Goal: Task Accomplishment & Management: Manage account settings

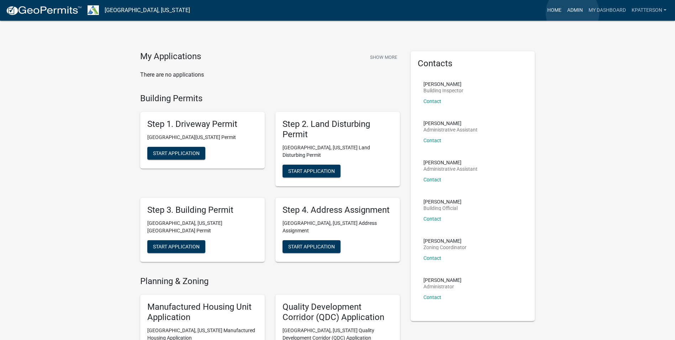
drag, startPoint x: 573, startPoint y: 13, endPoint x: 559, endPoint y: 14, distance: 14.0
click at [573, 12] on link "Admin" at bounding box center [574, 11] width 21 height 14
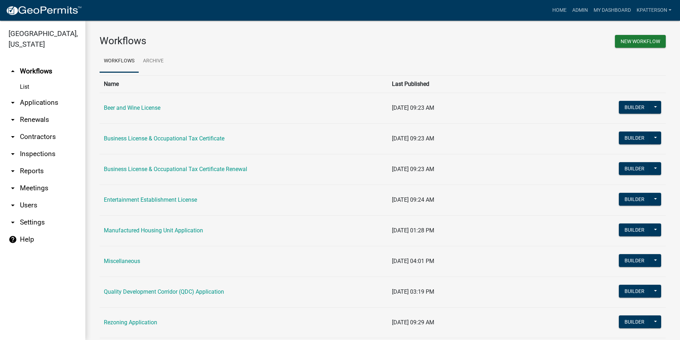
click at [40, 94] on link "arrow_drop_down Applications" at bounding box center [42, 102] width 85 height 17
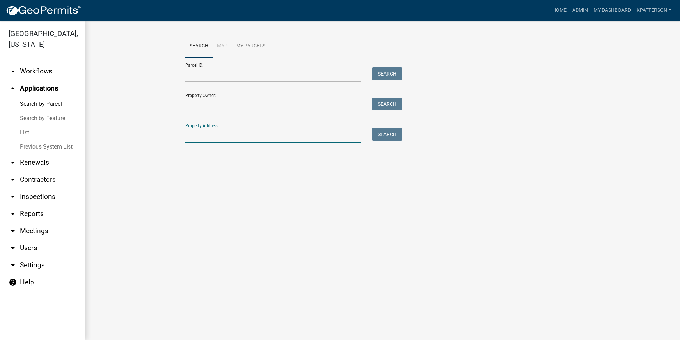
click at [206, 136] on input "Property Address:" at bounding box center [273, 135] width 176 height 15
type input "909 [PERSON_NAME]"
click at [391, 137] on button "Search" at bounding box center [387, 134] width 30 height 13
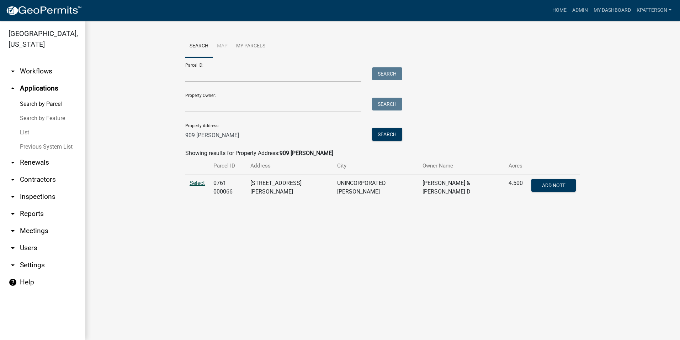
click at [201, 184] on span "Select" at bounding box center [197, 182] width 15 height 7
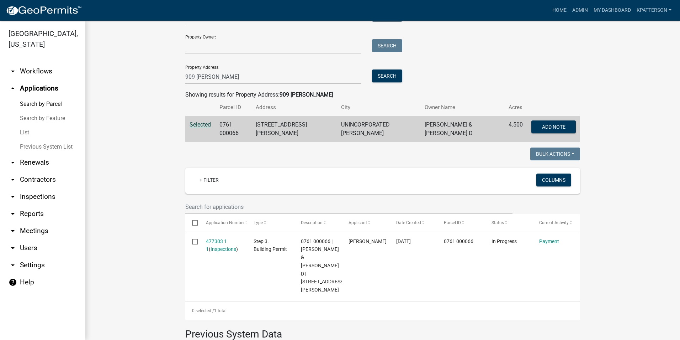
scroll to position [71, 0]
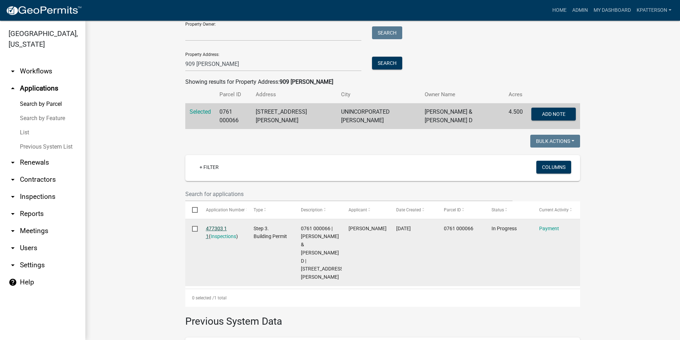
click at [210, 225] on link "477303 1 1" at bounding box center [216, 232] width 21 height 14
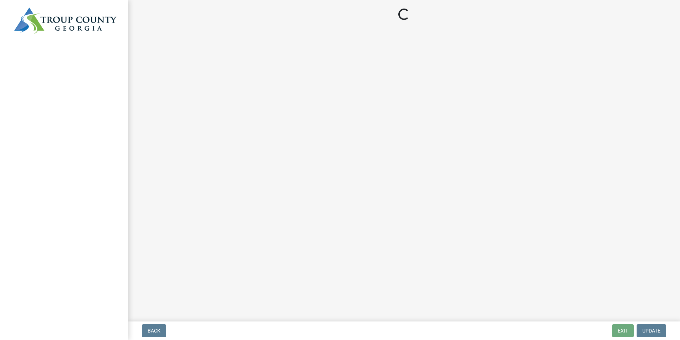
select select "3: 3"
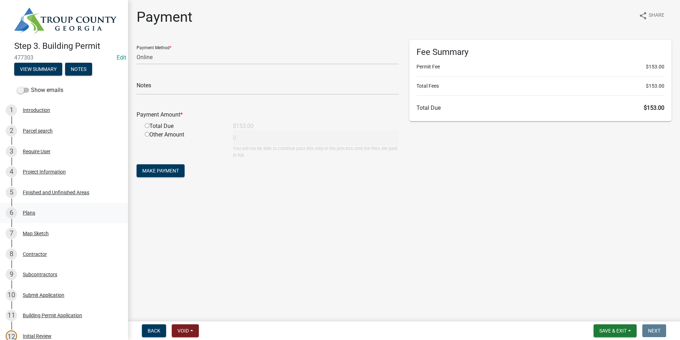
click at [50, 210] on div "6 Plans" at bounding box center [61, 212] width 111 height 11
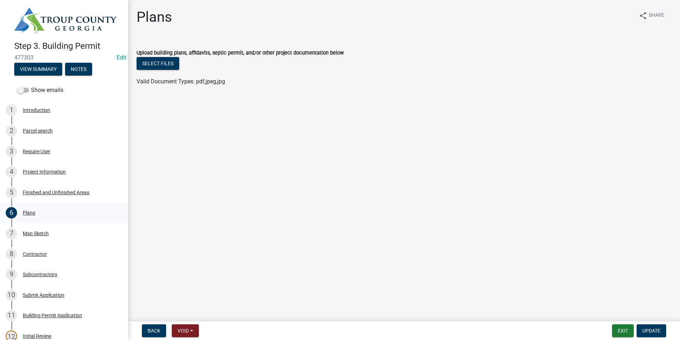
click at [50, 210] on div "6 Plans" at bounding box center [61, 212] width 111 height 11
click at [47, 226] on link "7 Map Sketch" at bounding box center [64, 233] width 128 height 21
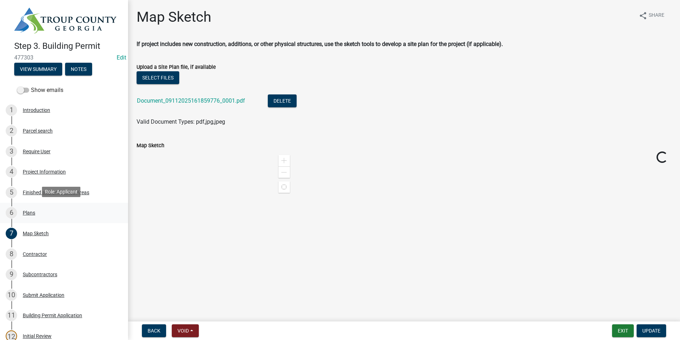
click at [46, 217] on link "6 Plans" at bounding box center [64, 213] width 128 height 21
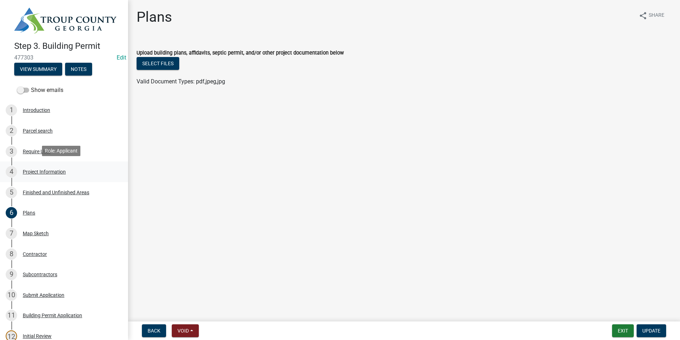
click at [45, 174] on div "4 Project Information" at bounding box center [61, 171] width 111 height 11
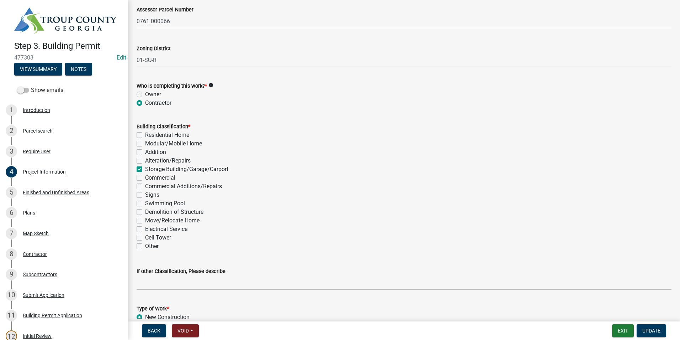
scroll to position [463, 0]
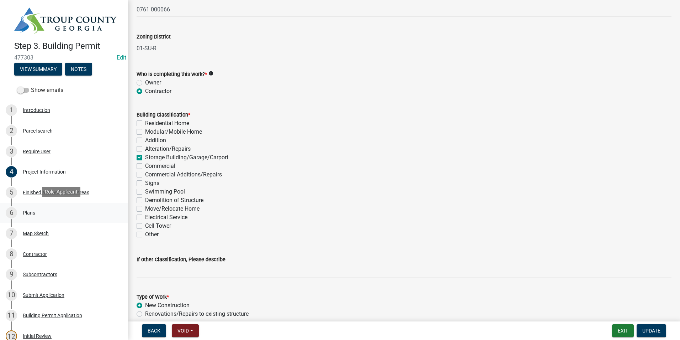
click at [70, 216] on div "6 Plans" at bounding box center [61, 212] width 111 height 11
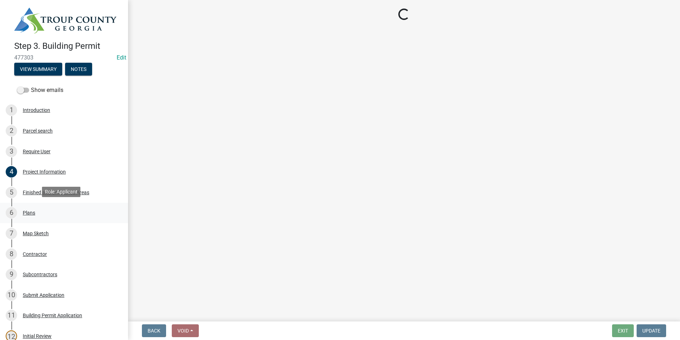
scroll to position [0, 0]
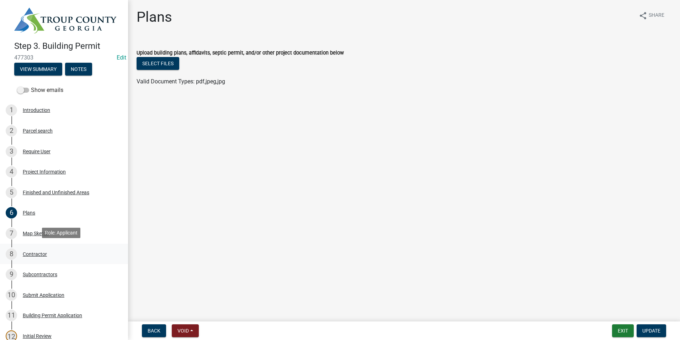
click at [65, 252] on div "8 Contractor" at bounding box center [61, 253] width 111 height 11
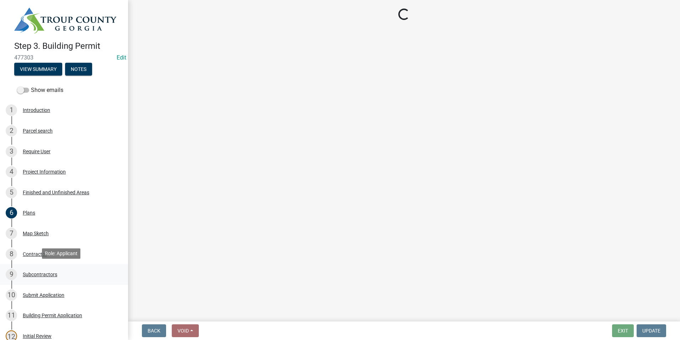
click at [60, 269] on div "9 Subcontractors" at bounding box center [61, 273] width 111 height 11
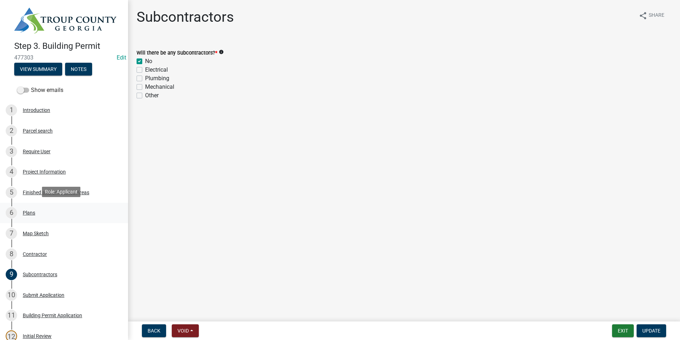
click at [65, 212] on div "6 Plans" at bounding box center [61, 212] width 111 height 11
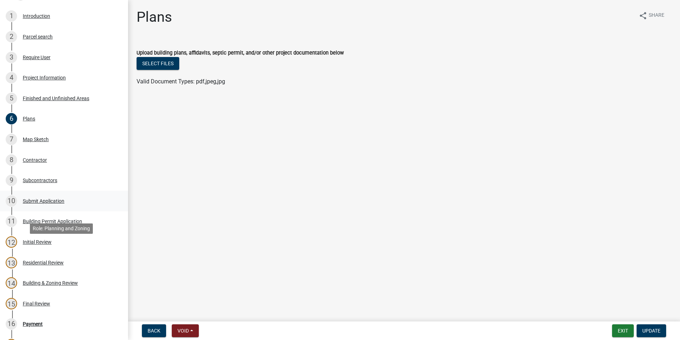
scroll to position [107, 0]
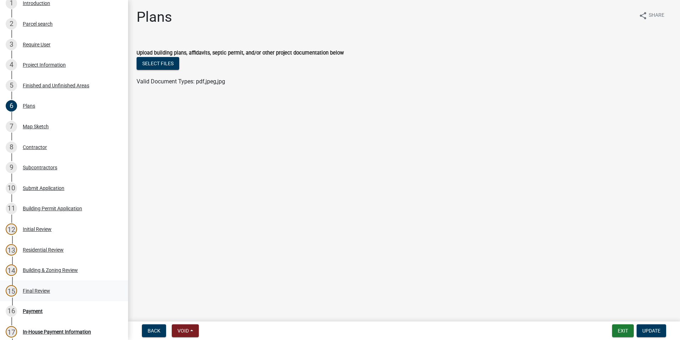
click at [33, 288] on div "Final Review" at bounding box center [36, 290] width 27 height 5
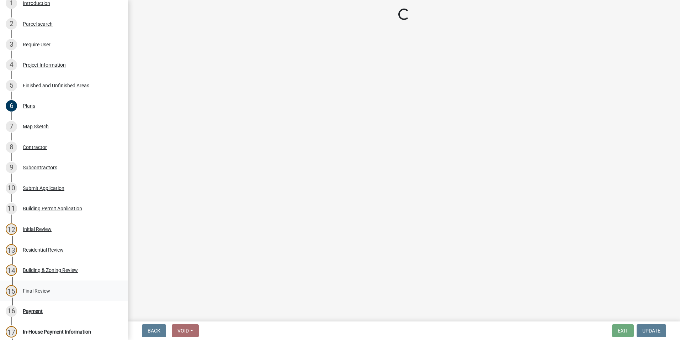
select select "2b86b0c4-e8a1-45ee-90a7-b8d4cb5b2682"
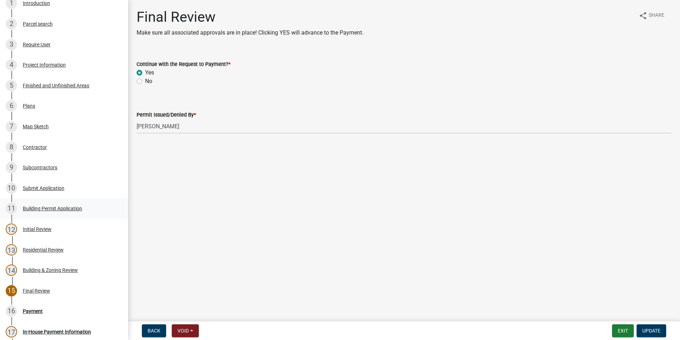
click at [35, 203] on div "11 Building Permit Application" at bounding box center [61, 208] width 111 height 11
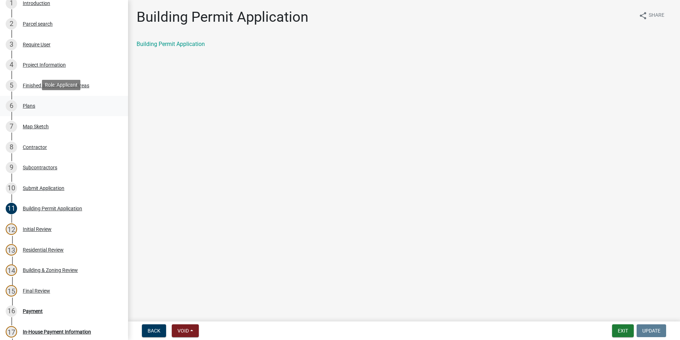
click at [59, 109] on div "6 Plans" at bounding box center [61, 105] width 111 height 11
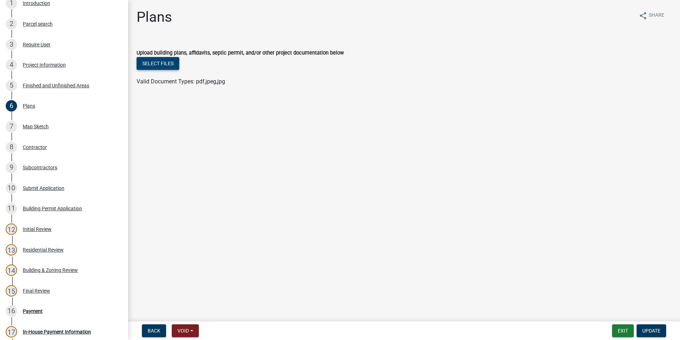
click at [168, 64] on button "Select files" at bounding box center [158, 63] width 43 height 13
click at [166, 39] on div "Plans share Share Upload building plans, affidavits, septic permit, and/or othe…" at bounding box center [404, 61] width 546 height 104
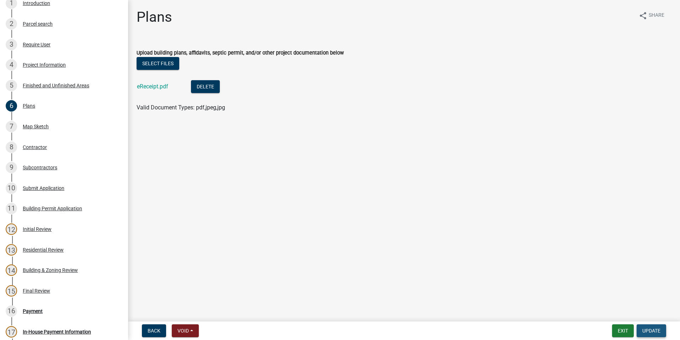
click at [655, 332] on span "Update" at bounding box center [652, 330] width 18 height 6
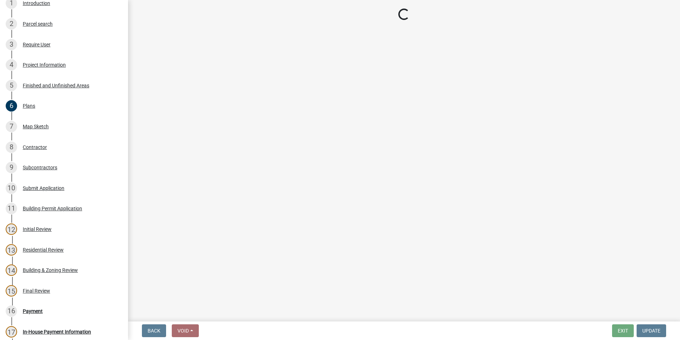
select select "3: 3"
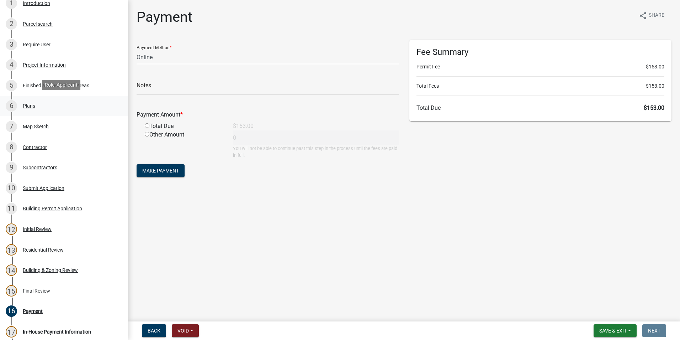
click at [45, 105] on div "6 Plans" at bounding box center [61, 105] width 111 height 11
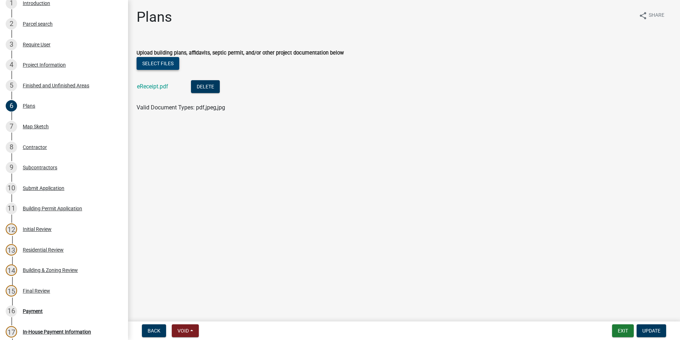
click at [164, 60] on button "Select files" at bounding box center [158, 63] width 43 height 13
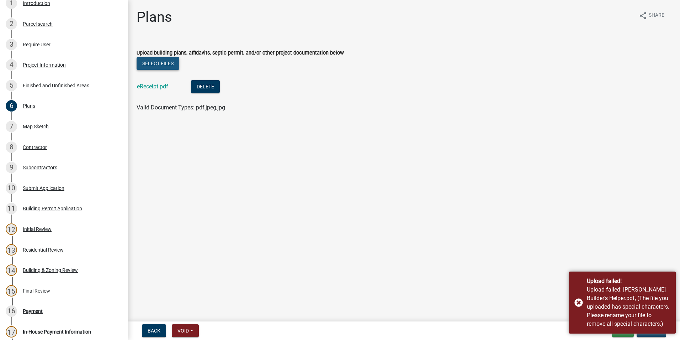
click at [152, 64] on button "Select files" at bounding box center [158, 63] width 43 height 13
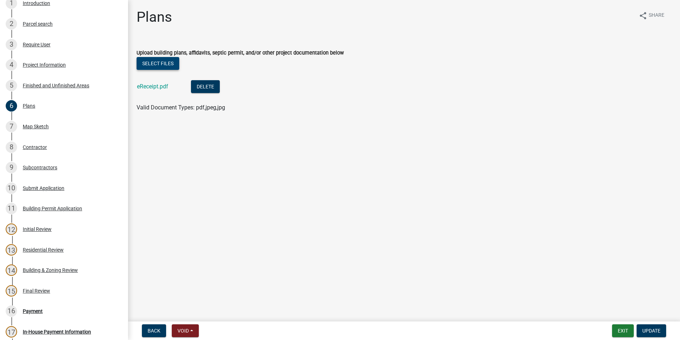
click at [159, 63] on button "Select files" at bounding box center [158, 63] width 43 height 13
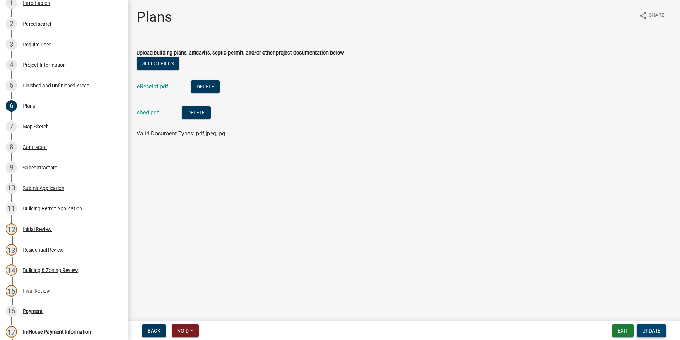
click at [650, 331] on span "Update" at bounding box center [652, 330] width 18 height 6
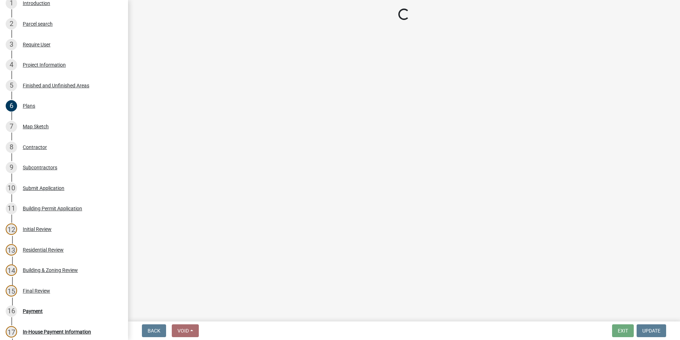
select select "3: 3"
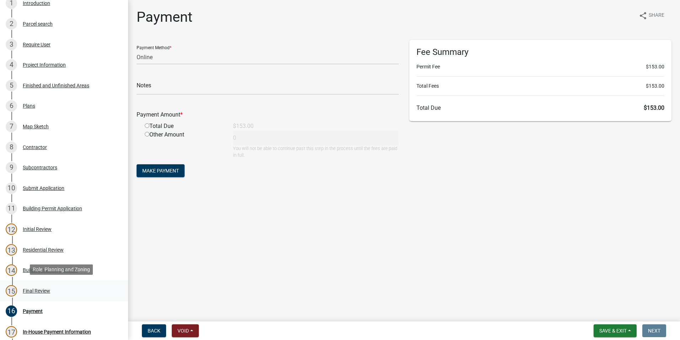
click at [39, 294] on div "15 Final Review" at bounding box center [61, 290] width 111 height 11
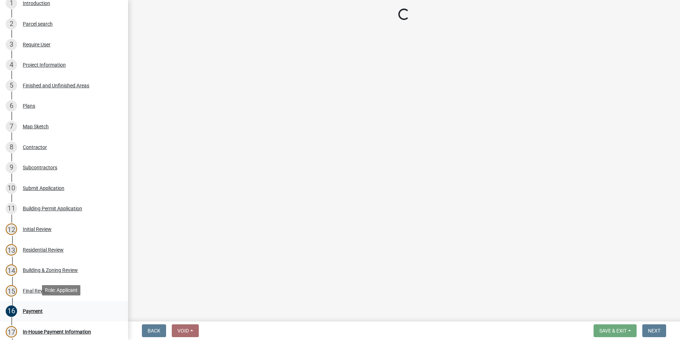
click at [37, 305] on div "16 Payment" at bounding box center [61, 310] width 111 height 11
select select "2b86b0c4-e8a1-45ee-90a7-b8d4cb5b2682"
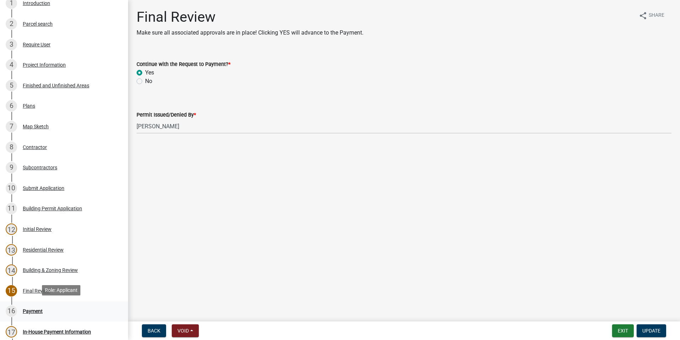
click at [25, 308] on div "Payment" at bounding box center [33, 310] width 20 height 5
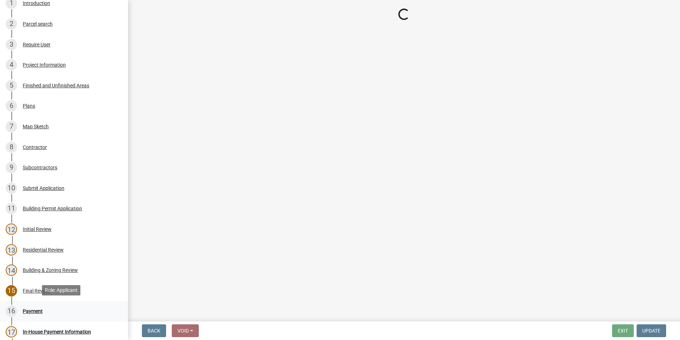
select select "3: 3"
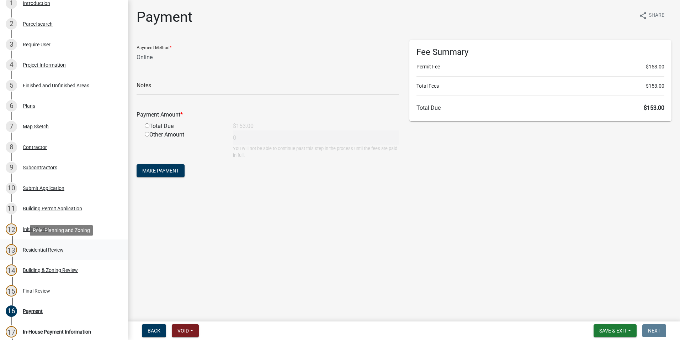
scroll to position [214, 0]
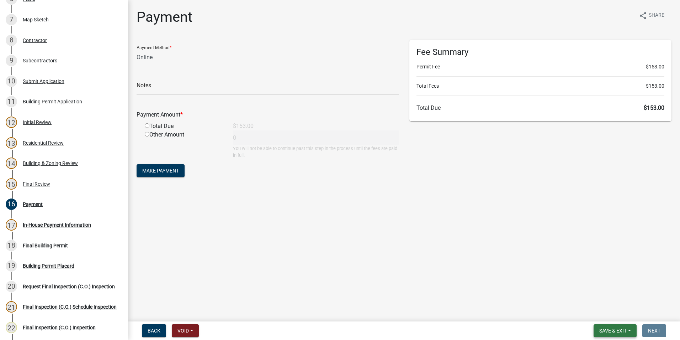
click at [609, 328] on span "Save & Exit" at bounding box center [613, 330] width 27 height 6
click at [610, 310] on button "Save & Exit" at bounding box center [608, 311] width 57 height 17
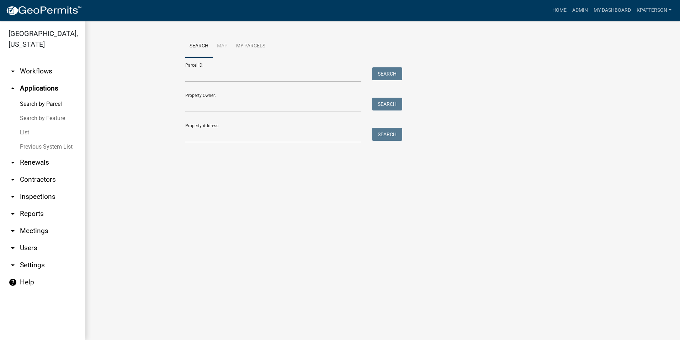
click at [220, 143] on div "Search Map My Parcels Parcel ID: Search Property Owner: Search Property Address…" at bounding box center [383, 92] width 406 height 114
click at [221, 136] on input "Property Address:" at bounding box center [273, 135] width 176 height 15
type input "909 shoemaker"
click at [379, 133] on button "Search" at bounding box center [387, 134] width 30 height 13
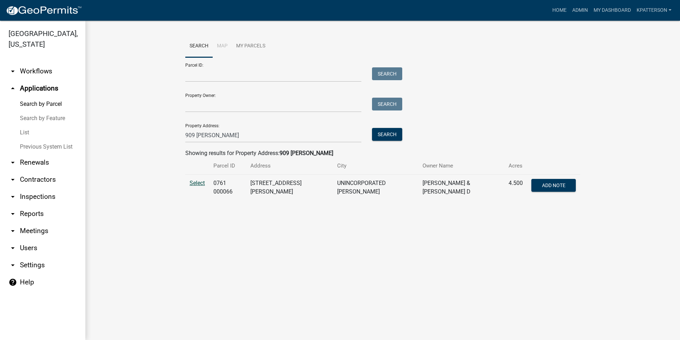
click at [191, 184] on span "Select" at bounding box center [197, 182] width 15 height 7
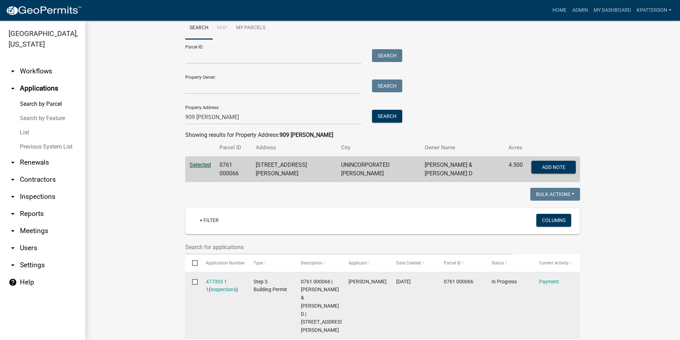
scroll to position [71, 0]
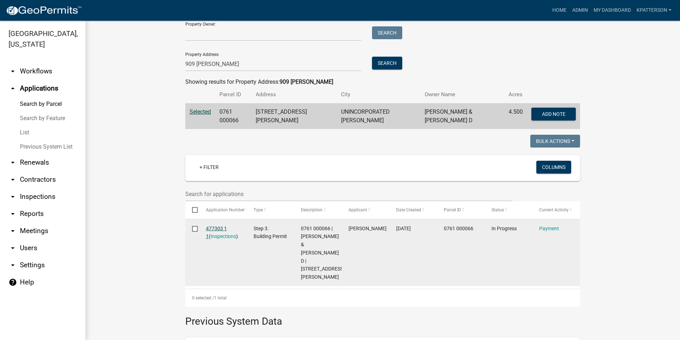
click at [215, 227] on link "477303 1 1" at bounding box center [216, 232] width 21 height 14
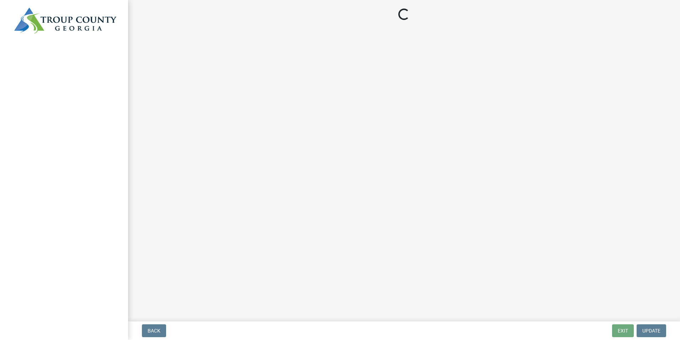
select select "3: 3"
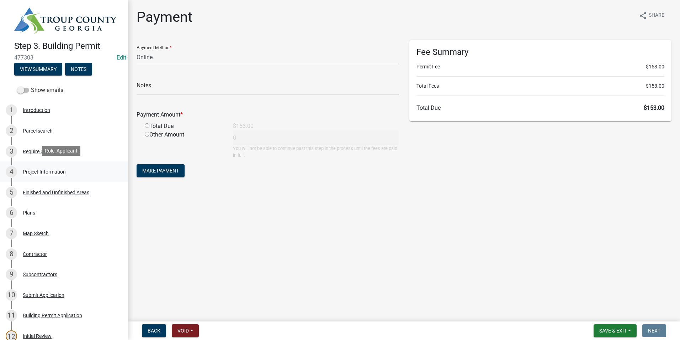
click at [46, 170] on div "Project Information" at bounding box center [44, 171] width 43 height 5
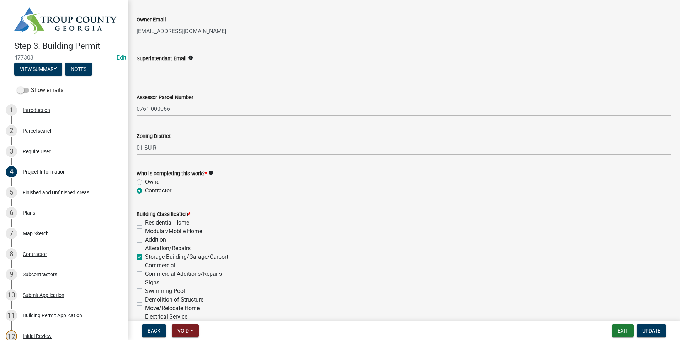
scroll to position [249, 0]
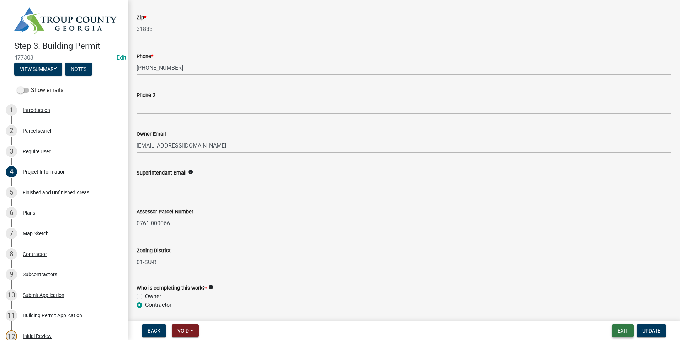
click at [622, 329] on button "Exit" at bounding box center [623, 330] width 22 height 13
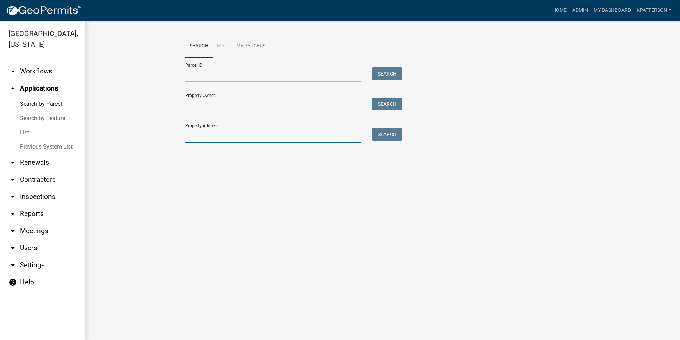
click at [236, 133] on input "Property Address:" at bounding box center [273, 135] width 176 height 15
click at [209, 136] on input "251 deer field" at bounding box center [273, 135] width 176 height 15
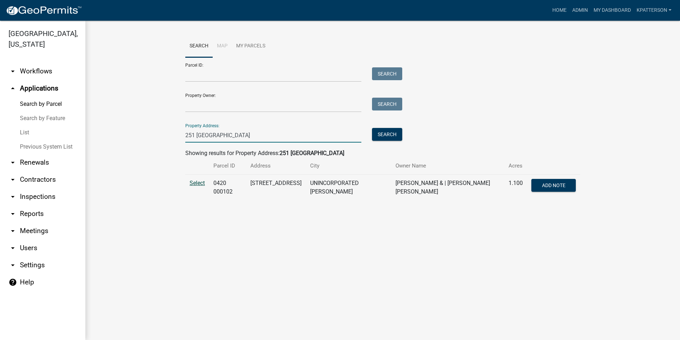
type input "251 deerfield"
click at [195, 181] on span "Select" at bounding box center [197, 182] width 15 height 7
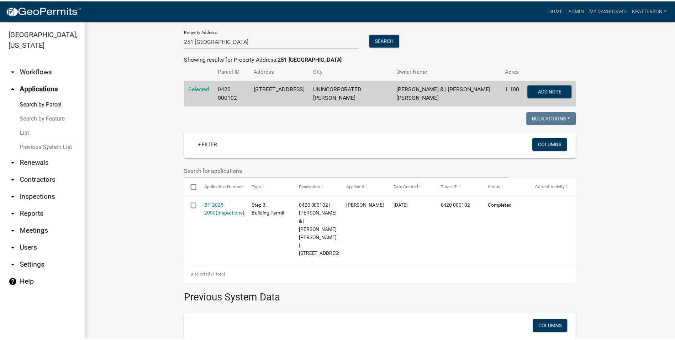
scroll to position [107, 0]
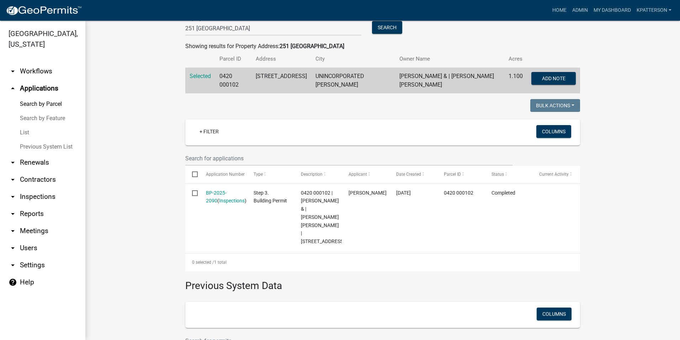
click at [215, 194] on link "BP-2025-2090" at bounding box center [216, 197] width 21 height 14
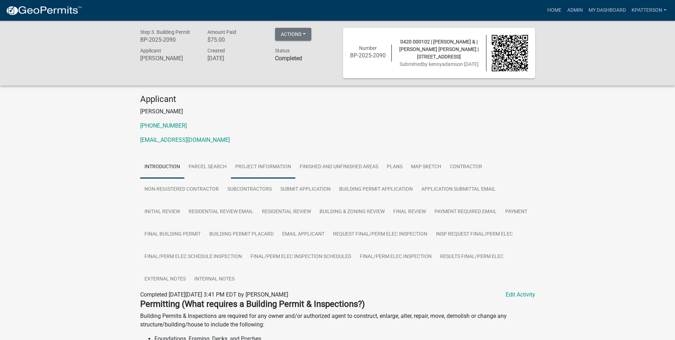
click at [284, 172] on link "Project Information" at bounding box center [263, 167] width 64 height 23
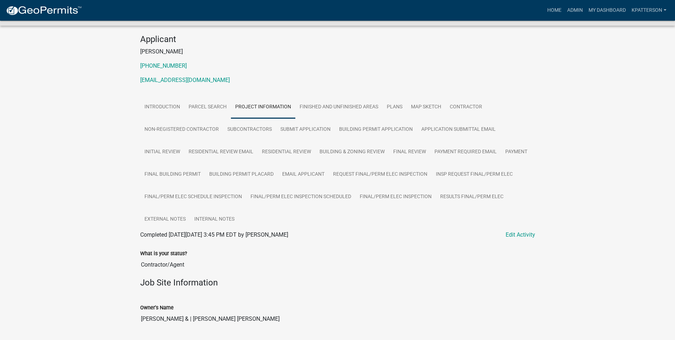
scroll to position [71, 0]
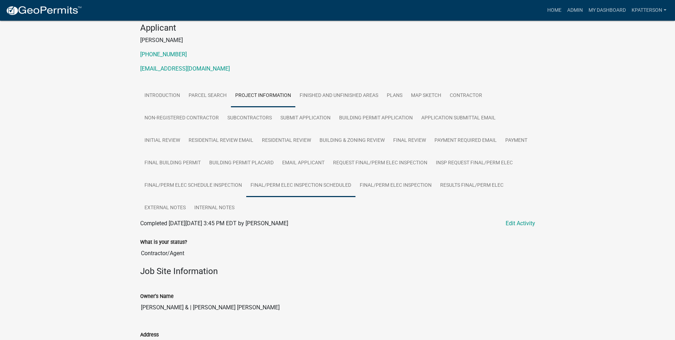
click at [322, 183] on link "Final/Perm Elec Inspection Scheduled" at bounding box center [300, 185] width 109 height 23
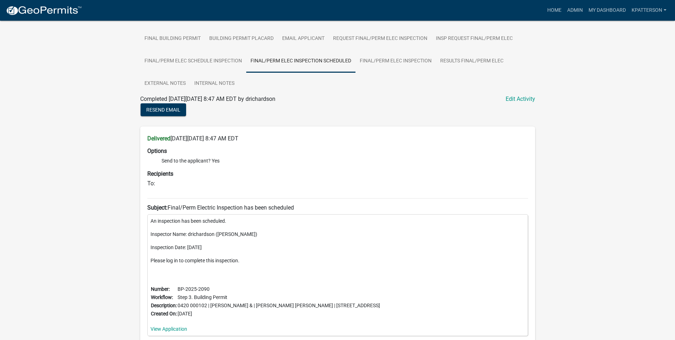
scroll to position [199, 0]
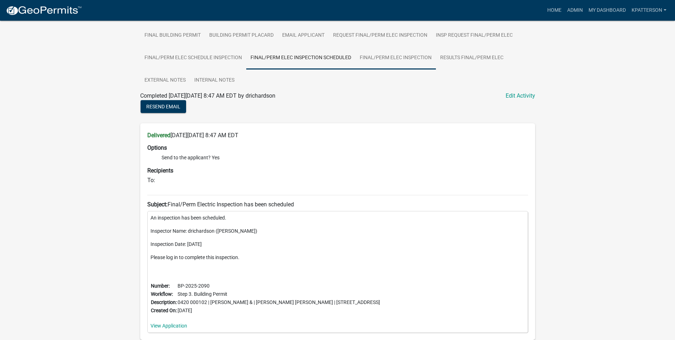
click at [413, 54] on link "Final/Perm Elec Inspection" at bounding box center [396, 58] width 80 height 23
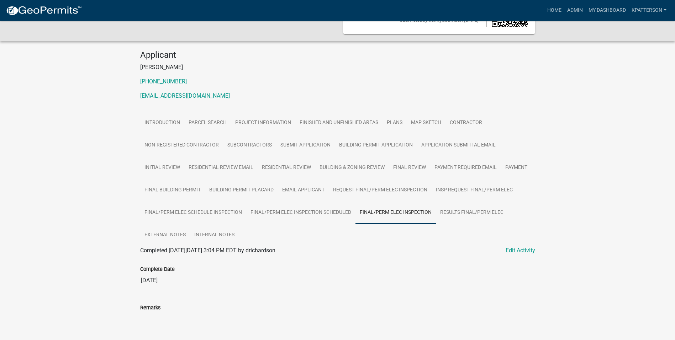
scroll to position [56, 0]
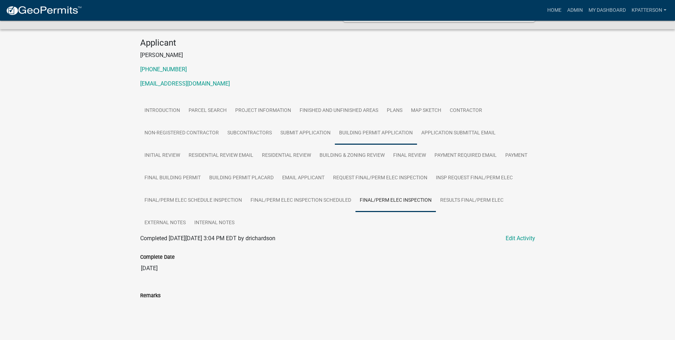
click at [383, 131] on link "Building Permit Application" at bounding box center [376, 133] width 82 height 23
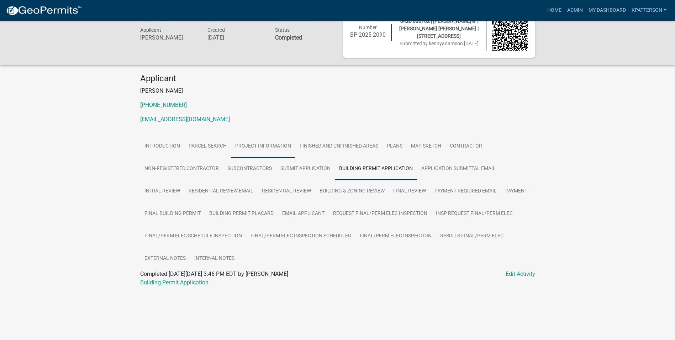
click at [259, 146] on link "Project Information" at bounding box center [263, 146] width 64 height 23
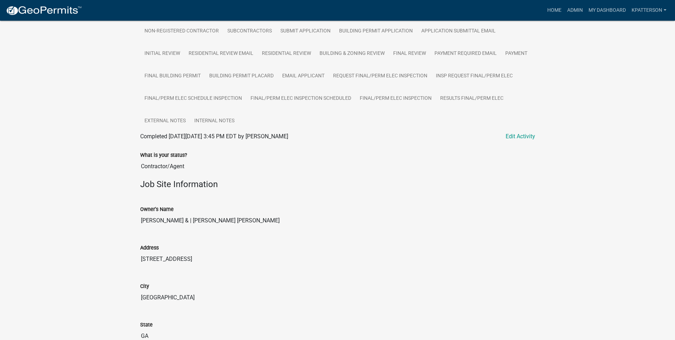
scroll to position [165, 0]
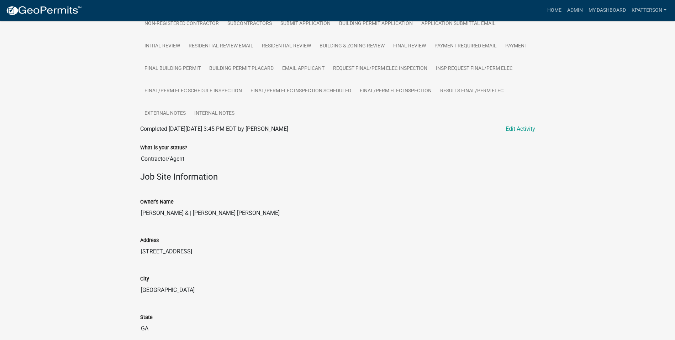
click at [174, 215] on input "ARRINGTON SYLVIA S & | MICHAEL DAVID WILLIAMS" at bounding box center [337, 213] width 395 height 14
click at [172, 215] on input "ARRINGTON SYLVIA S & | MICHAEL DAVID WILLIAMS" at bounding box center [337, 213] width 395 height 14
drag, startPoint x: 172, startPoint y: 215, endPoint x: 144, endPoint y: 214, distance: 27.0
click at [144, 214] on input "ARRINGTON SYLVIA S & | MICHAEL DAVID WILLIAMS" at bounding box center [337, 213] width 395 height 14
drag, startPoint x: 144, startPoint y: 214, endPoint x: 165, endPoint y: 214, distance: 20.3
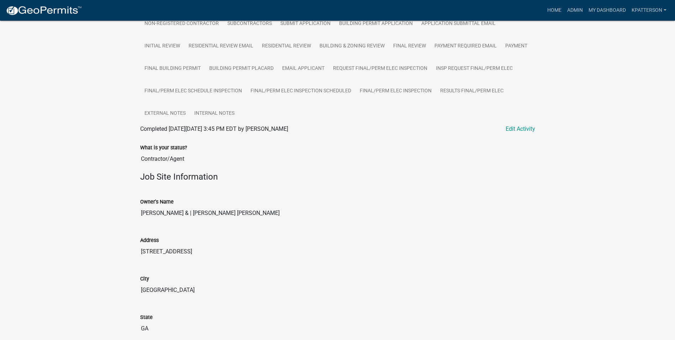
click at [186, 219] on input "ARRINGTON SYLVIA S & | MICHAEL DAVID WILLIAMS" at bounding box center [337, 213] width 395 height 14
drag, startPoint x: 171, startPoint y: 214, endPoint x: 191, endPoint y: 213, distance: 20.3
click at [191, 213] on input "ARRINGTON SYLVIA S & | MICHAEL DAVID WILLIAMS" at bounding box center [337, 213] width 395 height 14
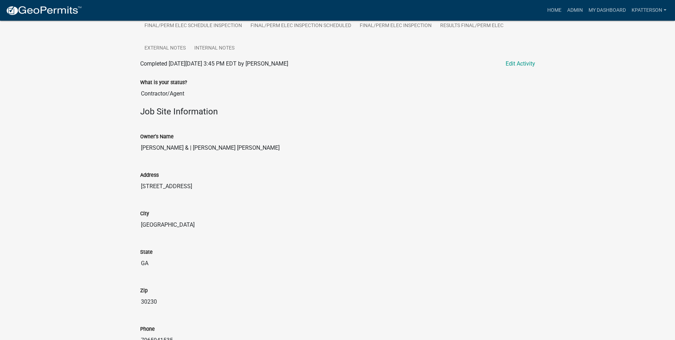
scroll to position [237, 0]
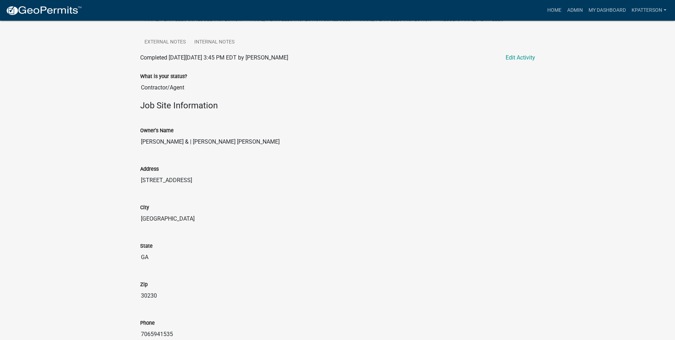
drag, startPoint x: 198, startPoint y: 185, endPoint x: 135, endPoint y: 186, distance: 63.0
click at [135, 186] on div "Address 251 DEERFIELD RD" at bounding box center [338, 173] width 406 height 38
drag, startPoint x: 135, startPoint y: 186, endPoint x: 179, endPoint y: 180, distance: 44.5
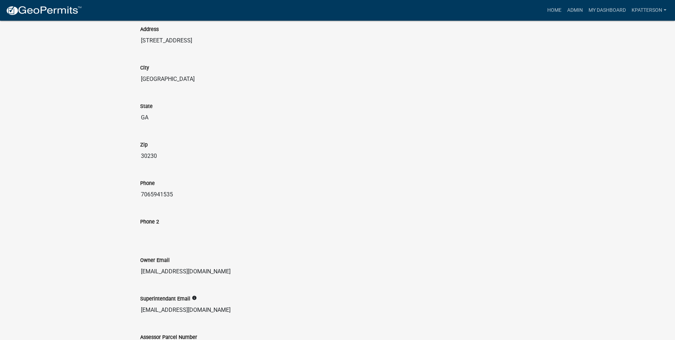
scroll to position [379, 0]
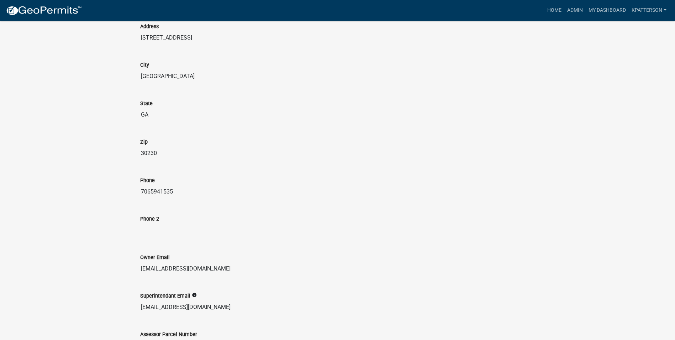
drag, startPoint x: 174, startPoint y: 192, endPoint x: 128, endPoint y: 196, distance: 45.3
click at [128, 196] on div "Step 3. Building Permit BP-2025-2090 Amount Paid $75.00 Actions View receipt Pr…" at bounding box center [337, 181] width 675 height 1079
drag, startPoint x: 128, startPoint y: 196, endPoint x: 157, endPoint y: 194, distance: 28.2
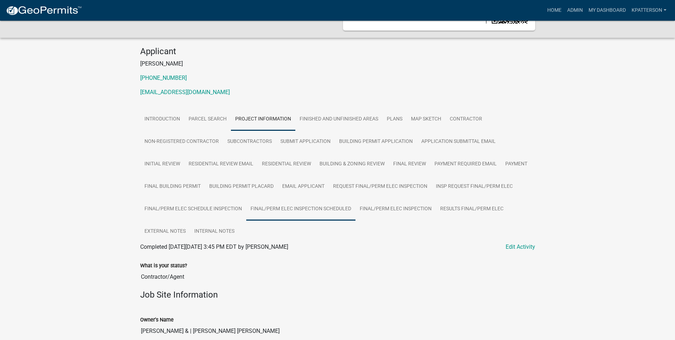
scroll to position [0, 0]
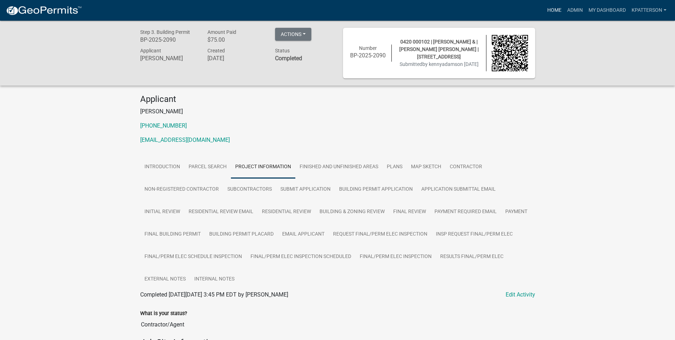
click at [561, 8] on link "Home" at bounding box center [555, 11] width 20 height 14
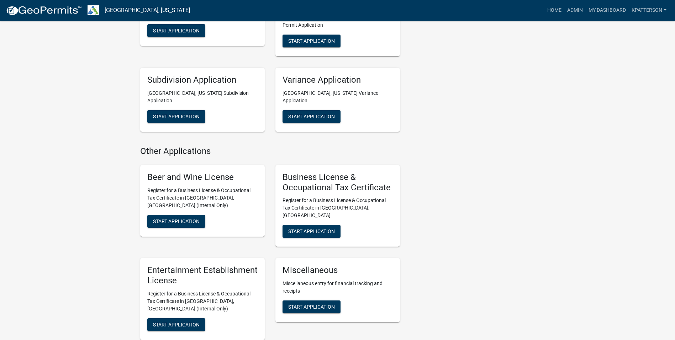
scroll to position [463, 0]
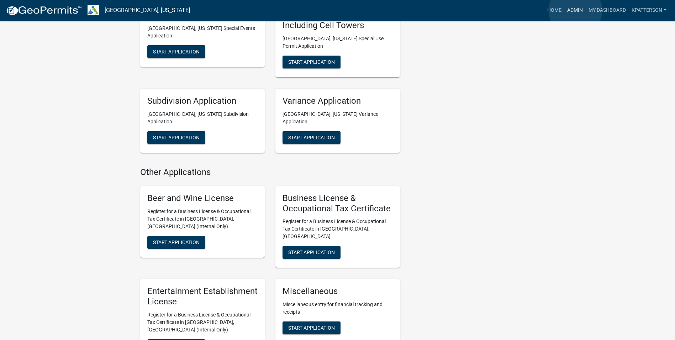
click at [575, 9] on link "Admin" at bounding box center [574, 11] width 21 height 14
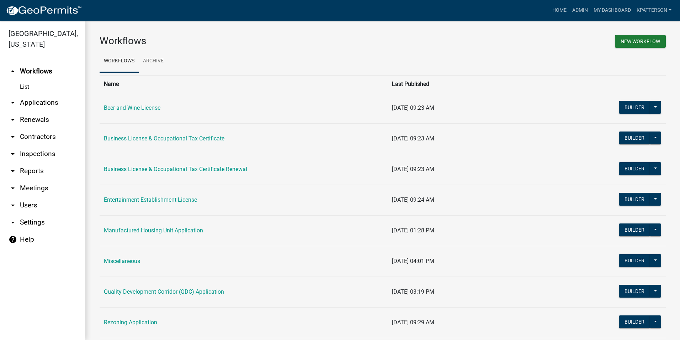
drag, startPoint x: 32, startPoint y: 93, endPoint x: 39, endPoint y: 92, distance: 7.1
click at [32, 94] on link "arrow_drop_down Applications" at bounding box center [42, 102] width 85 height 17
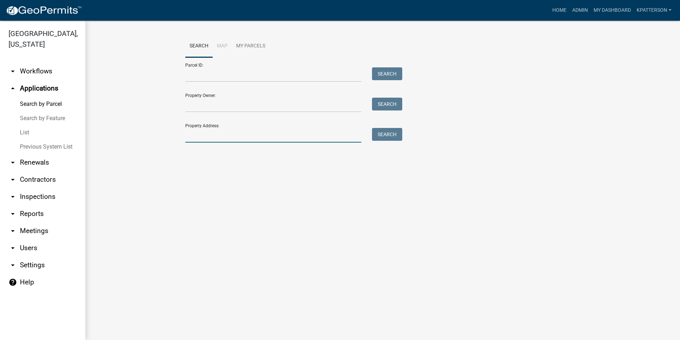
click at [254, 142] on input "Property Address:" at bounding box center [273, 135] width 176 height 15
type input "909 shoemaker"
click at [385, 130] on button "Search" at bounding box center [387, 134] width 30 height 13
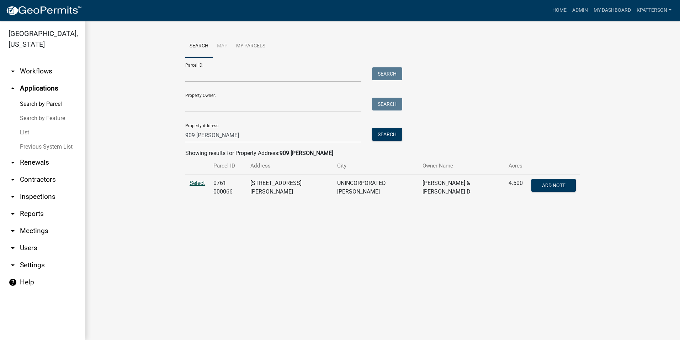
click at [194, 181] on span "Select" at bounding box center [197, 182] width 15 height 7
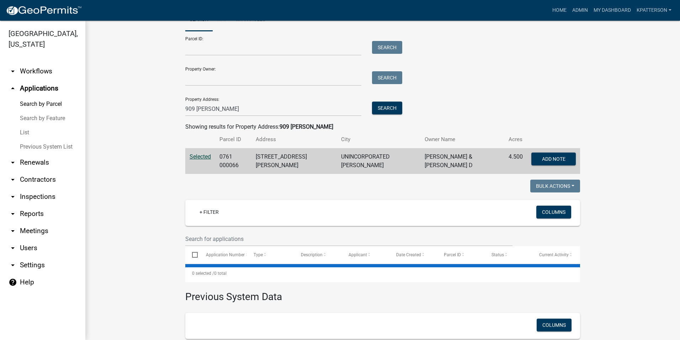
scroll to position [93, 0]
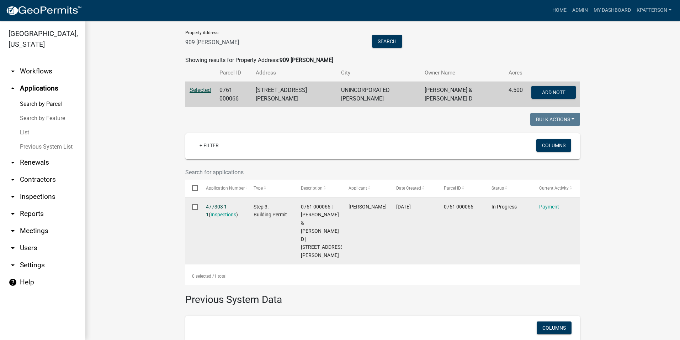
click at [220, 204] on link "477303 1 1" at bounding box center [216, 211] width 21 height 14
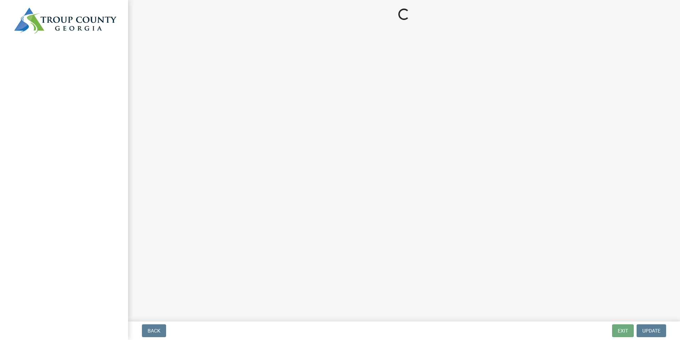
select select "3: 3"
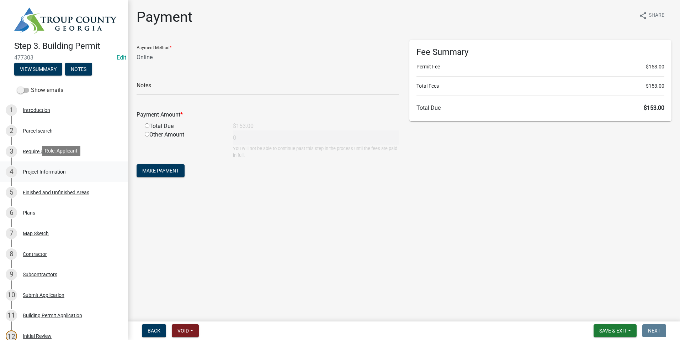
click at [53, 170] on div "Project Information" at bounding box center [44, 171] width 43 height 5
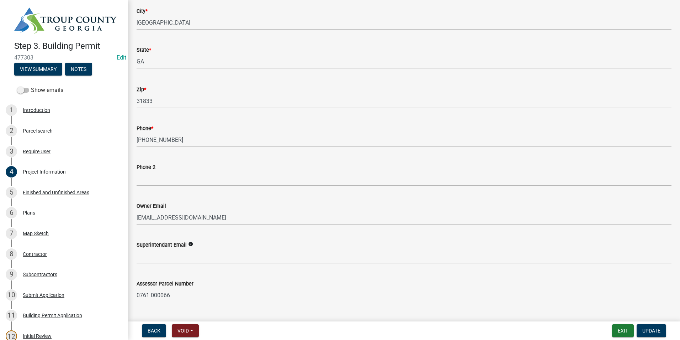
scroll to position [178, 0]
click at [80, 68] on button "Notes" at bounding box center [78, 69] width 27 height 13
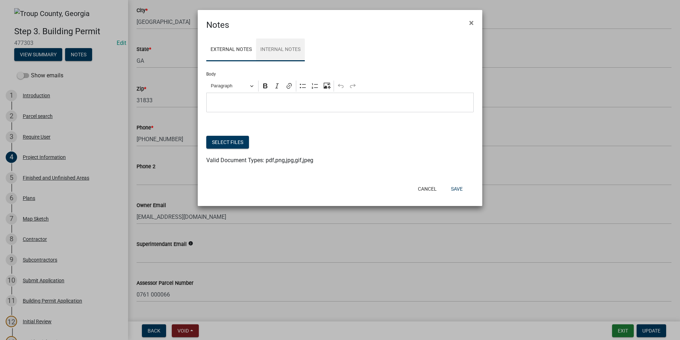
click at [280, 45] on link "Internal Notes" at bounding box center [280, 49] width 49 height 23
click at [238, 53] on link "External Notes" at bounding box center [231, 49] width 50 height 23
click at [275, 52] on link "Internal Notes" at bounding box center [280, 49] width 49 height 23
click at [252, 51] on link "External Notes" at bounding box center [231, 49] width 50 height 23
click at [273, 51] on link "Internal Notes" at bounding box center [280, 49] width 49 height 23
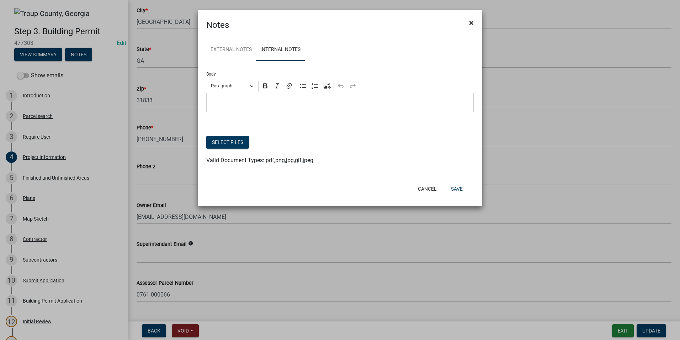
click at [470, 22] on span "×" at bounding box center [471, 23] width 5 height 10
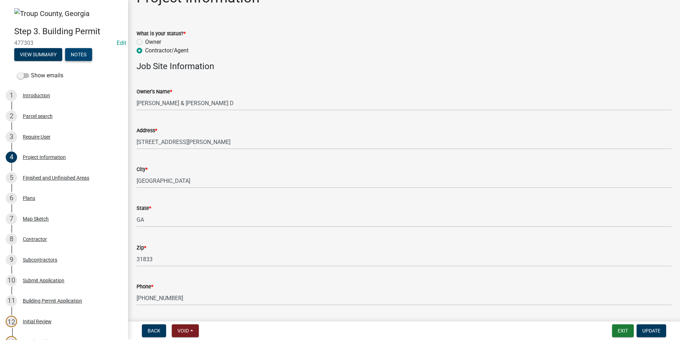
scroll to position [0, 0]
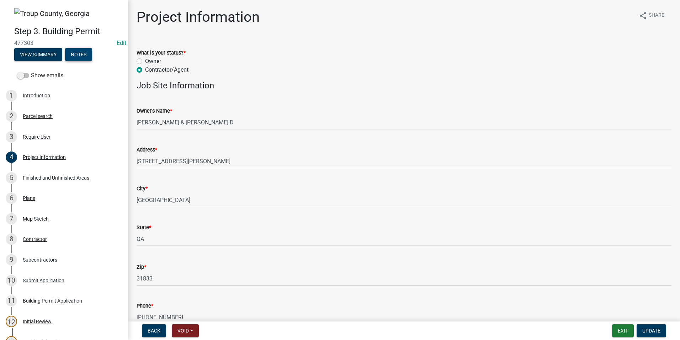
click at [85, 53] on button "Notes" at bounding box center [78, 54] width 27 height 13
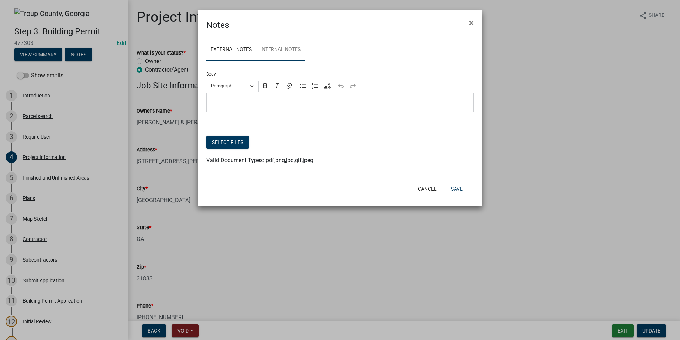
click at [269, 49] on link "Internal Notes" at bounding box center [280, 49] width 49 height 23
click at [233, 145] on button "Select files" at bounding box center [227, 142] width 43 height 13
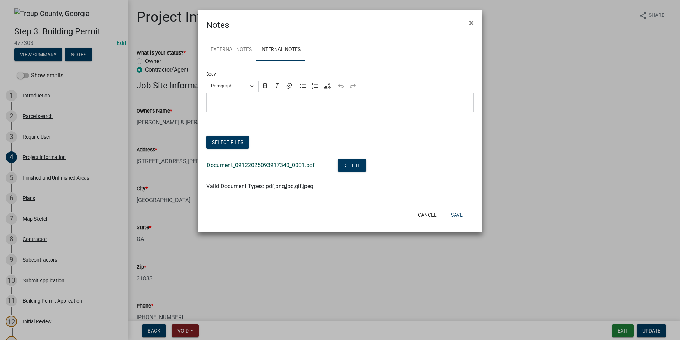
click at [290, 164] on link "Document_09122025093917340_0001.pdf" at bounding box center [261, 165] width 108 height 7
click at [464, 216] on button "Save" at bounding box center [457, 214] width 23 height 13
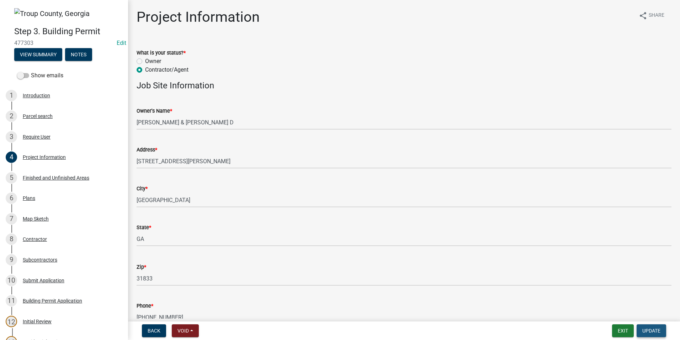
click at [659, 332] on span "Update" at bounding box center [652, 330] width 18 height 6
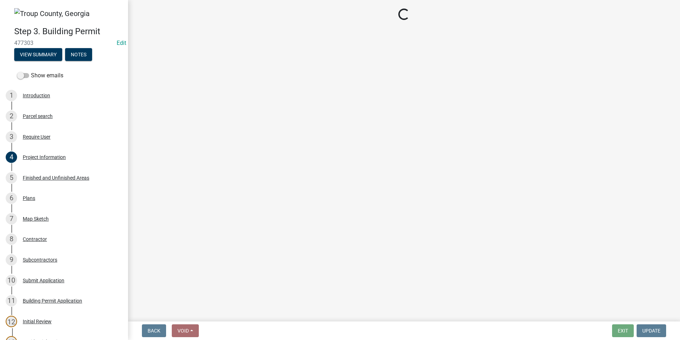
select select "3: 3"
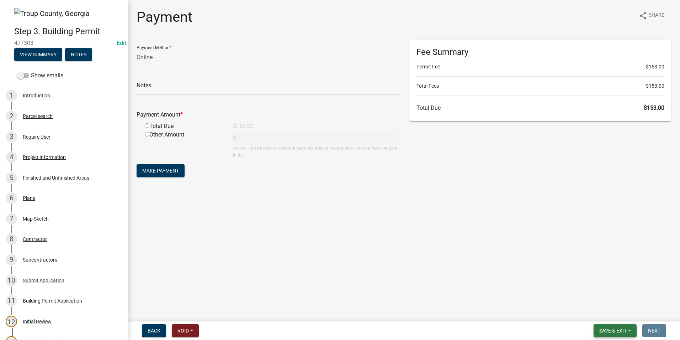
click at [627, 329] on span "Save & Exit" at bounding box center [613, 330] width 27 height 6
click at [623, 315] on button "Save & Exit" at bounding box center [608, 311] width 57 height 17
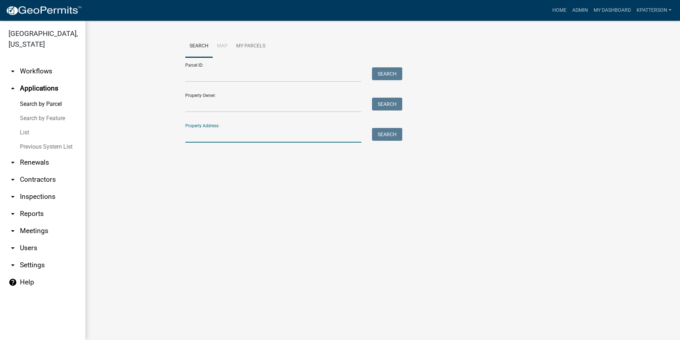
click at [213, 141] on input "Property Address:" at bounding box center [273, 135] width 176 height 15
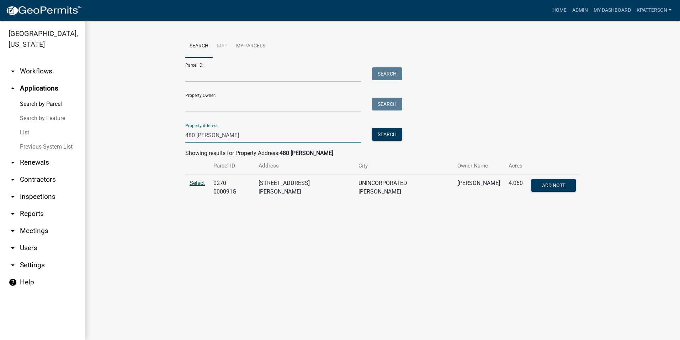
type input "480 hines"
click at [197, 183] on span "Select" at bounding box center [197, 182] width 15 height 7
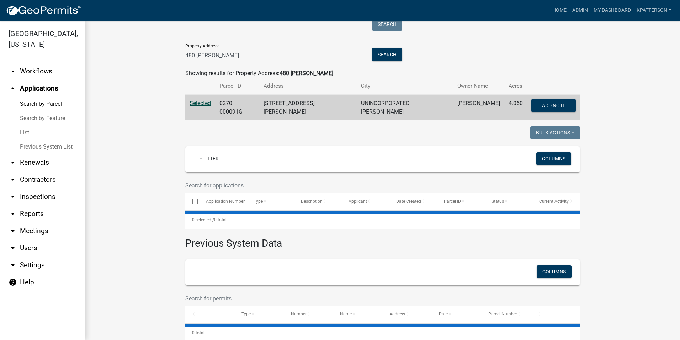
scroll to position [93, 0]
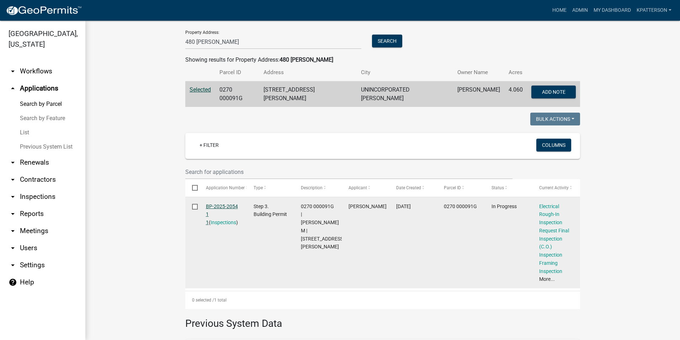
drag, startPoint x: 217, startPoint y: 204, endPoint x: 220, endPoint y: 200, distance: 4.6
click at [217, 204] on link "BP-2025-2054 1 1" at bounding box center [222, 214] width 32 height 22
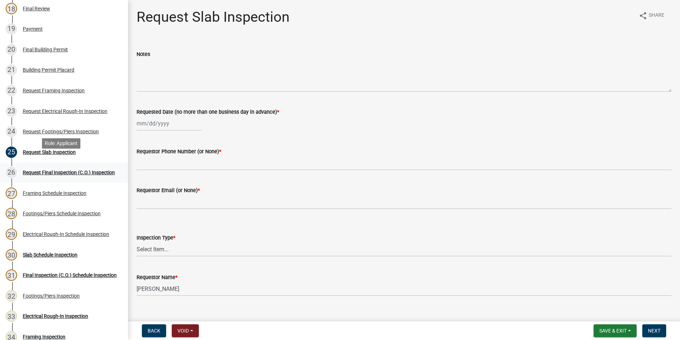
scroll to position [463, 0]
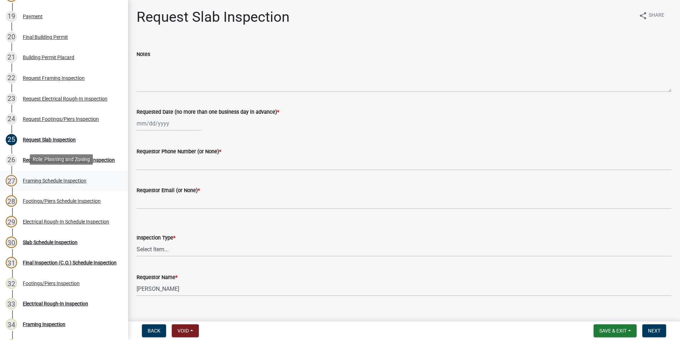
click at [58, 181] on div "Framing Schedule Inspection" at bounding box center [55, 180] width 64 height 5
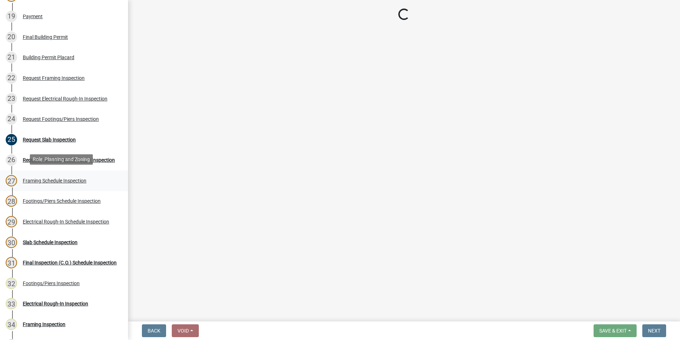
select select "a5a5a9dc-14a5-4192-801a-4b6ec73e6000"
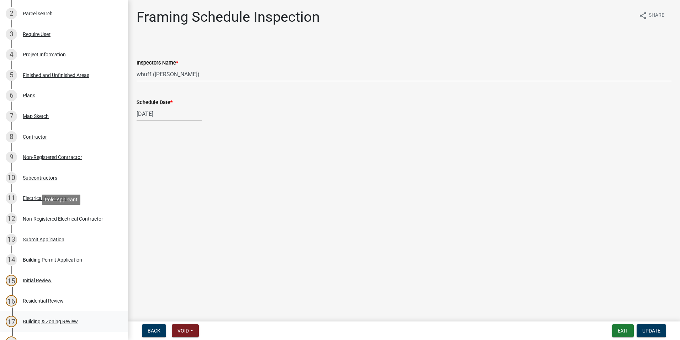
scroll to position [107, 0]
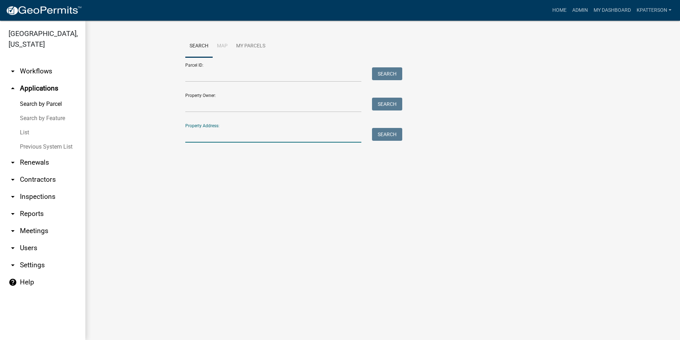
click at [199, 134] on input "Property Address:" at bounding box center [273, 135] width 176 height 15
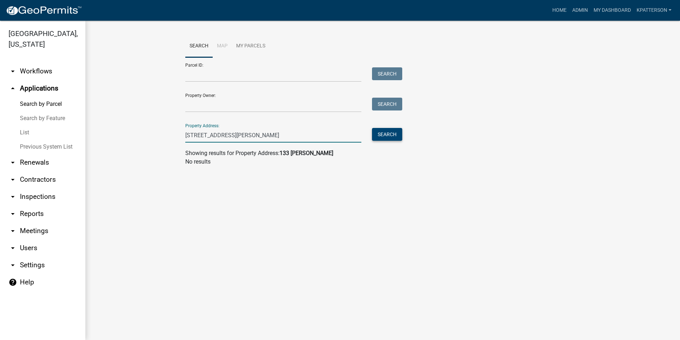
type input "133 Kimbell rd"
click at [385, 128] on button "Search" at bounding box center [387, 134] width 30 height 13
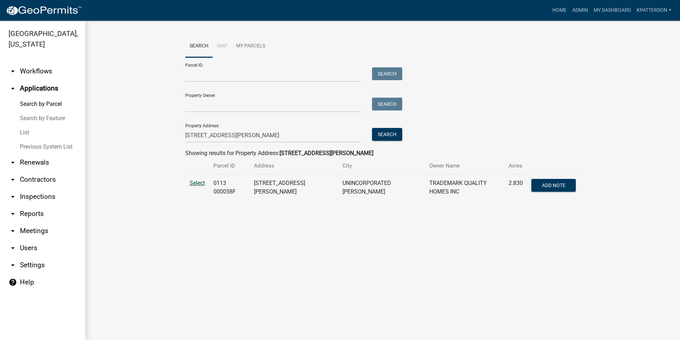
click at [205, 183] on span "Select" at bounding box center [197, 182] width 15 height 7
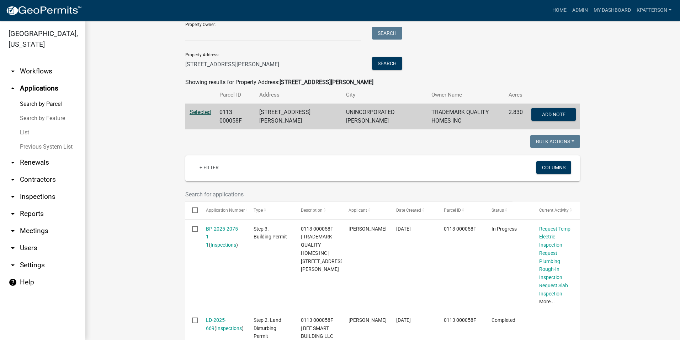
scroll to position [71, 0]
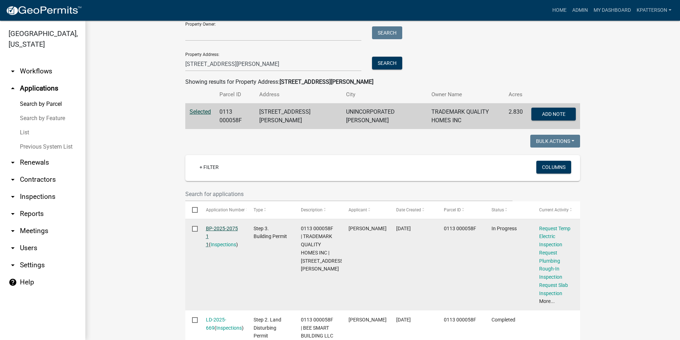
click at [224, 225] on link "BP-2025-2075 1 1" at bounding box center [222, 236] width 32 height 22
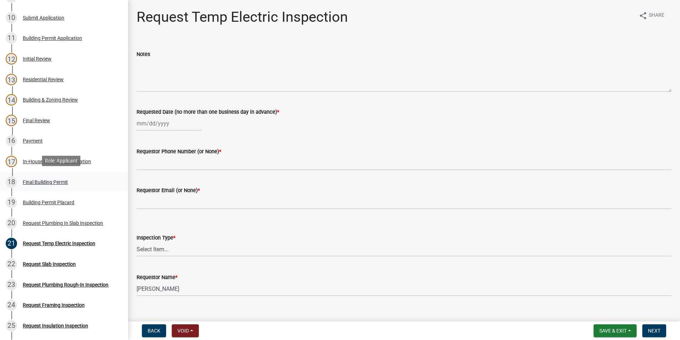
scroll to position [285, 0]
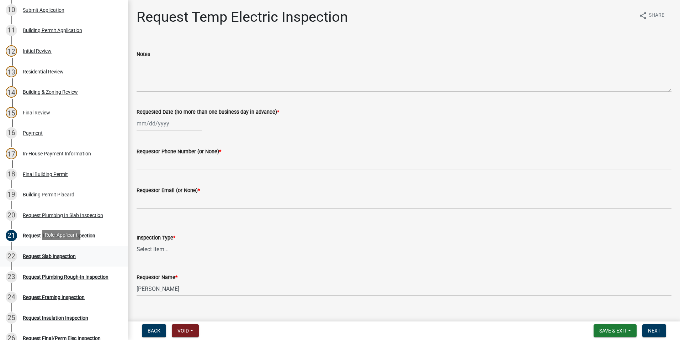
click at [37, 253] on div "Request Slab Inspection" at bounding box center [49, 255] width 53 height 5
select select "9"
select select "2025"
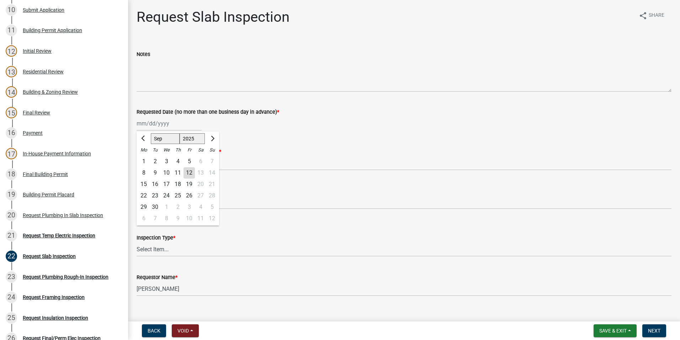
click at [157, 128] on div "Jan Feb Mar Apr May Jun Jul Aug Sep Oct Nov Dec 1525 1526 1527 1528 1529 1530 1…" at bounding box center [169, 123] width 65 height 15
click at [189, 173] on div "12" at bounding box center [189, 172] width 11 height 11
type input "[DATE]"
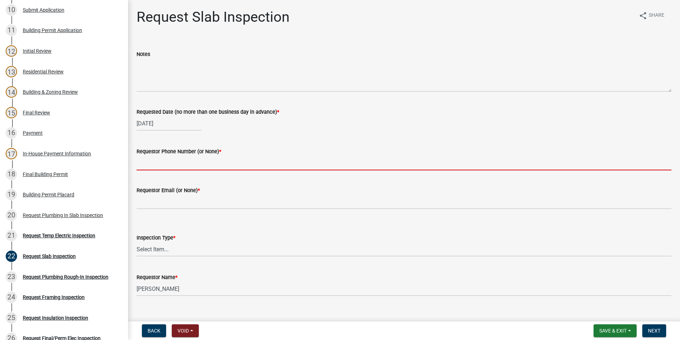
click at [163, 165] on input "Requestor Phone Number (or None) *" at bounding box center [404, 163] width 535 height 15
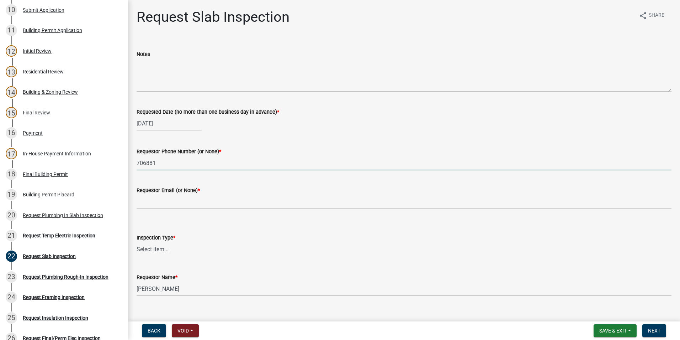
type input "7068812857"
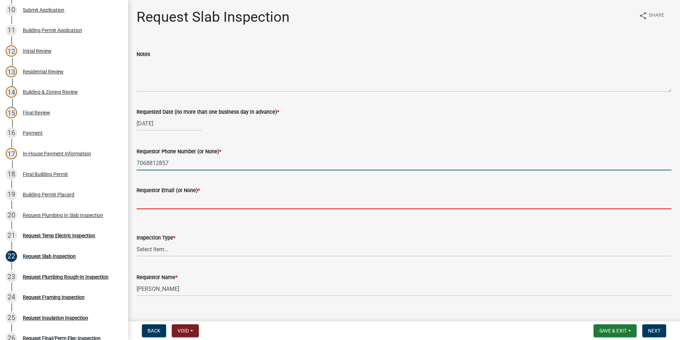
type input "PHARRISDAVID@HOTMAIL.COM"
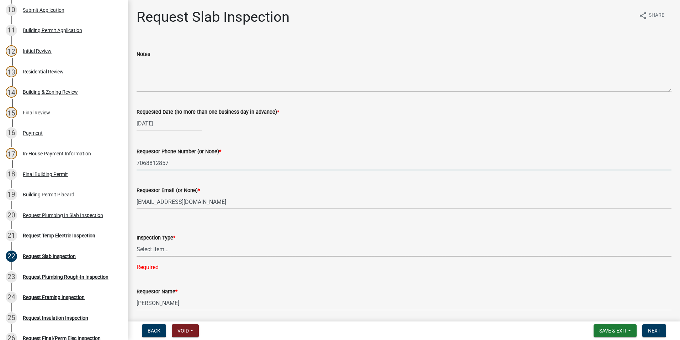
click at [174, 251] on select "Select Item... Slab" at bounding box center [404, 249] width 535 height 15
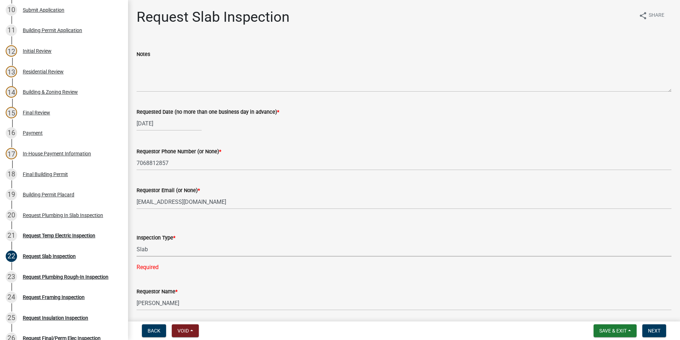
click at [137, 242] on select "Select Item... Slab" at bounding box center [404, 249] width 535 height 15
select select "ab79e0bf-6fbf-48c6-834d-2adc4864fc5e"
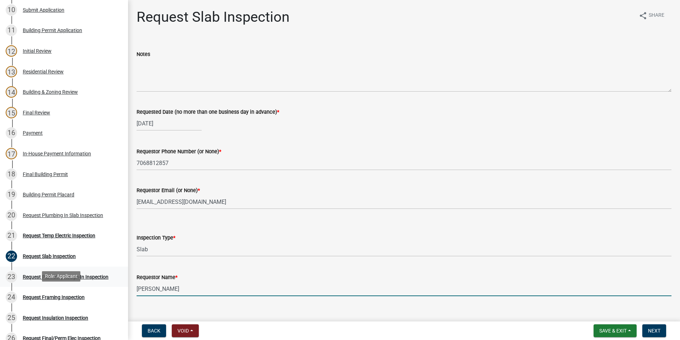
drag, startPoint x: 189, startPoint y: 284, endPoint x: 83, endPoint y: 266, distance: 107.9
click at [88, 288] on div "Step 3. Building Permit BP-2025-2075 Edit View Summary Notes Show emails 1 Intr…" at bounding box center [340, 170] width 680 height 340
type input "\"
type input "Zac"
click at [659, 331] on span "Next" at bounding box center [654, 330] width 12 height 6
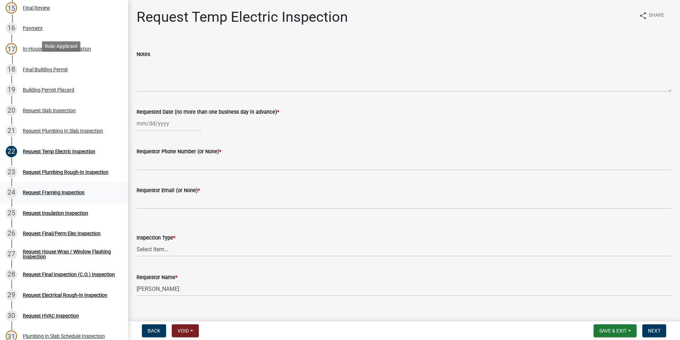
scroll to position [391, 0]
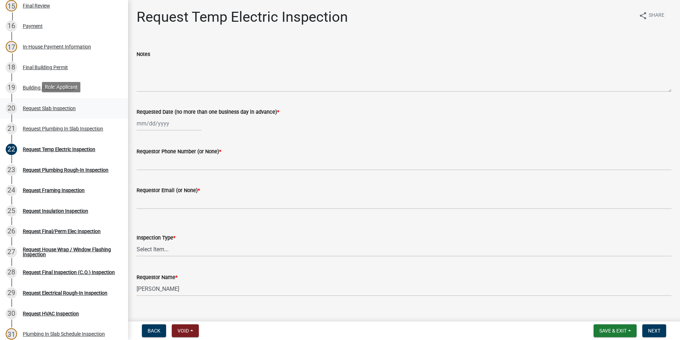
click at [56, 113] on link "20 Request Slab Inspection" at bounding box center [64, 108] width 128 height 21
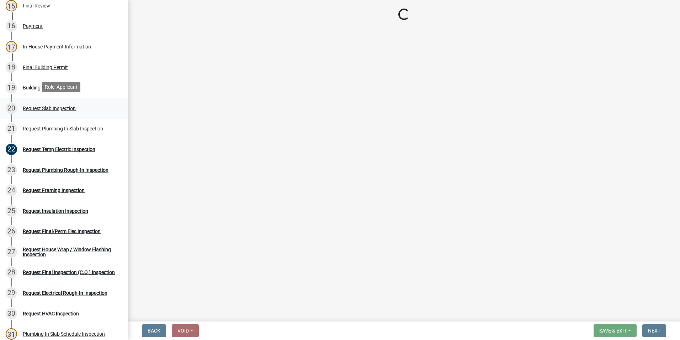
select select "ab79e0bf-6fbf-48c6-834d-2adc4864fc5e"
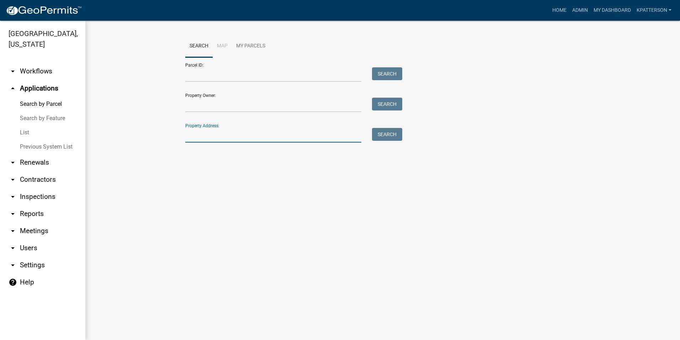
click at [222, 137] on input "Property Address:" at bounding box center [273, 135] width 176 height 15
type input "129 kimbell"
click at [378, 135] on button "Search" at bounding box center [387, 134] width 30 height 13
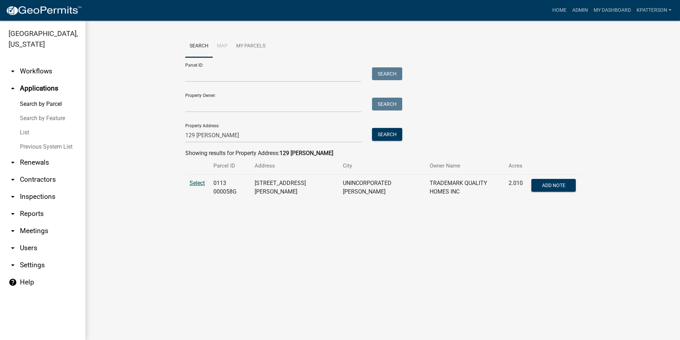
click at [195, 180] on span "Select" at bounding box center [197, 182] width 15 height 7
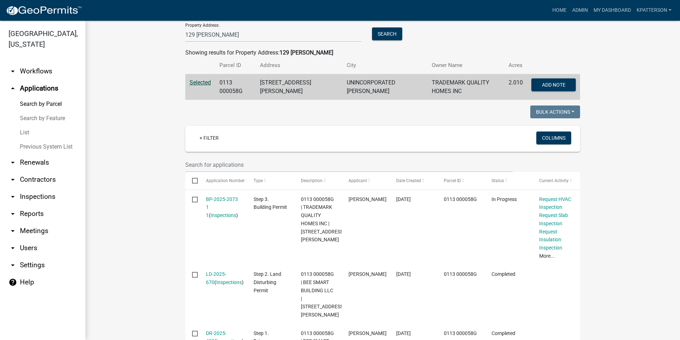
scroll to position [107, 0]
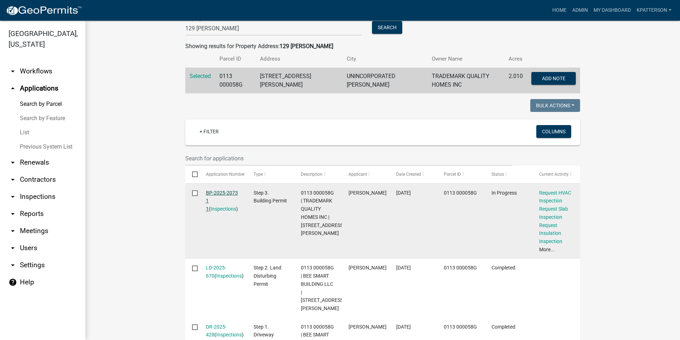
click at [216, 192] on link "BP-2025-2073 1 1" at bounding box center [222, 201] width 32 height 22
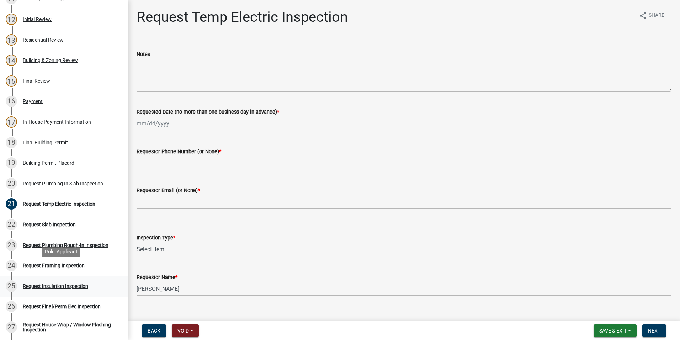
scroll to position [320, 0]
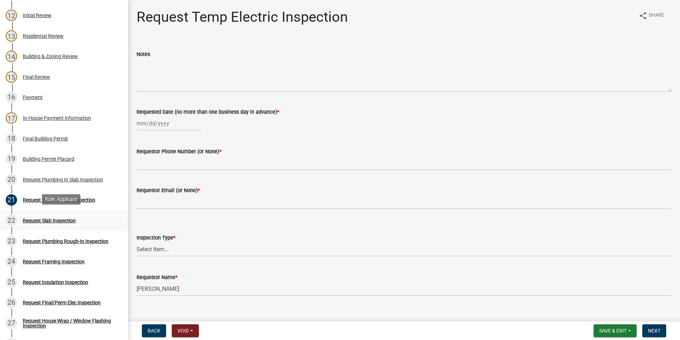
click at [61, 222] on div "22 Request Slab Inspection" at bounding box center [61, 220] width 111 height 11
click at [172, 126] on div at bounding box center [169, 123] width 65 height 15
select select "9"
select select "2025"
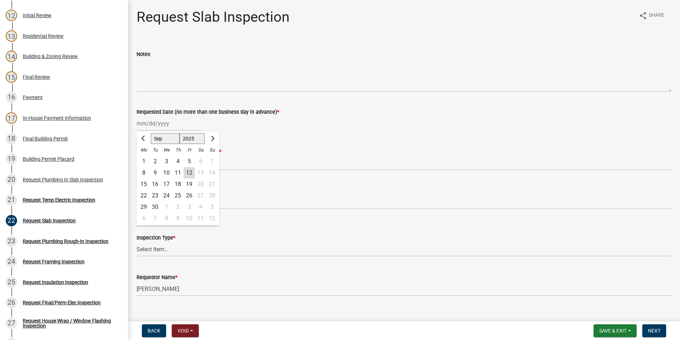
click at [190, 173] on div "12" at bounding box center [189, 172] width 11 height 11
type input "[DATE]"
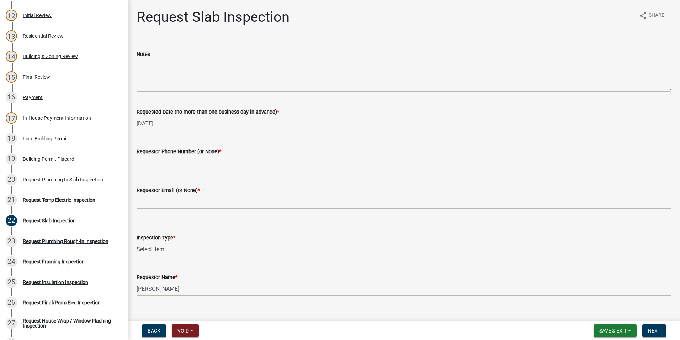
click at [163, 163] on input "Requestor Phone Number (or None) *" at bounding box center [404, 163] width 535 height 15
type input "7068812857"
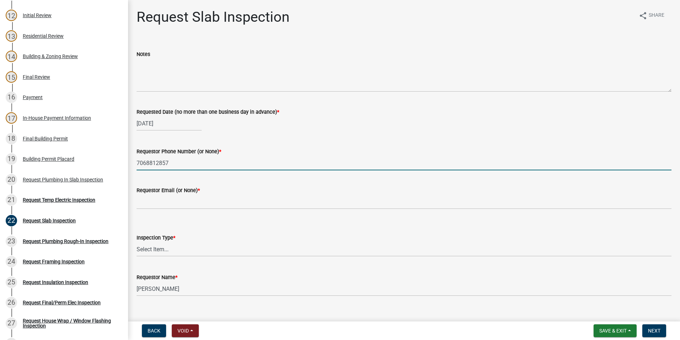
type input "PHARRISDAVID@HOTMAIL.COM"
click at [185, 249] on select "Select Item... Slab" at bounding box center [404, 249] width 535 height 15
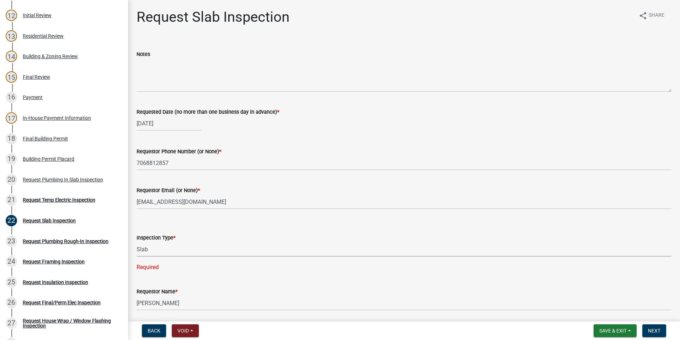
click at [137, 242] on select "Select Item... Slab" at bounding box center [404, 249] width 535 height 15
select select "ab79e0bf-6fbf-48c6-834d-2adc4864fc5e"
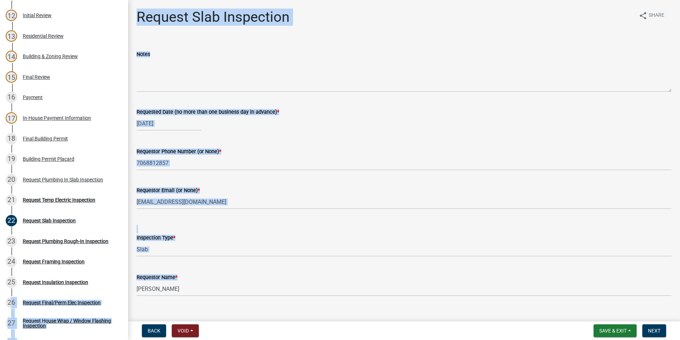
drag, startPoint x: 170, startPoint y: 284, endPoint x: 171, endPoint y: 295, distance: 10.4
click at [131, 295] on div "Requestor Name * Keanua Patterson" at bounding box center [404, 279] width 546 height 33
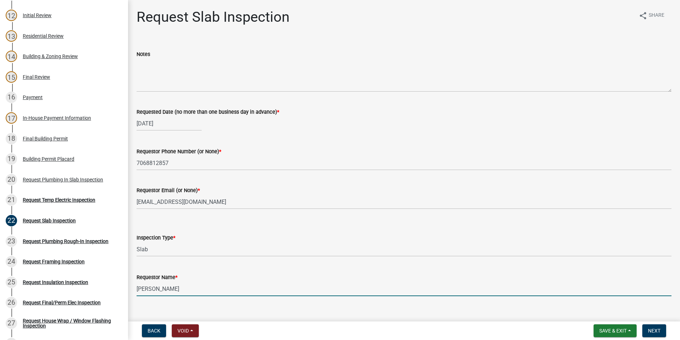
click at [194, 290] on input "Keanua Patterson" at bounding box center [404, 288] width 535 height 15
drag, startPoint x: 194, startPoint y: 288, endPoint x: 105, endPoint y: 275, distance: 89.9
click at [116, 296] on div "Step 3. Building Permit BP-2025-2073 Edit View Summary Notes Show emails 1 Intr…" at bounding box center [340, 170] width 680 height 340
type input "Zac"
click at [658, 328] on span "Next" at bounding box center [654, 330] width 12 height 6
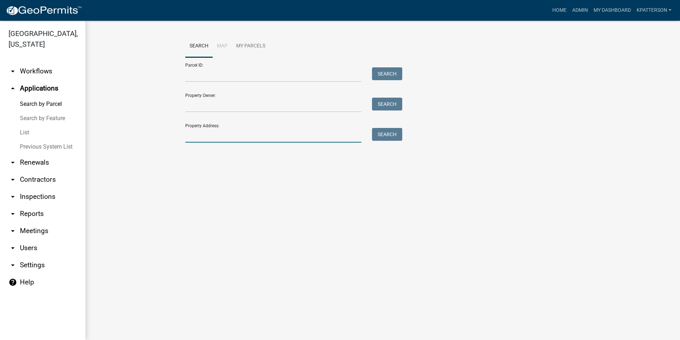
click at [206, 138] on input "Property Address:" at bounding box center [273, 135] width 176 height 15
type input "125 Kimbell"
click at [379, 137] on button "Search" at bounding box center [387, 134] width 30 height 13
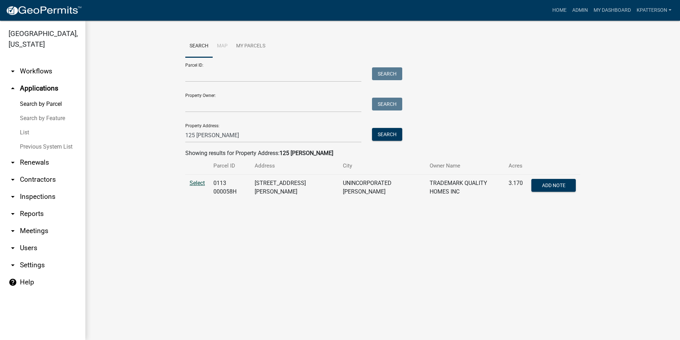
click at [199, 183] on span "Select" at bounding box center [197, 182] width 15 height 7
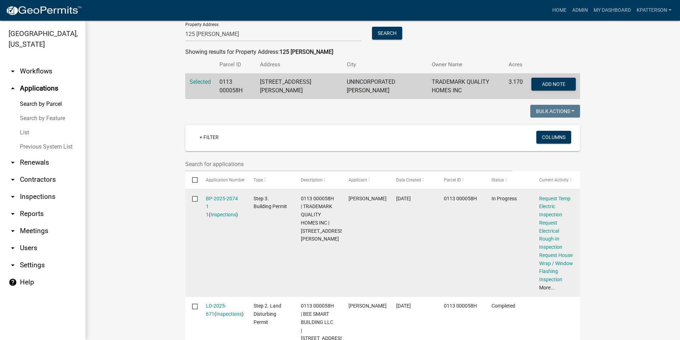
scroll to position [107, 0]
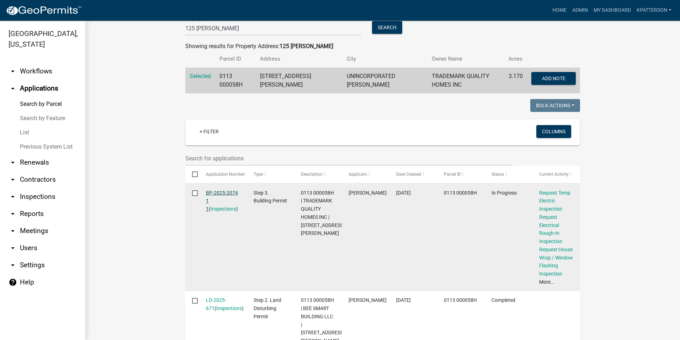
click at [226, 190] on link "BP-2025-2074 1 1" at bounding box center [222, 201] width 32 height 22
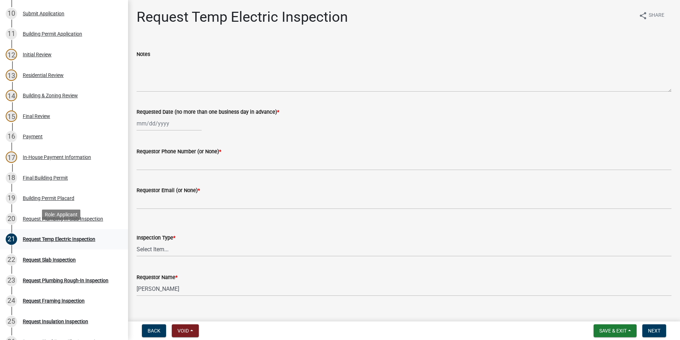
scroll to position [285, 0]
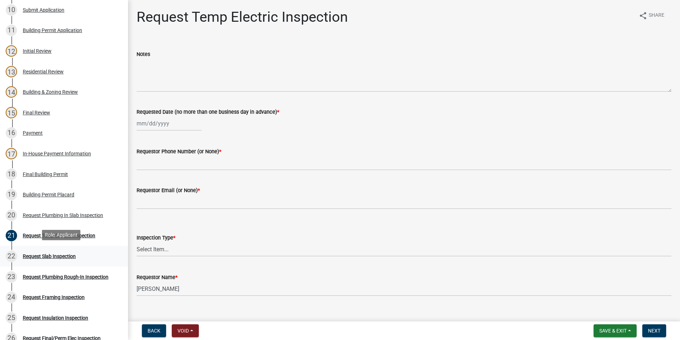
click at [68, 261] on link "22 Request Slab Inspection" at bounding box center [64, 256] width 128 height 21
select select "9"
select select "2025"
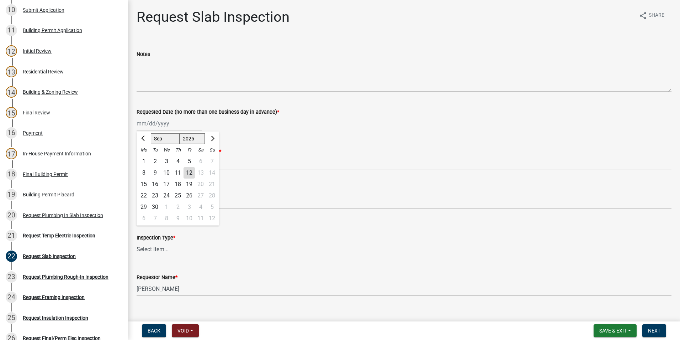
click at [170, 124] on div "Jan Feb Mar Apr May Jun Jul Aug Sep Oct Nov Dec 1525 1526 1527 1528 1529 1530 1…" at bounding box center [169, 123] width 65 height 15
click at [190, 174] on div "12" at bounding box center [189, 172] width 11 height 11
type input "[DATE]"
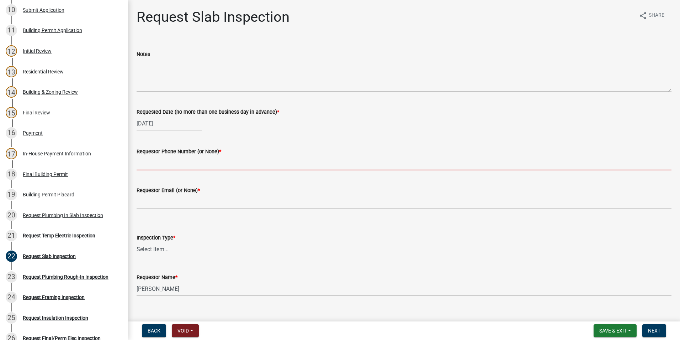
click at [184, 160] on input "Requestor Phone Number (or None) *" at bounding box center [404, 163] width 535 height 15
type input "7068812857"
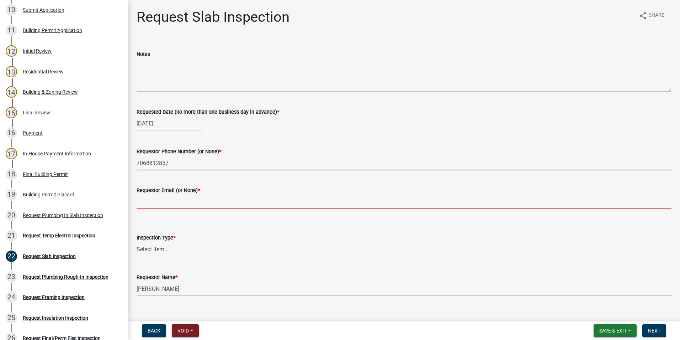
type input "PHARRISDAVID@HOTMAIL.COM"
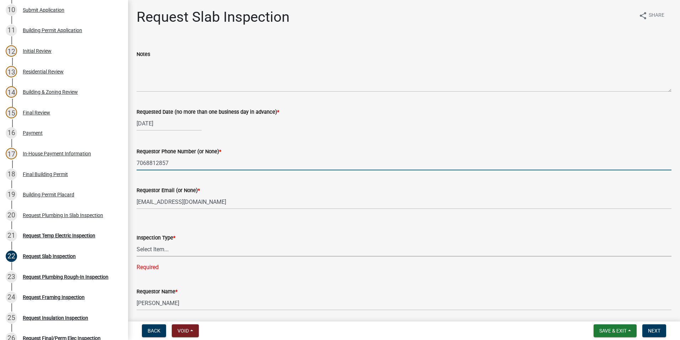
drag, startPoint x: 145, startPoint y: 253, endPoint x: 146, endPoint y: 248, distance: 4.6
click at [145, 252] on select "Select Item... Slab" at bounding box center [404, 249] width 535 height 15
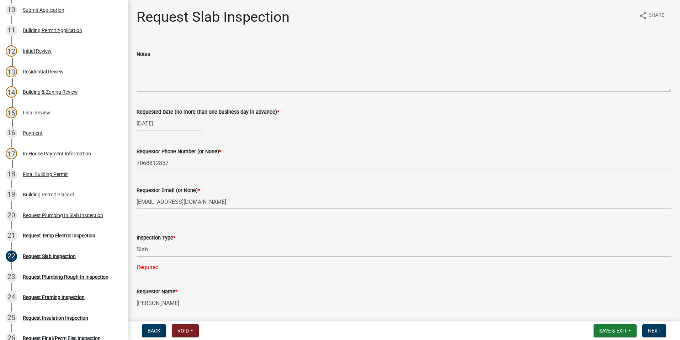
click at [137, 242] on select "Select Item... Slab" at bounding box center [404, 249] width 535 height 15
select select "ab79e0bf-6fbf-48c6-834d-2adc4864fc5e"
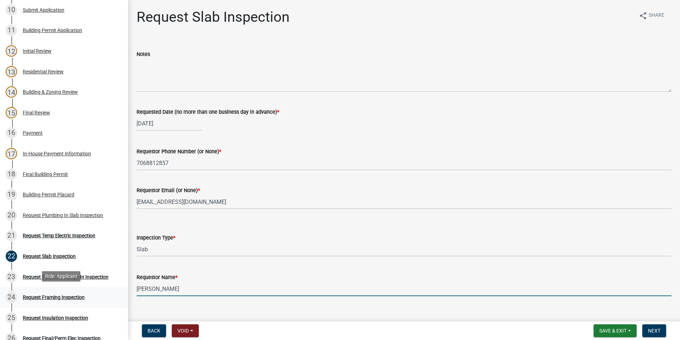
drag, startPoint x: 193, startPoint y: 288, endPoint x: 92, endPoint y: 292, distance: 100.4
click at [92, 292] on div "Step 3. Building Permit BP-2025-2074 Edit View Summary Notes Show emails 1 Intr…" at bounding box center [340, 170] width 680 height 340
type input "zac"
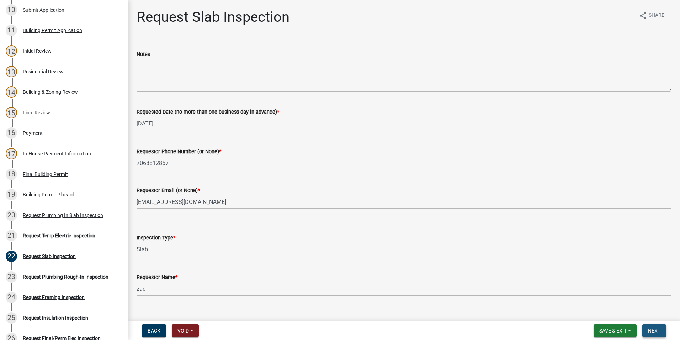
click at [653, 332] on span "Next" at bounding box center [654, 330] width 12 height 6
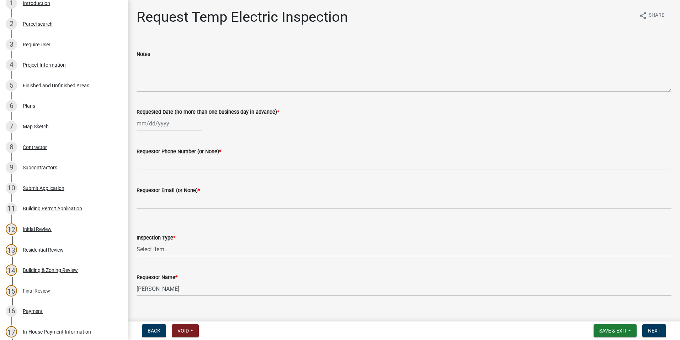
scroll to position [0, 0]
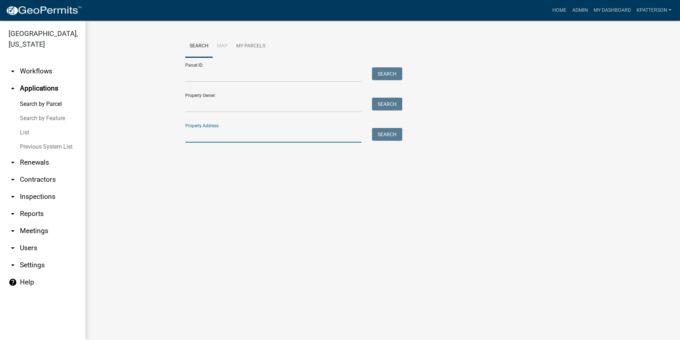
click at [222, 135] on input "Property Address:" at bounding box center [273, 135] width 176 height 15
type input "909 shoemaker"
click at [388, 138] on button "Search" at bounding box center [387, 134] width 30 height 13
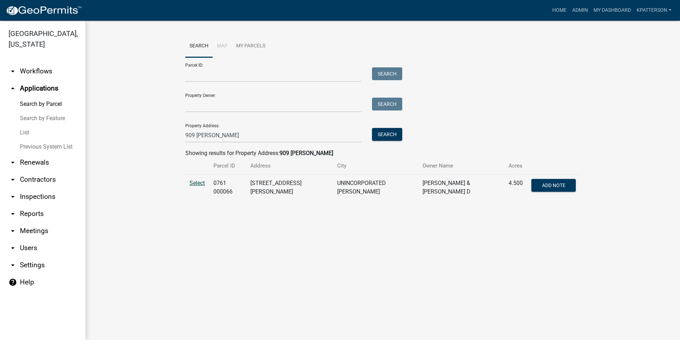
click at [197, 183] on span "Select" at bounding box center [197, 182] width 15 height 7
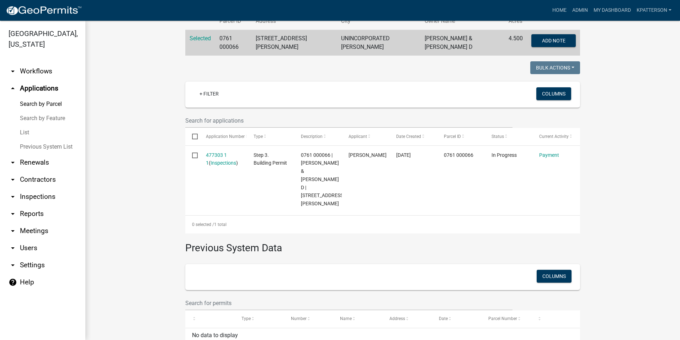
scroll to position [178, 0]
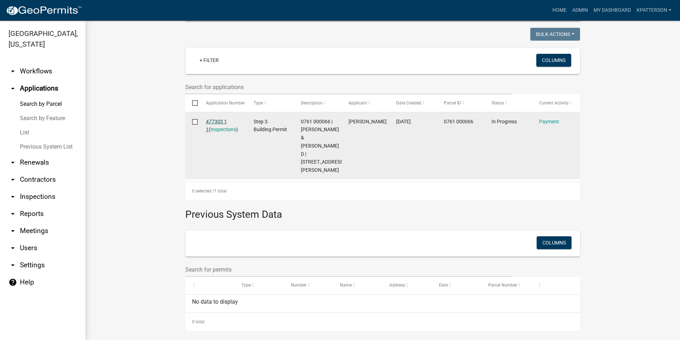
click at [216, 119] on link "477303 1 1" at bounding box center [216, 126] width 21 height 14
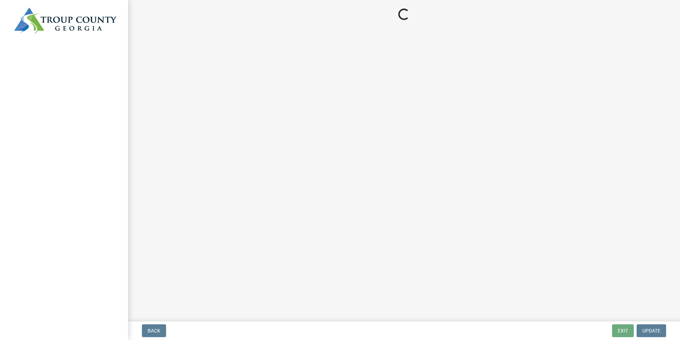
select select "3: 3"
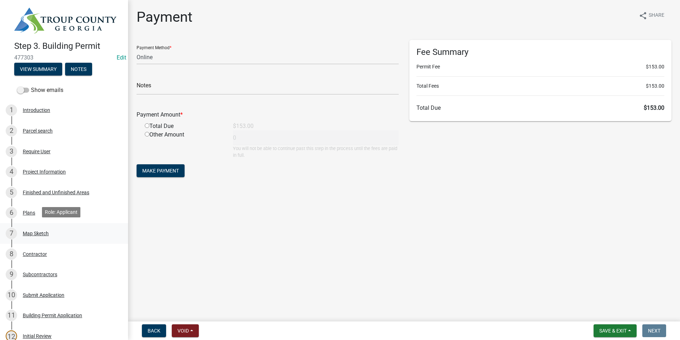
click at [43, 224] on link "7 Map Sketch" at bounding box center [64, 233] width 128 height 21
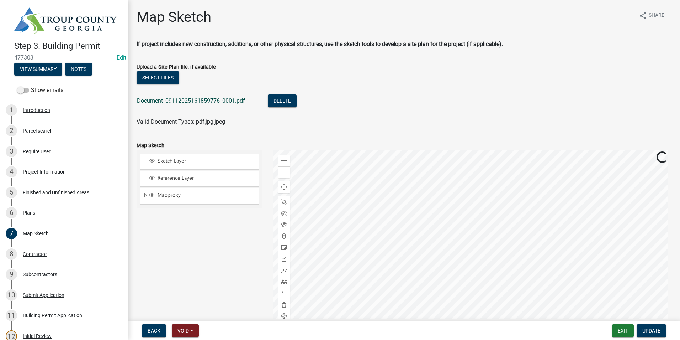
click at [198, 101] on link "Document_09112025161859776_0001.pdf" at bounding box center [191, 100] width 108 height 7
click at [655, 327] on span "Update" at bounding box center [652, 330] width 18 height 6
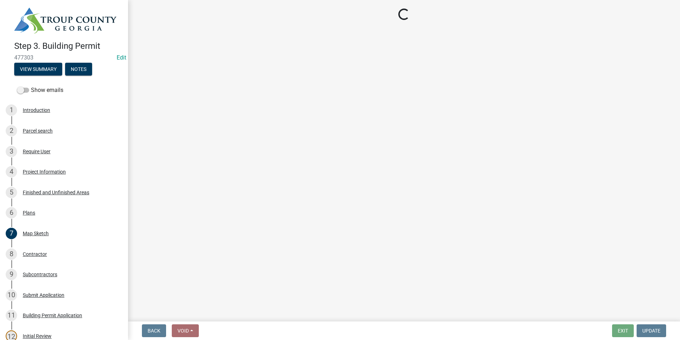
select select "3: 3"
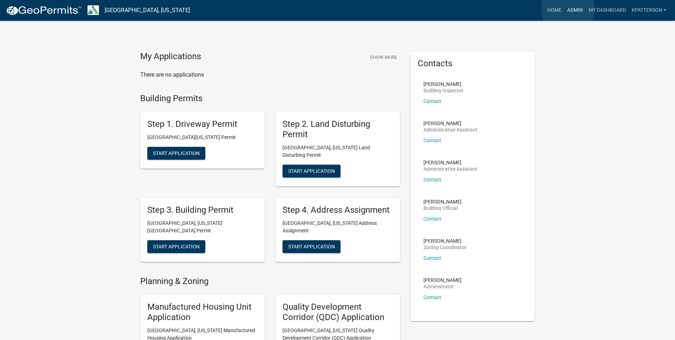
click at [568, 9] on link "Admin" at bounding box center [574, 11] width 21 height 14
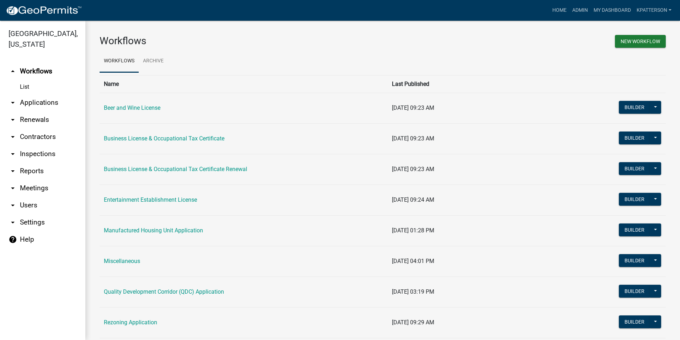
click at [23, 94] on link "arrow_drop_down Applications" at bounding box center [42, 102] width 85 height 17
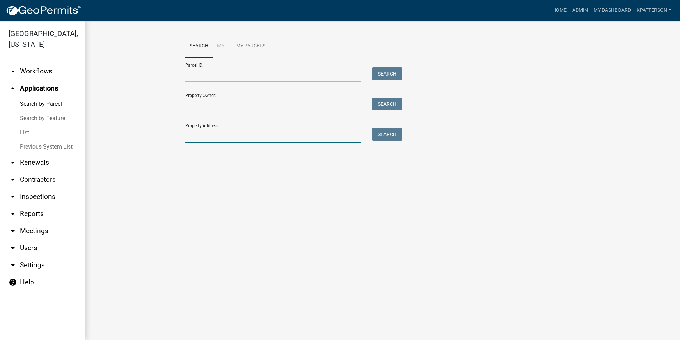
click at [239, 132] on input "Property Address:" at bounding box center [273, 135] width 176 height 15
type input "55"
click at [36, 63] on link "arrow_drop_down Workflows" at bounding box center [42, 71] width 85 height 17
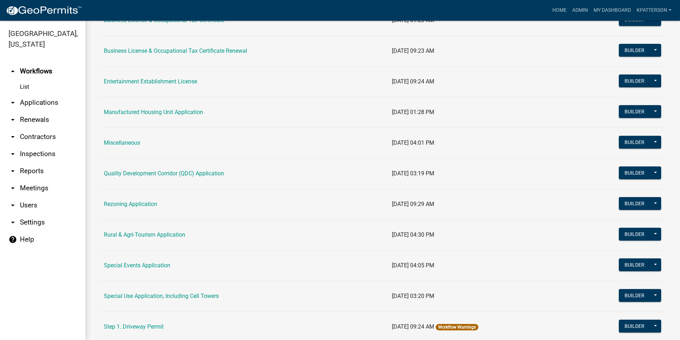
scroll to position [142, 0]
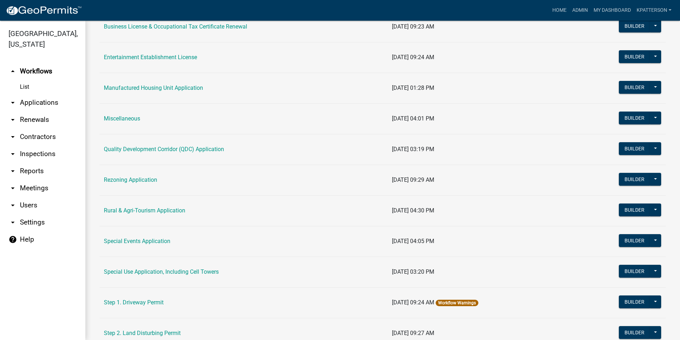
click at [41, 94] on link "arrow_drop_down Applications" at bounding box center [42, 102] width 85 height 17
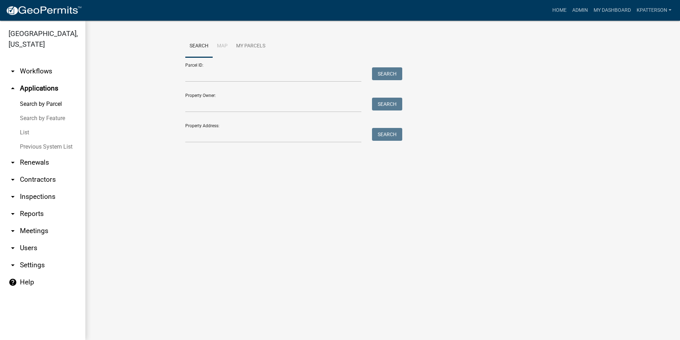
click at [182, 138] on div at bounding box center [273, 135] width 187 height 15
click at [186, 137] on input "Property Address:" at bounding box center [273, 135] width 176 height 15
type input "554 old chipley"
click at [392, 135] on button "Search" at bounding box center [387, 134] width 30 height 13
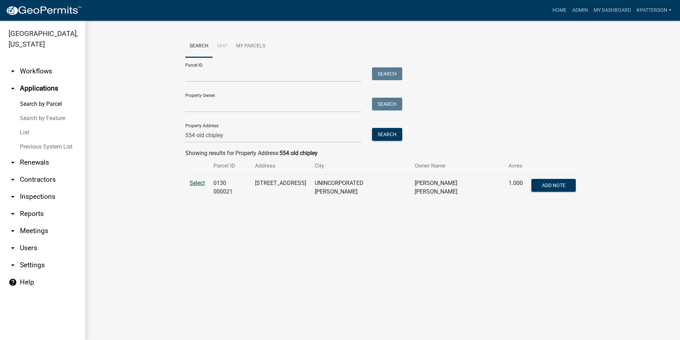
click at [197, 184] on span "Select" at bounding box center [197, 182] width 15 height 7
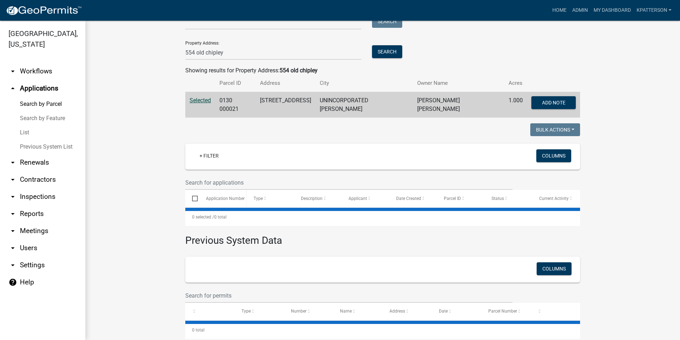
scroll to position [93, 0]
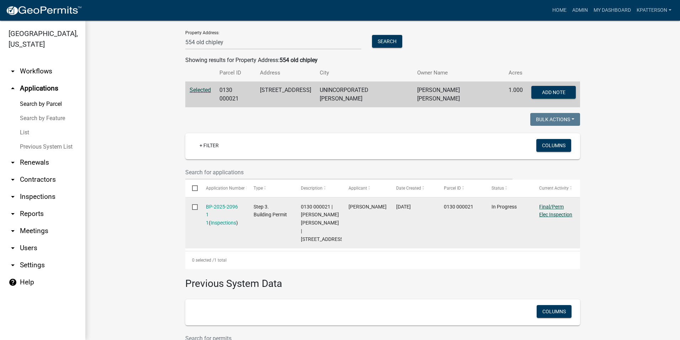
click at [553, 210] on link "Final/Perm Elec Inspection" at bounding box center [556, 211] width 33 height 14
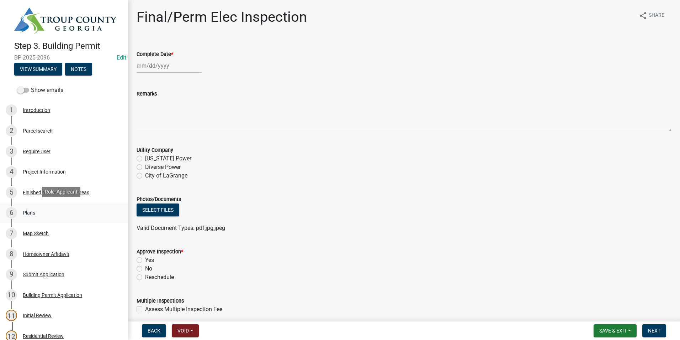
click at [59, 207] on div "6 Plans" at bounding box center [61, 212] width 111 height 11
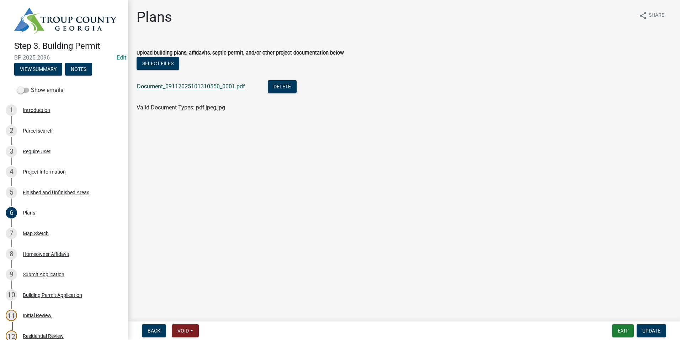
click at [177, 85] on link "Document_09112025101310550_0001.pdf" at bounding box center [191, 86] width 108 height 7
click at [51, 169] on div "Project Information" at bounding box center [44, 171] width 43 height 5
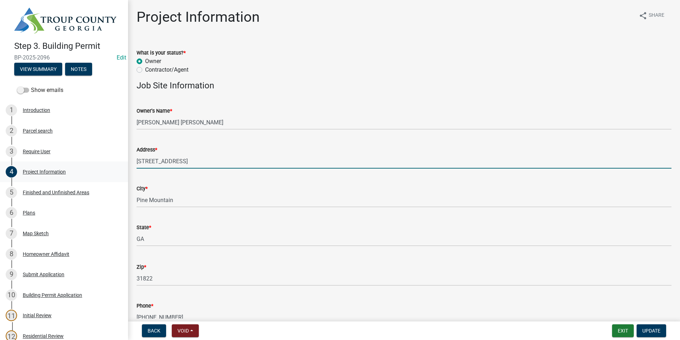
drag, startPoint x: 200, startPoint y: 160, endPoint x: 111, endPoint y: 164, distance: 88.7
click at [111, 164] on div "Step 3. Building Permit BP-2025-2096 Edit View Summary Notes Show emails 1 Intr…" at bounding box center [340, 170] width 680 height 340
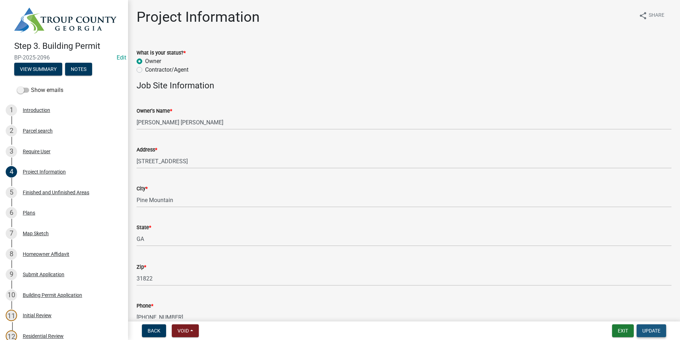
click at [649, 331] on span "Update" at bounding box center [652, 330] width 18 height 6
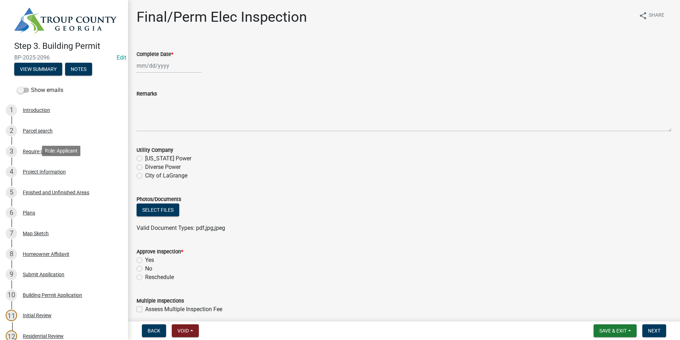
click at [65, 173] on div "4 Project Information" at bounding box center [61, 171] width 111 height 11
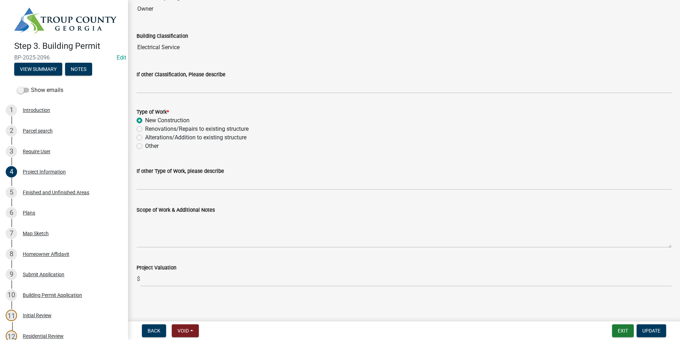
scroll to position [543, 0]
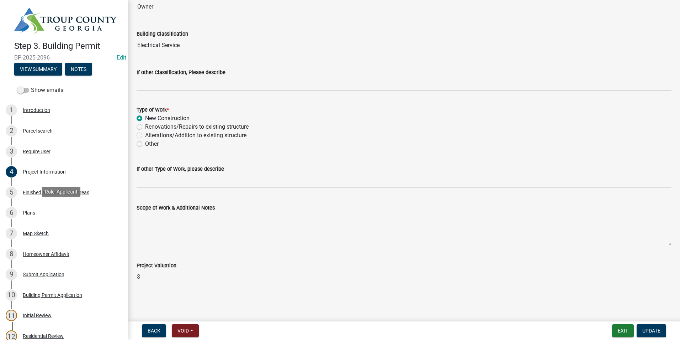
click at [46, 212] on div "6 Plans" at bounding box center [61, 212] width 111 height 11
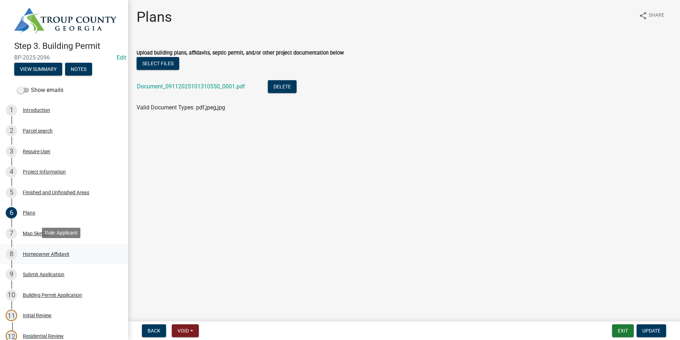
click at [54, 251] on div "Homeowner Affidavit" at bounding box center [46, 253] width 47 height 5
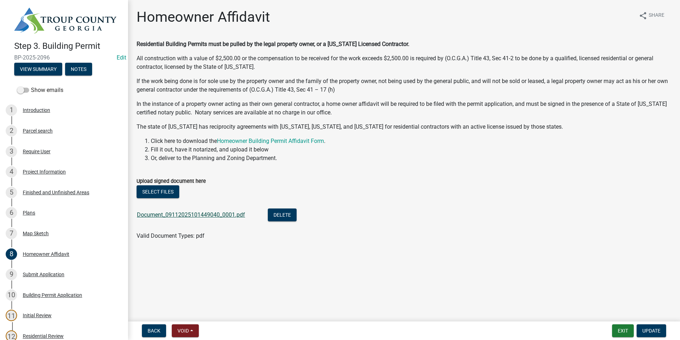
click at [203, 212] on link "Document_09112025101449040_0001.pdf" at bounding box center [191, 214] width 108 height 7
click at [73, 177] on link "4 Project Information" at bounding box center [64, 171] width 128 height 21
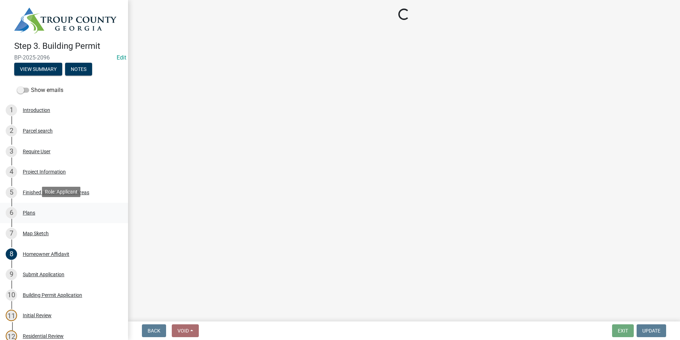
click at [73, 212] on div "6 Plans" at bounding box center [61, 212] width 111 height 11
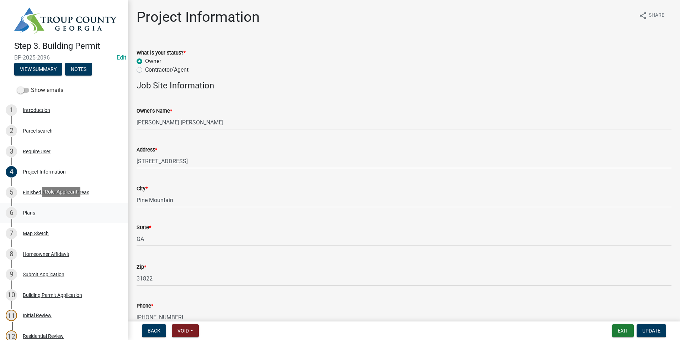
click at [74, 212] on div "6 Plans" at bounding box center [61, 212] width 111 height 11
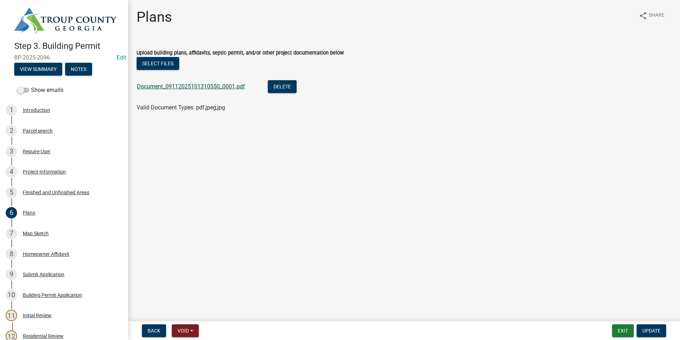
click at [201, 85] on link "Document_09112025101310550_0001.pdf" at bounding box center [191, 86] width 108 height 7
click at [626, 329] on button "Exit" at bounding box center [623, 330] width 22 height 13
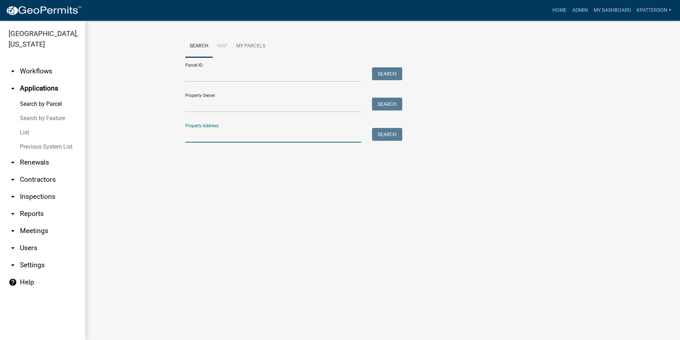
click at [216, 136] on input "Property Address:" at bounding box center [273, 135] width 176 height 15
click at [29, 63] on link "arrow_drop_down Workflows" at bounding box center [42, 71] width 85 height 17
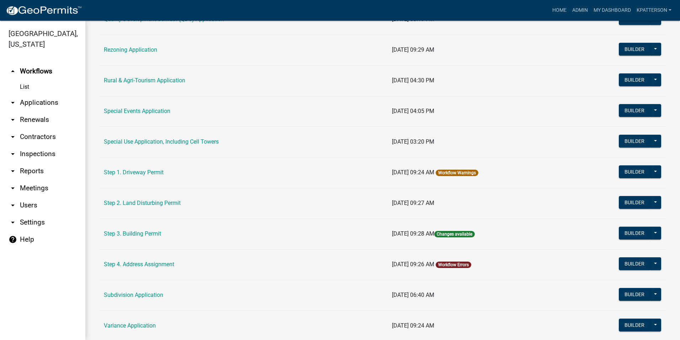
scroll to position [285, 0]
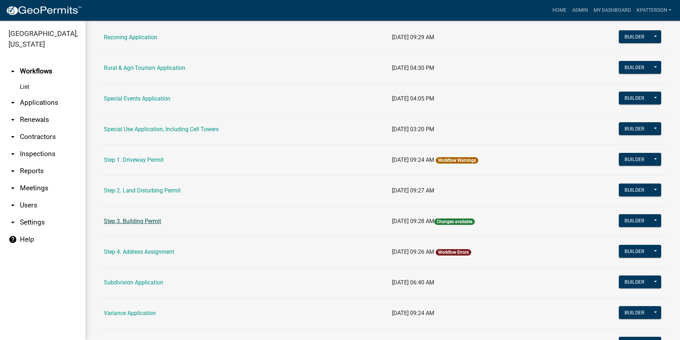
click at [129, 220] on link "Step 3. Building Permit" at bounding box center [132, 220] width 57 height 7
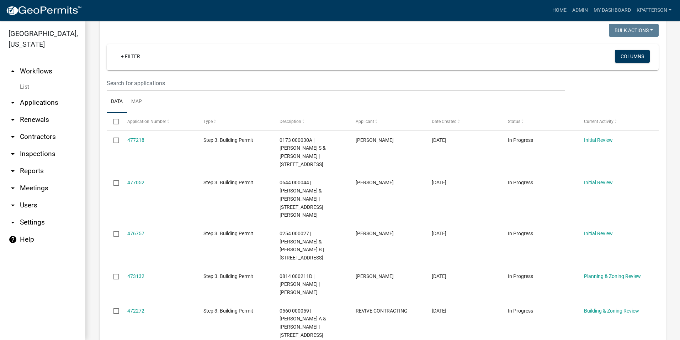
scroll to position [142, 0]
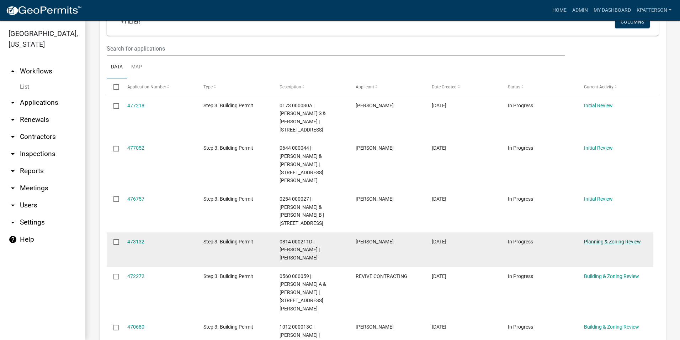
click at [625, 238] on link "Planning & Zoning Review" at bounding box center [612, 241] width 57 height 6
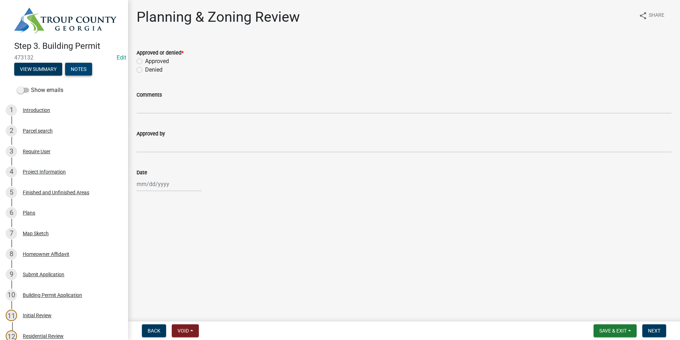
click at [68, 65] on button "Notes" at bounding box center [78, 69] width 27 height 13
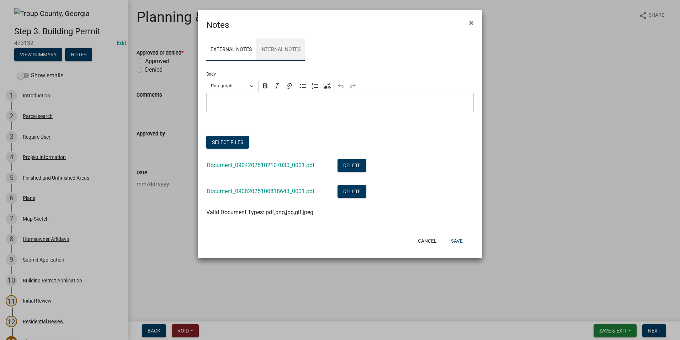
click at [284, 53] on link "Internal Notes" at bounding box center [280, 49] width 49 height 23
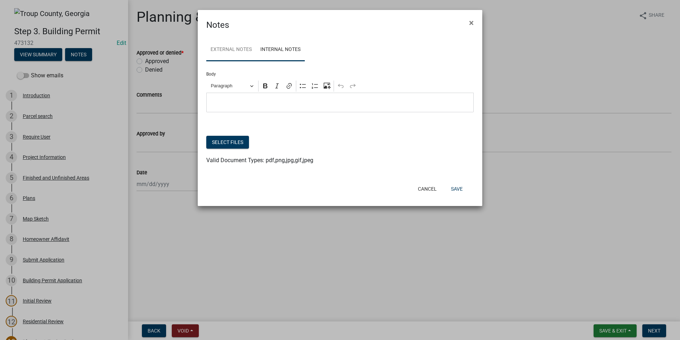
click at [245, 51] on link "External Notes" at bounding box center [231, 49] width 50 height 23
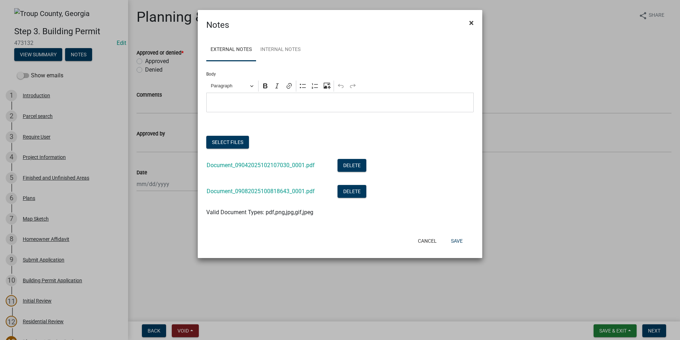
click at [474, 22] on button "×" at bounding box center [472, 23] width 16 height 20
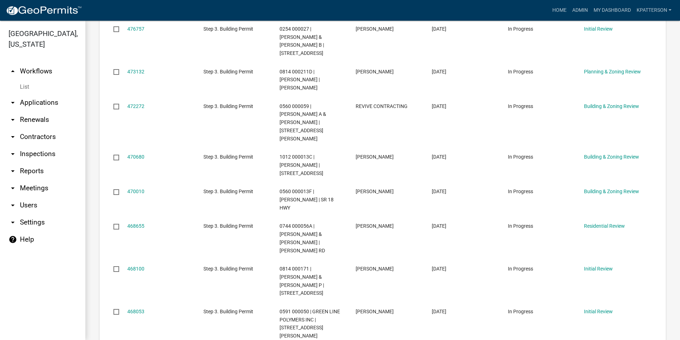
scroll to position [320, 0]
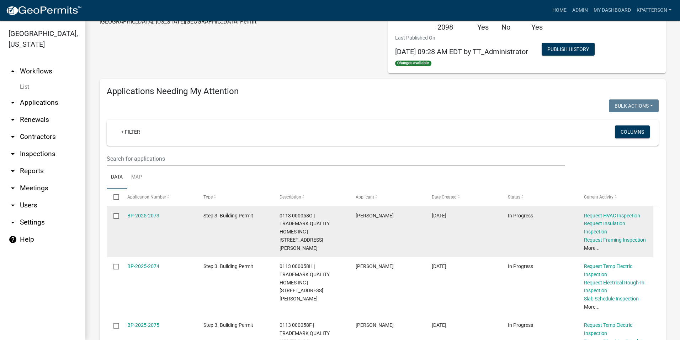
scroll to position [68, 0]
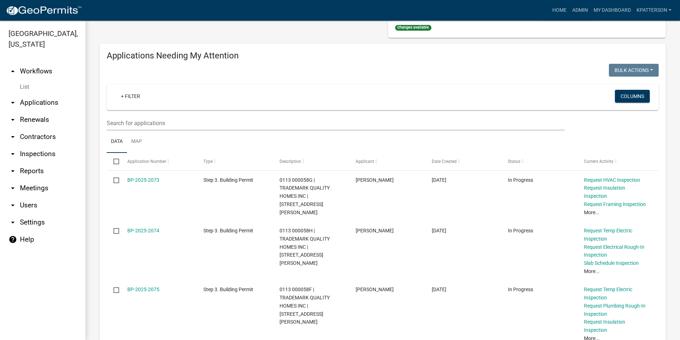
click at [43, 94] on link "arrow_drop_down Applications" at bounding box center [42, 102] width 85 height 17
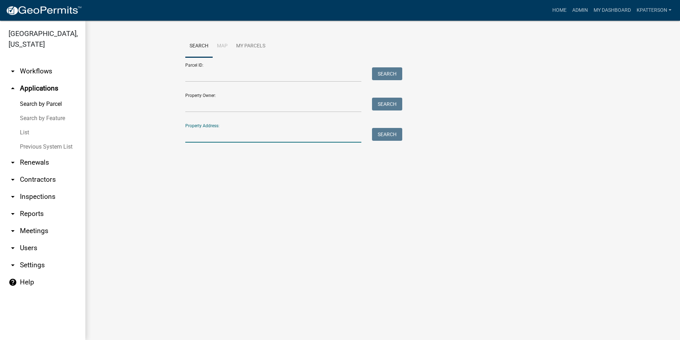
click at [249, 136] on input "Property Address:" at bounding box center [273, 135] width 176 height 15
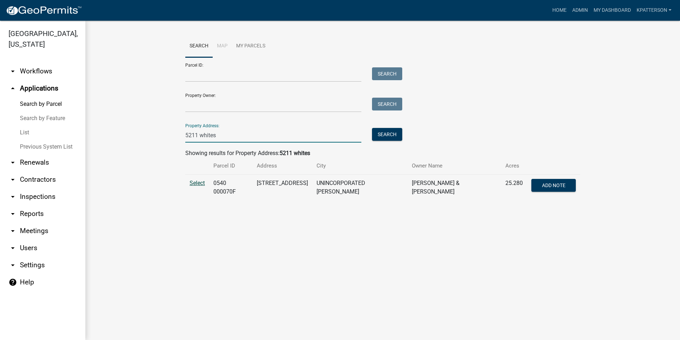
type input "5211 whites"
click at [203, 185] on span "Select" at bounding box center [197, 182] width 15 height 7
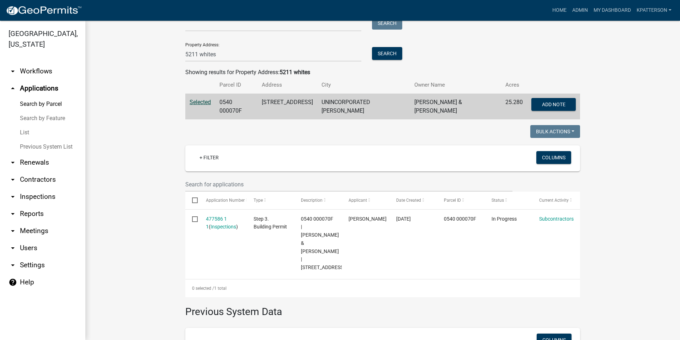
scroll to position [107, 0]
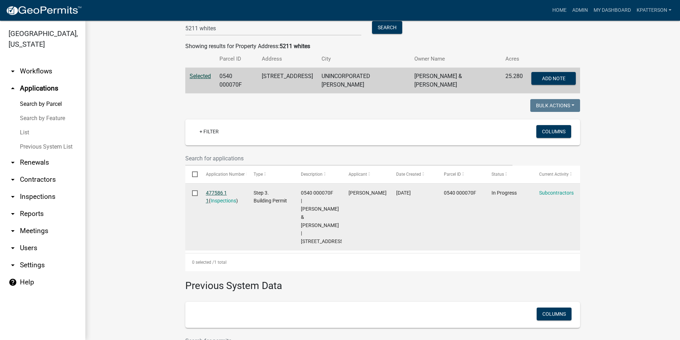
click at [215, 190] on link "477586 1 1" at bounding box center [216, 197] width 21 height 14
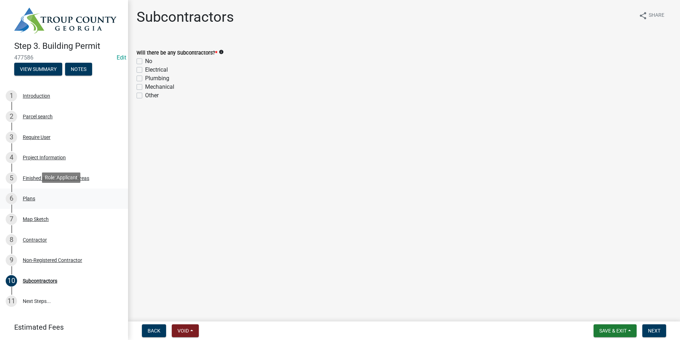
click at [39, 204] on link "6 Plans" at bounding box center [64, 198] width 128 height 21
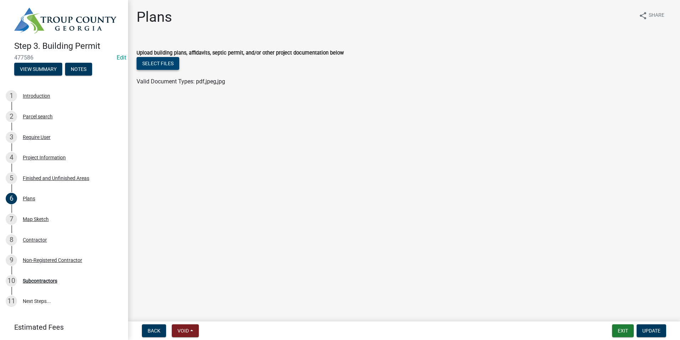
click at [168, 63] on button "Select files" at bounding box center [158, 63] width 43 height 13
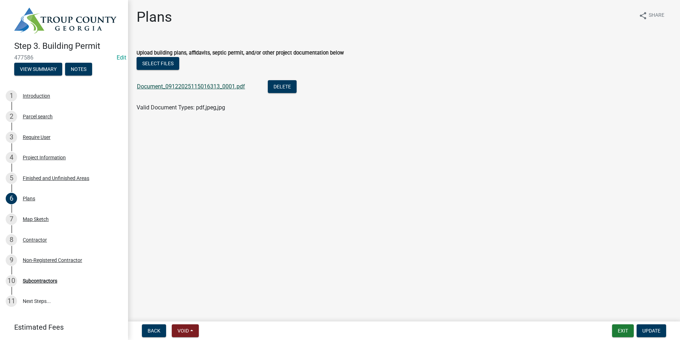
click at [193, 84] on link "Document_09122025115016313_0001.pdf" at bounding box center [191, 86] width 108 height 7
click at [655, 327] on button "Update" at bounding box center [652, 330] width 30 height 13
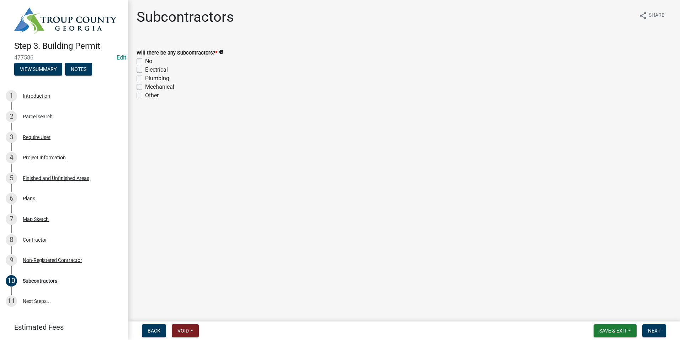
click at [137, 58] on div "No" at bounding box center [404, 61] width 535 height 9
click at [145, 62] on label "No" at bounding box center [148, 61] width 7 height 9
click at [145, 62] on input "No" at bounding box center [147, 59] width 5 height 5
checkbox input "true"
checkbox input "false"
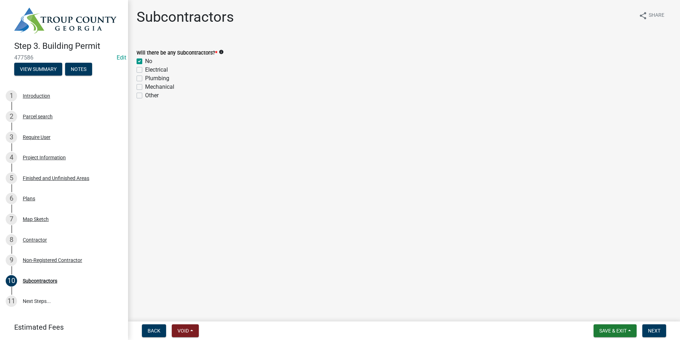
checkbox input "false"
click at [658, 330] on span "Next" at bounding box center [654, 330] width 12 height 6
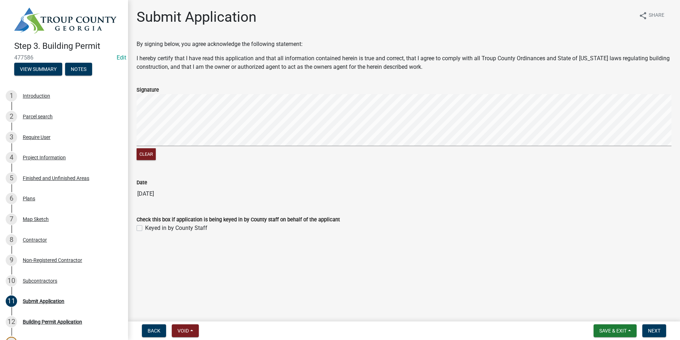
click at [142, 227] on div "Keyed in by County Staff" at bounding box center [404, 227] width 535 height 9
click at [145, 228] on label "Keyed in by County Staff" at bounding box center [176, 227] width 62 height 9
click at [145, 228] on input "Keyed in by County Staff" at bounding box center [147, 225] width 5 height 5
checkbox input "true"
click at [654, 326] on button "Next" at bounding box center [655, 330] width 24 height 13
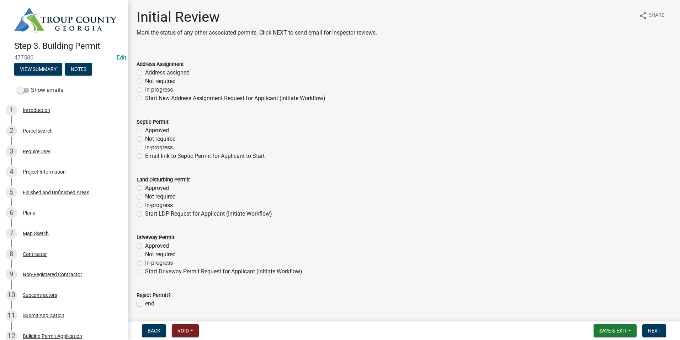
click at [145, 79] on label "Not required" at bounding box center [160, 81] width 31 height 9
click at [145, 79] on input "Not required" at bounding box center [147, 79] width 5 height 5
radio input "true"
click at [145, 138] on label "Not required" at bounding box center [160, 139] width 31 height 9
click at [145, 138] on input "Not required" at bounding box center [147, 137] width 5 height 5
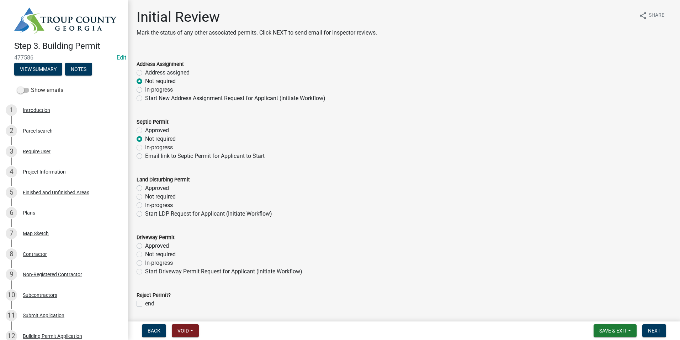
radio input "true"
click at [145, 196] on label "Not required" at bounding box center [160, 196] width 31 height 9
click at [145, 196] on input "Not required" at bounding box center [147, 194] width 5 height 5
radio input "true"
click at [145, 255] on label "Not required" at bounding box center [160, 254] width 31 height 9
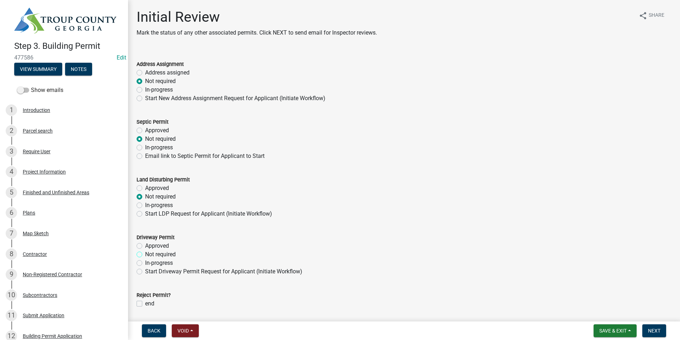
click at [145, 254] on input "Not required" at bounding box center [147, 252] width 5 height 5
radio input "true"
click at [658, 328] on span "Next" at bounding box center [654, 330] width 12 height 6
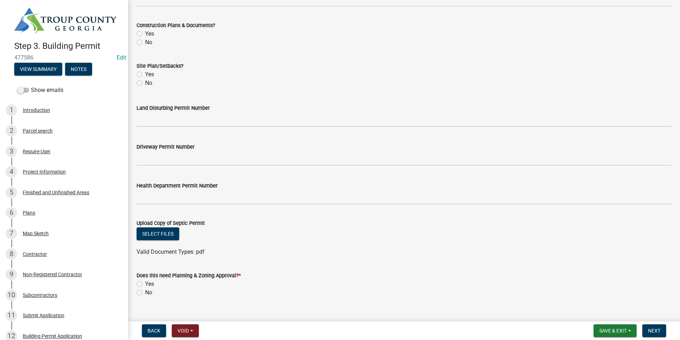
scroll to position [248, 0]
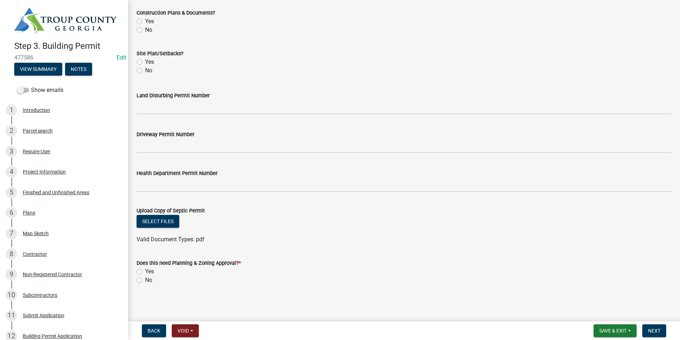
click at [145, 270] on label "Yes" at bounding box center [149, 271] width 9 height 9
click at [145, 270] on input "Yes" at bounding box center [147, 269] width 5 height 5
radio input "true"
click at [649, 324] on button "Next" at bounding box center [655, 330] width 24 height 13
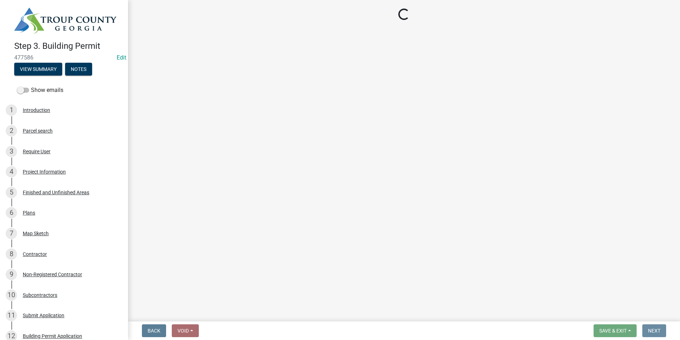
scroll to position [0, 0]
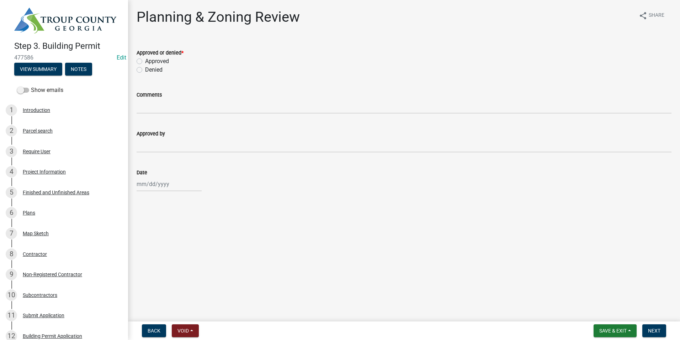
click at [145, 60] on label "Approved" at bounding box center [157, 61] width 24 height 9
click at [145, 60] on input "Approved" at bounding box center [147, 59] width 5 height 5
radio input "true"
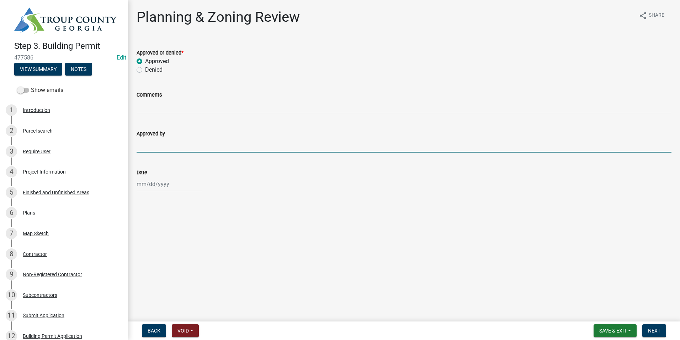
click at [165, 138] on input "Approved by" at bounding box center [404, 145] width 535 height 15
type input "Ruth West"
click at [161, 182] on div at bounding box center [169, 184] width 65 height 15
select select "9"
select select "2025"
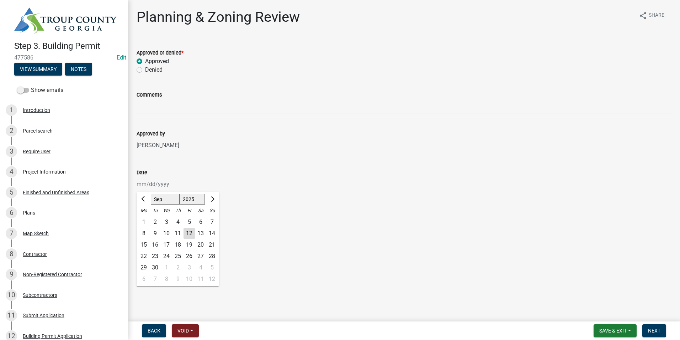
click at [189, 231] on div "12" at bounding box center [189, 232] width 11 height 11
type input "[DATE]"
click at [654, 329] on span "Next" at bounding box center [654, 330] width 12 height 6
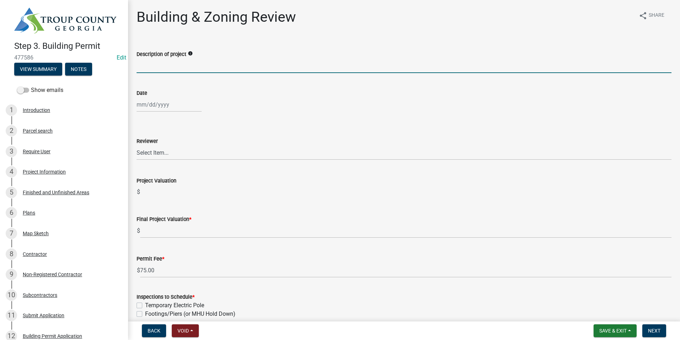
click at [164, 69] on input "Description of project" at bounding box center [404, 65] width 535 height 15
type input "65 x 45 Pole Barn"
select select "9"
select select "2025"
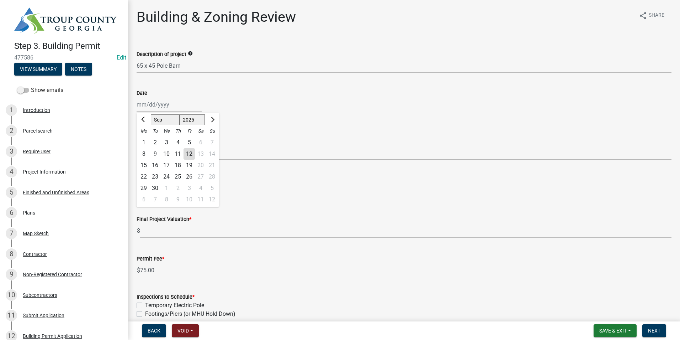
click at [155, 106] on div "Jan Feb Mar Apr May Jun Jul Aug Sep Oct Nov Dec 1525 1526 1527 1528 1529 1530 1…" at bounding box center [169, 104] width 65 height 15
click at [188, 152] on div "12" at bounding box center [189, 153] width 11 height 11
type input "[DATE]"
click at [185, 155] on select "Select Item... Douglas Richardson James Lorimer Thrailkill Jr Keanua Patterson …" at bounding box center [404, 152] width 535 height 15
click at [137, 145] on select "Select Item... Douglas Richardson James Lorimer Thrailkill Jr Keanua Patterson …" at bounding box center [404, 152] width 535 height 15
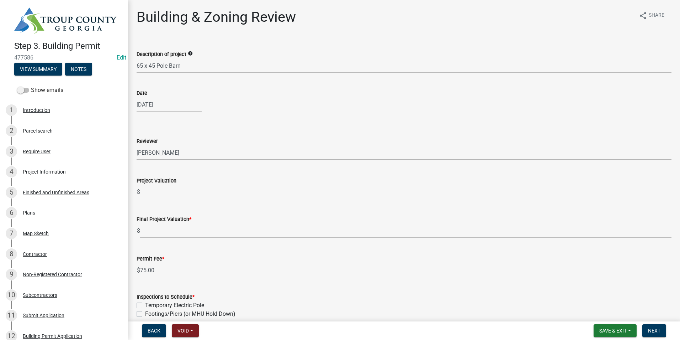
select select "2b86b0c4-e8a1-45ee-90a7-b8d4cb5b2682"
click at [161, 262] on div "Permit Fee *" at bounding box center [404, 258] width 535 height 9
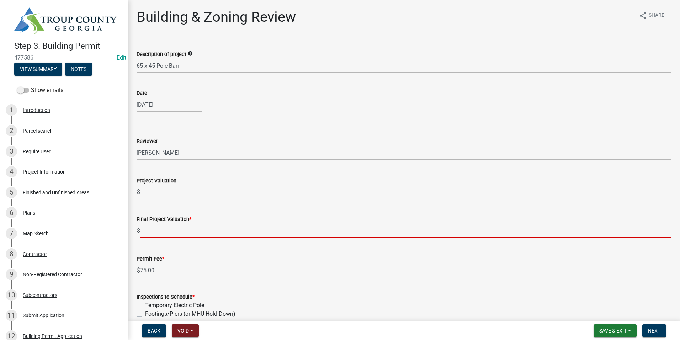
click at [170, 235] on input "text" at bounding box center [406, 230] width 532 height 15
click at [309, 254] on wm-data-entity-input-list "Description of project info 65 x 45 Pole Barn Date 09/12/2025 Reviewer Select I…" at bounding box center [404, 274] width 535 height 468
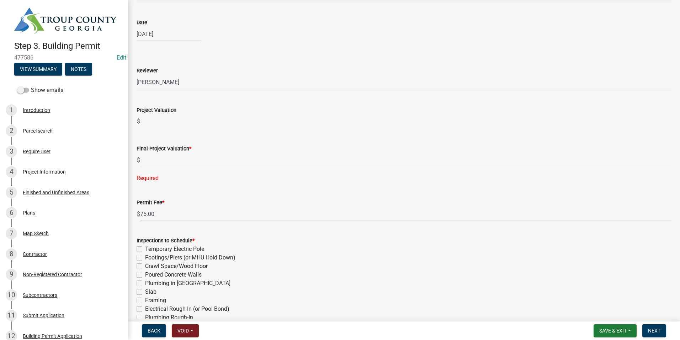
scroll to position [71, 0]
click at [35, 169] on div "Project Information" at bounding box center [44, 171] width 43 height 5
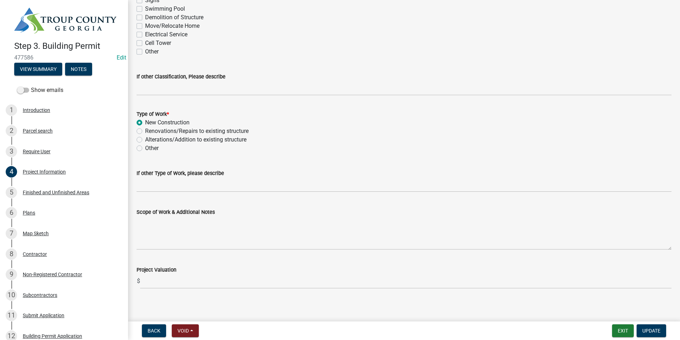
scroll to position [649, 0]
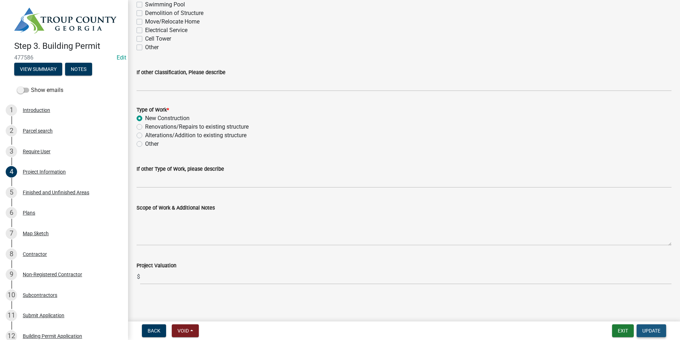
click at [644, 327] on button "Update" at bounding box center [652, 330] width 30 height 13
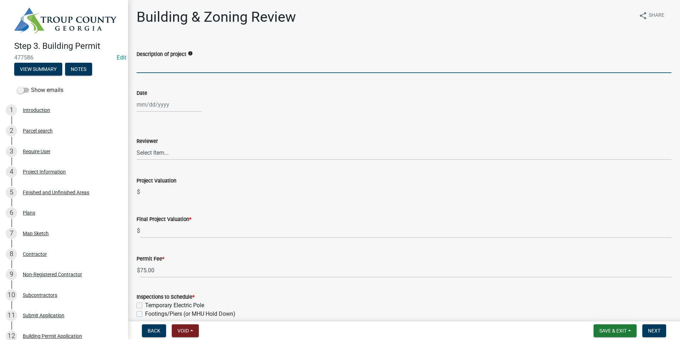
click at [180, 69] on input "Description of project" at bounding box center [404, 65] width 535 height 15
type input "45 X 65 red iron pole barn"
click at [156, 104] on div at bounding box center [169, 104] width 65 height 15
select select "9"
select select "2025"
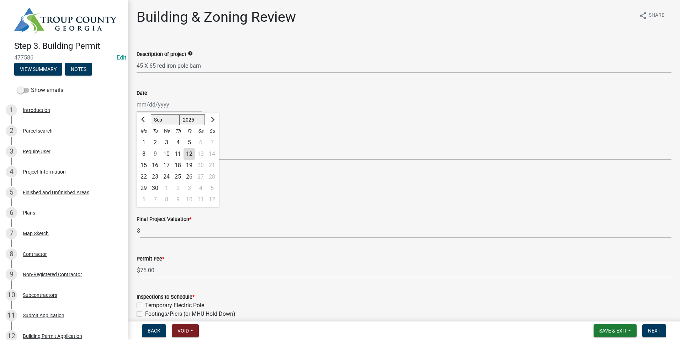
click at [193, 153] on div "12" at bounding box center [189, 153] width 11 height 11
type input "[DATE]"
click at [159, 157] on select "Select Item... Douglas Richardson James Lorimer Thrailkill Jr Keanua Patterson …" at bounding box center [404, 152] width 535 height 15
click at [137, 145] on select "Select Item... Douglas Richardson James Lorimer Thrailkill Jr Keanua Patterson …" at bounding box center [404, 152] width 535 height 15
select select "2b86b0c4-e8a1-45ee-90a7-b8d4cb5b2682"
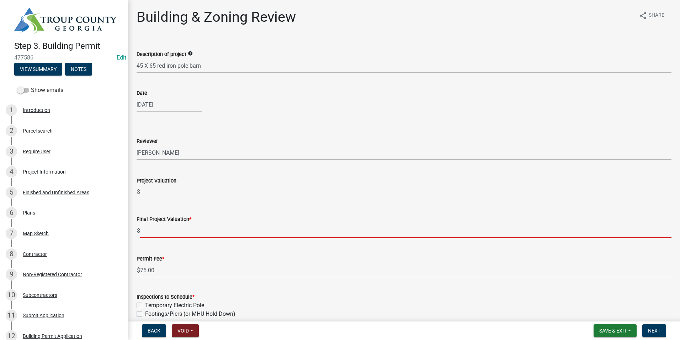
click at [165, 232] on input "text" at bounding box center [406, 230] width 532 height 15
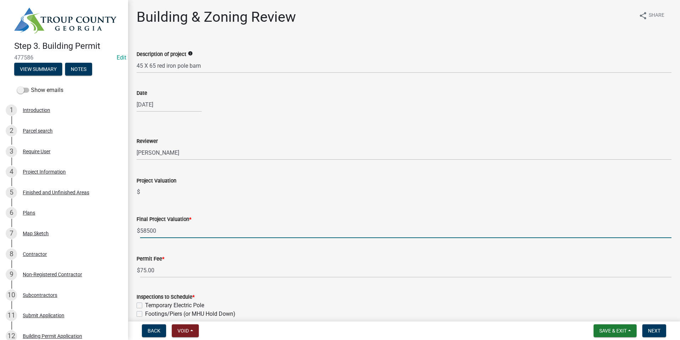
type input "58500"
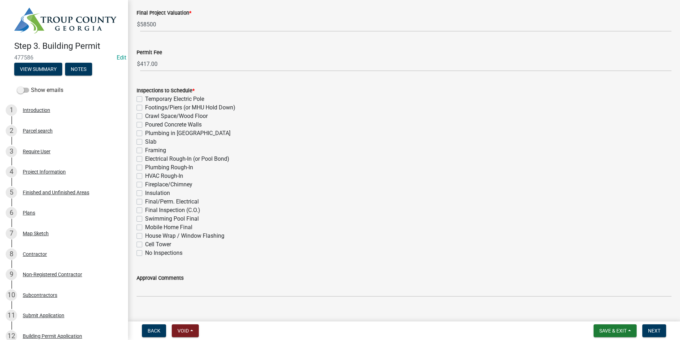
scroll to position [214, 0]
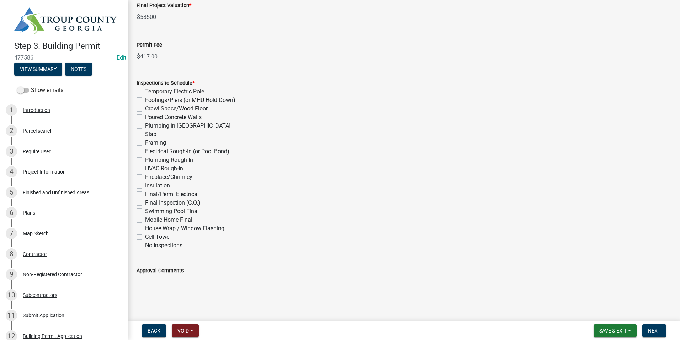
click at [145, 99] on label "Footings/Piers (or MHU Hold Down)" at bounding box center [190, 100] width 90 height 9
click at [145, 99] on input "Footings/Piers (or MHU Hold Down)" at bounding box center [147, 98] width 5 height 5
checkbox input "true"
checkbox input "false"
checkbox input "true"
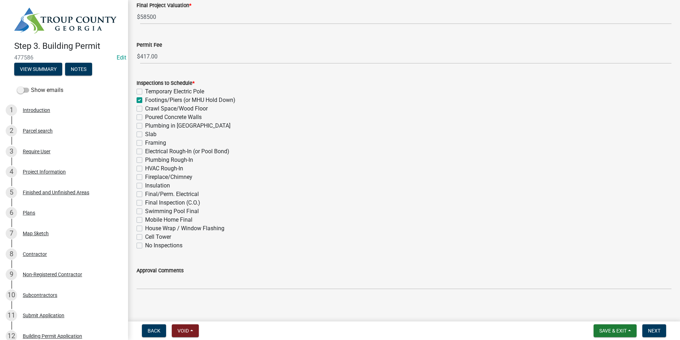
checkbox input "false"
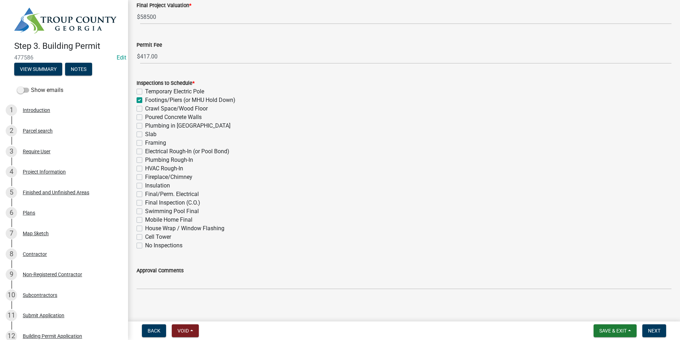
checkbox input "false"
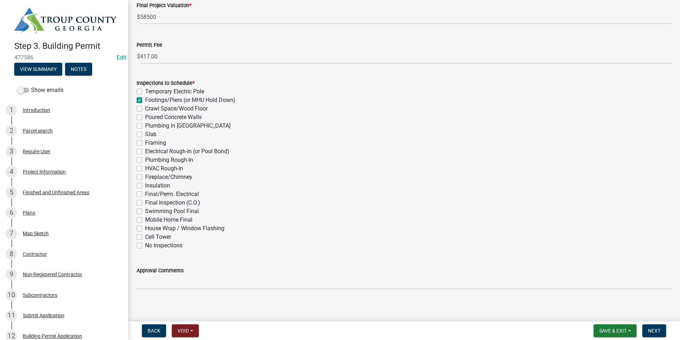
checkbox input "false"
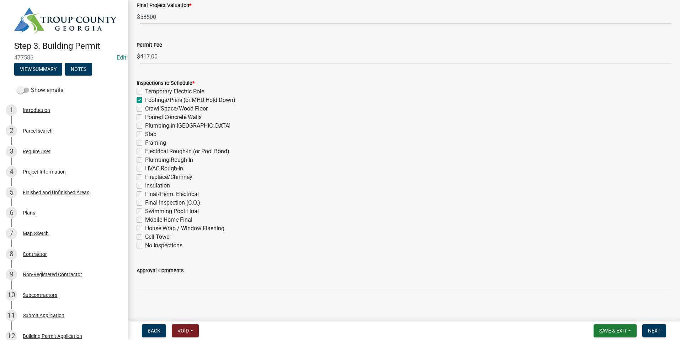
checkbox input "false"
click at [140, 199] on div "Final Inspection (C.O.)" at bounding box center [404, 202] width 535 height 9
click at [145, 200] on label "Final Inspection (C.O.)" at bounding box center [172, 202] width 55 height 9
click at [145, 200] on input "Final Inspection (C.O.)" at bounding box center [147, 200] width 5 height 5
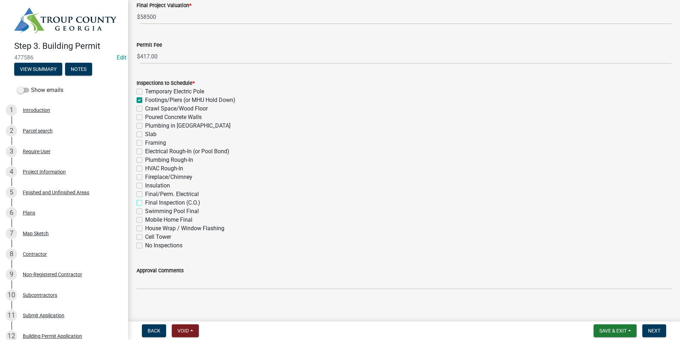
checkbox input "true"
checkbox input "false"
checkbox input "true"
checkbox input "false"
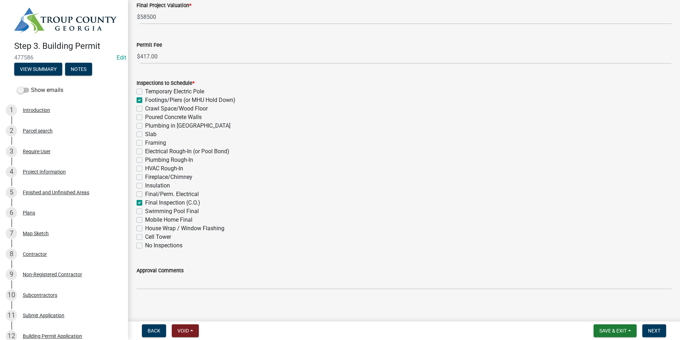
checkbox input "false"
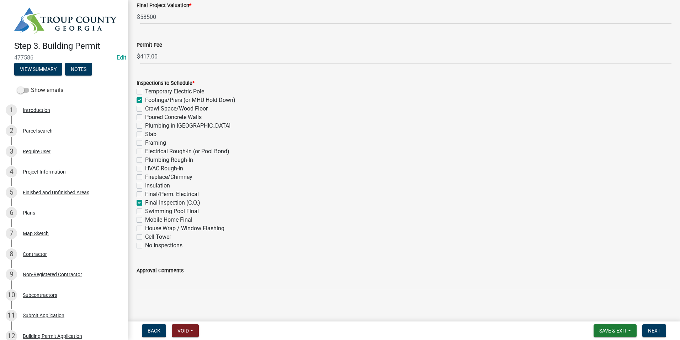
checkbox input "false"
checkbox input "true"
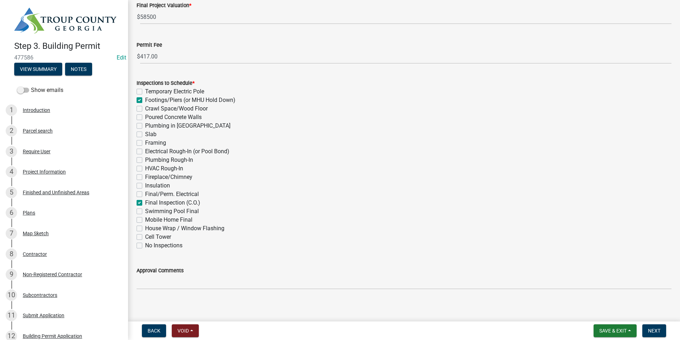
checkbox input "false"
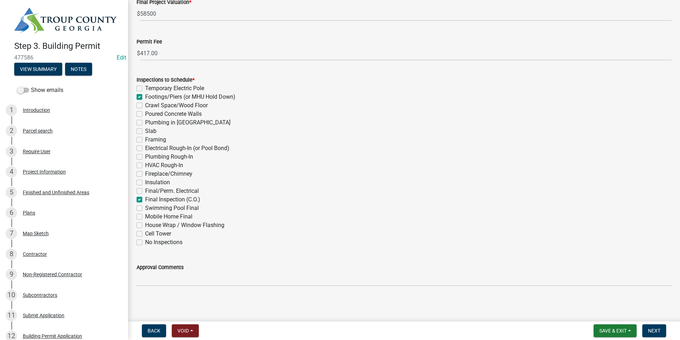
scroll to position [218, 0]
click at [656, 331] on span "Next" at bounding box center [654, 330] width 12 height 6
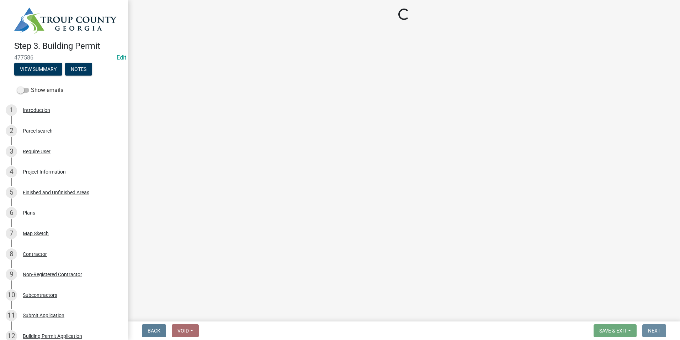
scroll to position [0, 0]
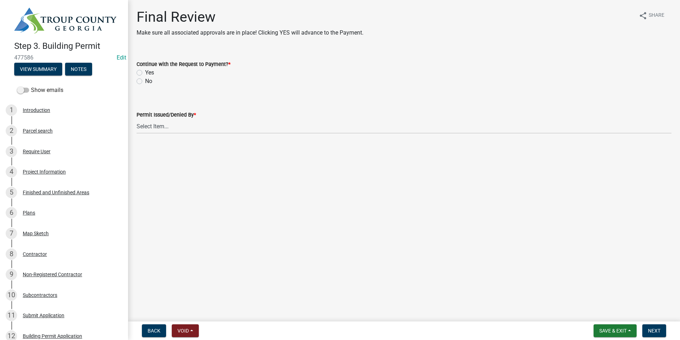
click at [145, 73] on label "Yes" at bounding box center [149, 72] width 9 height 9
click at [145, 73] on input "Yes" at bounding box center [147, 70] width 5 height 5
radio input "true"
click at [153, 128] on select "Select Item... Douglas Richardson James Lorimer Thrailkill Jr Keanua Patterson …" at bounding box center [404, 126] width 535 height 15
click at [137, 119] on select "Select Item... Douglas Richardson James Lorimer Thrailkill Jr Keanua Patterson …" at bounding box center [404, 126] width 535 height 15
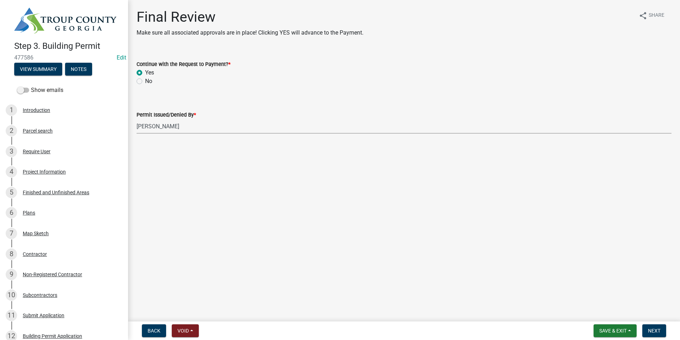
select select "2b86b0c4-e8a1-45ee-90a7-b8d4cb5b2682"
click at [655, 326] on button "Next" at bounding box center [655, 330] width 24 height 13
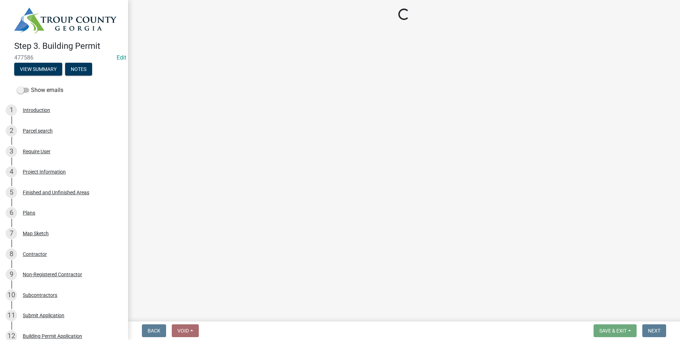
select select "3: 3"
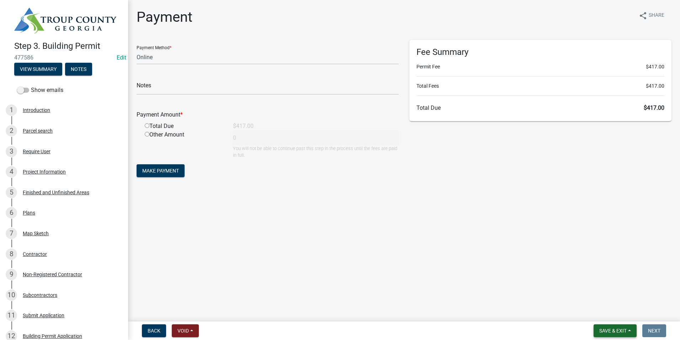
click at [595, 326] on button "Save & Exit" at bounding box center [615, 330] width 43 height 13
click at [609, 310] on button "Save & Exit" at bounding box center [608, 311] width 57 height 17
select select "3: 3"
click at [668, 339] on html "Internet Explorer does NOT work with GeoPermits. Get a new browser for more sec…" at bounding box center [340, 170] width 680 height 340
drag, startPoint x: 668, startPoint y: 358, endPoint x: 611, endPoint y: 332, distance: 62.0
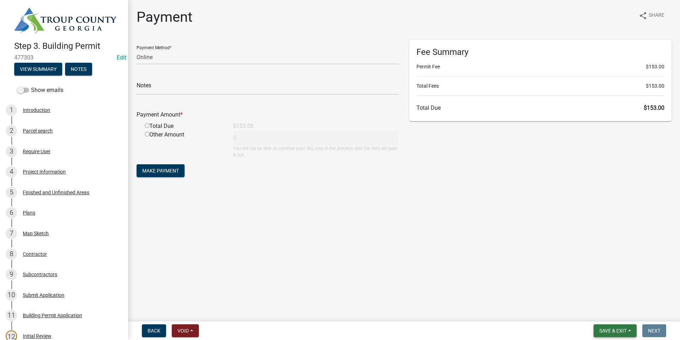
click at [611, 332] on span "Save & Exit" at bounding box center [613, 330] width 27 height 6
drag, startPoint x: 609, startPoint y: 312, endPoint x: 610, endPoint y: 316, distance: 4.0
click at [610, 317] on button "Save & Exit" at bounding box center [608, 311] width 57 height 17
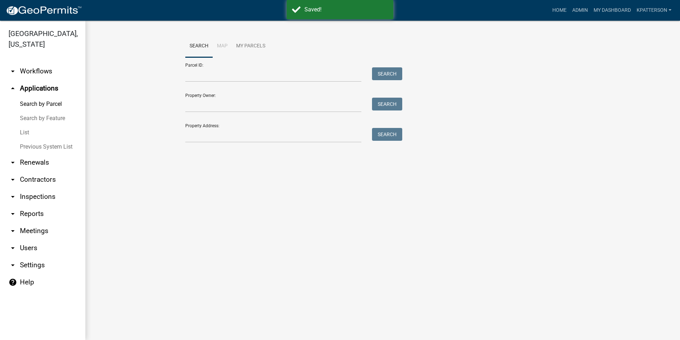
click at [25, 125] on link "List" at bounding box center [42, 132] width 85 height 14
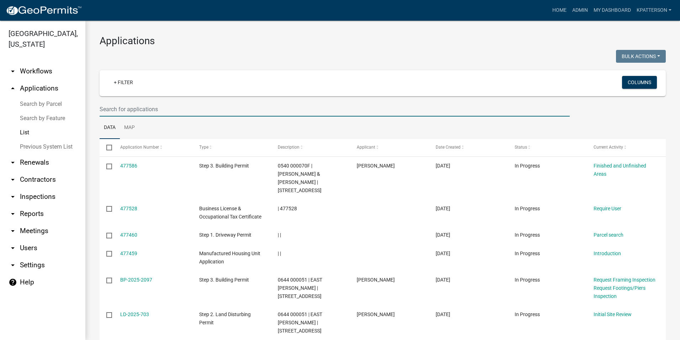
click at [130, 109] on input "text" at bounding box center [335, 109] width 470 height 15
type input "trademark"
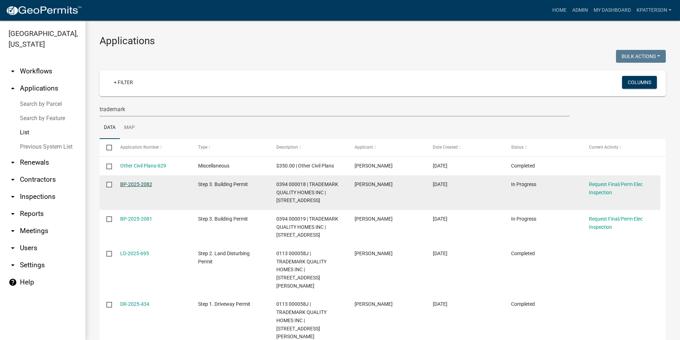
click at [146, 183] on link "BP-2025-2082" at bounding box center [136, 184] width 32 height 6
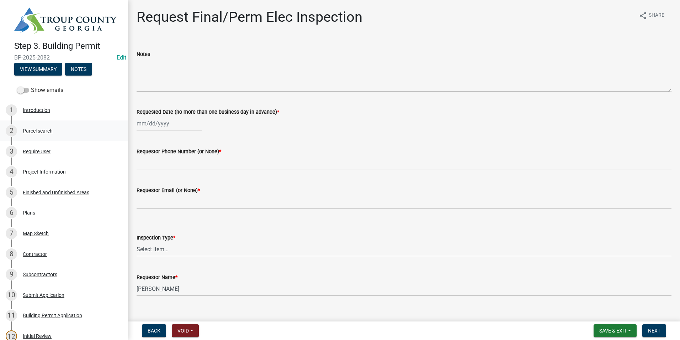
click at [46, 130] on div "Parcel search" at bounding box center [38, 130] width 30 height 5
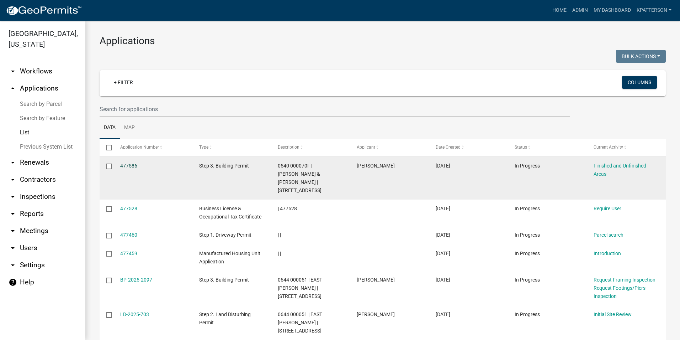
click at [122, 165] on link "477586" at bounding box center [128, 166] width 17 height 6
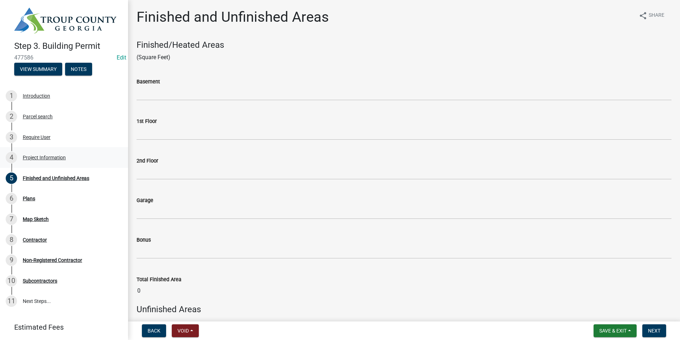
click at [77, 154] on div "4 Project Information" at bounding box center [61, 157] width 111 height 11
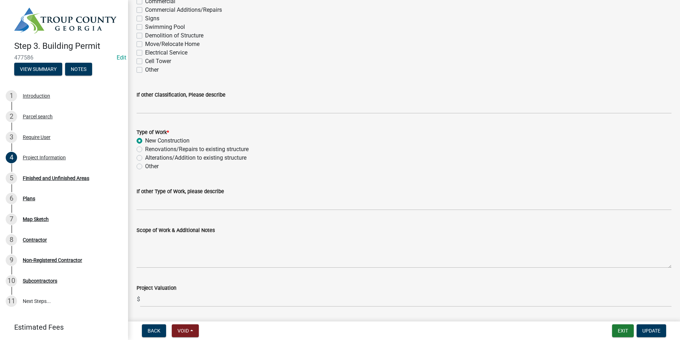
scroll to position [649, 0]
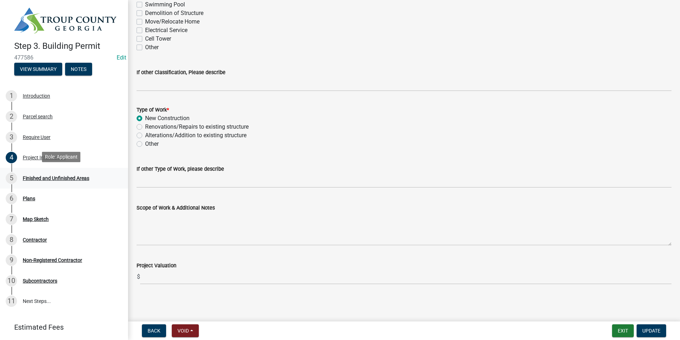
click at [72, 178] on div "Finished and Unfinished Areas" at bounding box center [56, 177] width 67 height 5
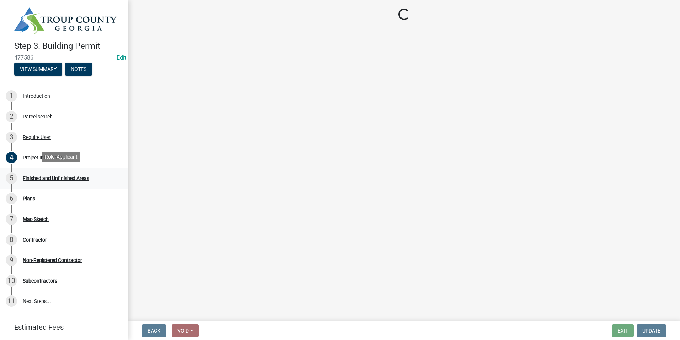
scroll to position [0, 0]
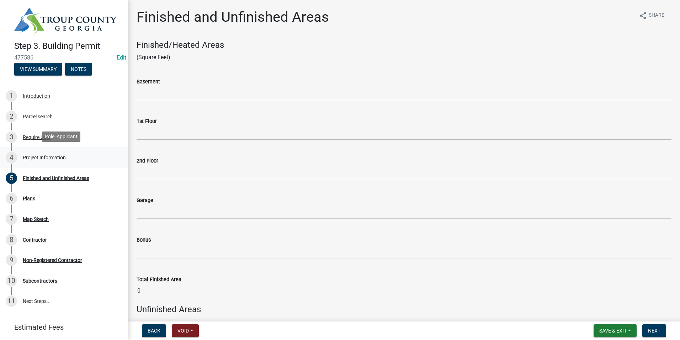
click at [55, 160] on div "4 Project Information" at bounding box center [61, 157] width 111 height 11
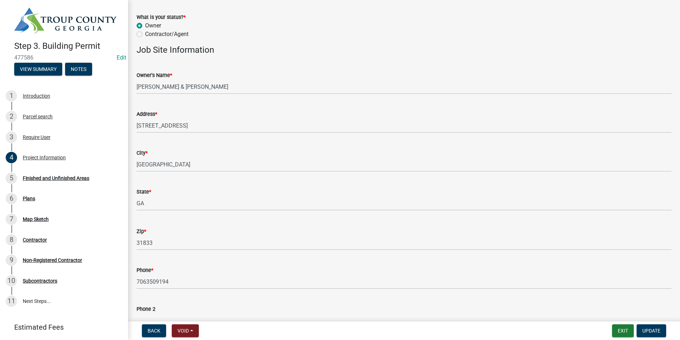
scroll to position [71, 0]
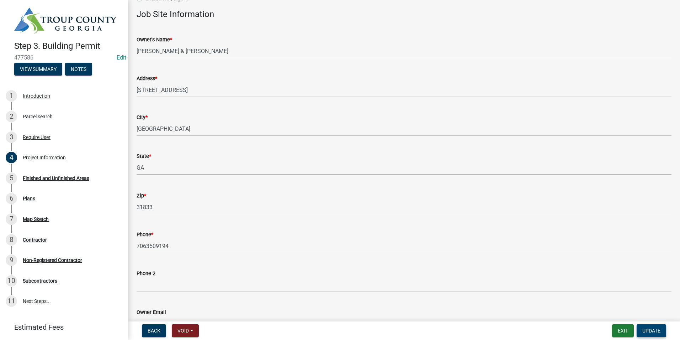
click at [650, 330] on span "Update" at bounding box center [652, 330] width 18 height 6
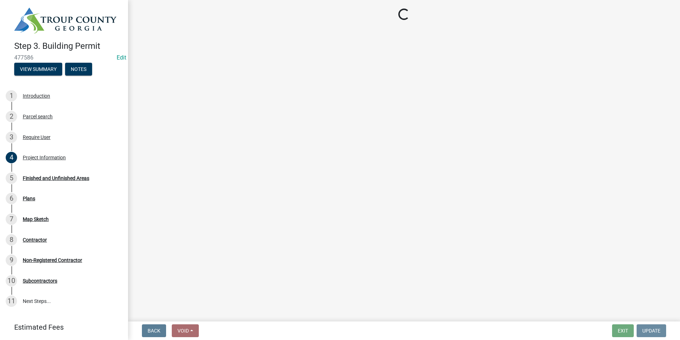
scroll to position [0, 0]
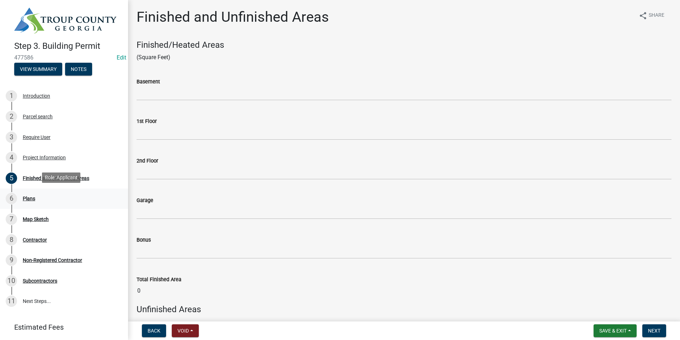
click at [26, 202] on div "6 Plans" at bounding box center [61, 198] width 111 height 11
click at [603, 333] on button "Save & Exit" at bounding box center [615, 330] width 43 height 13
click at [605, 314] on button "Save & Exit" at bounding box center [608, 311] width 57 height 17
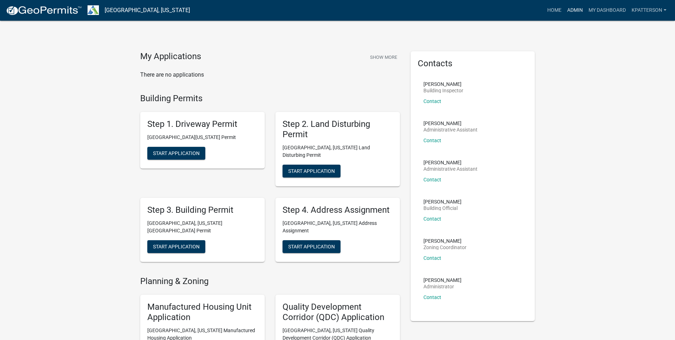
click at [575, 11] on link "Admin" at bounding box center [574, 11] width 21 height 14
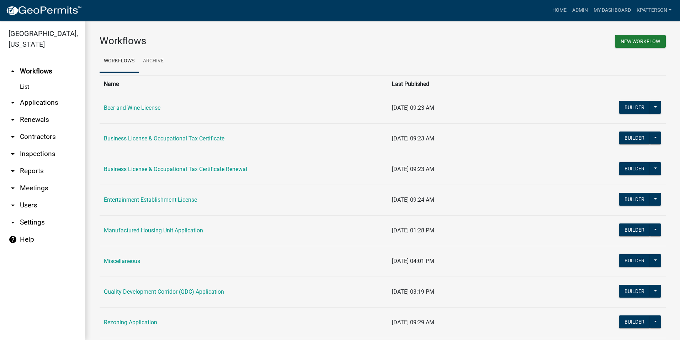
click at [35, 94] on link "arrow_drop_down Applications" at bounding box center [42, 102] width 85 height 17
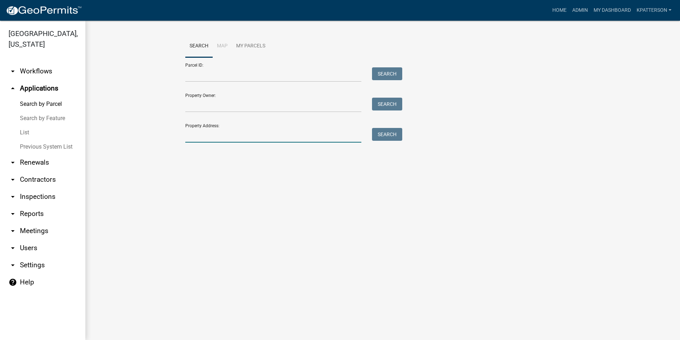
click at [200, 136] on input "Property Address:" at bounding box center [273, 135] width 176 height 15
type input "909 [PERSON_NAME]"
click at [394, 135] on button "Search" at bounding box center [387, 134] width 30 height 13
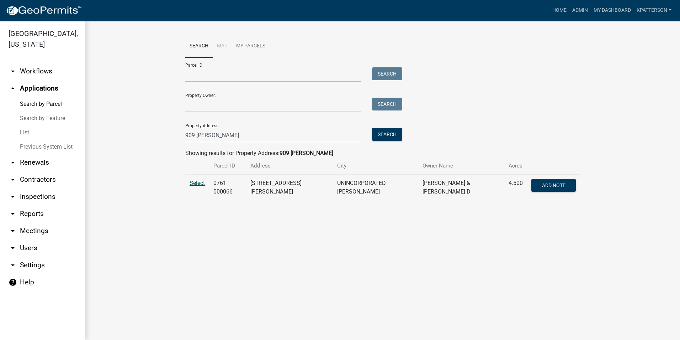
click at [195, 183] on span "Select" at bounding box center [197, 182] width 15 height 7
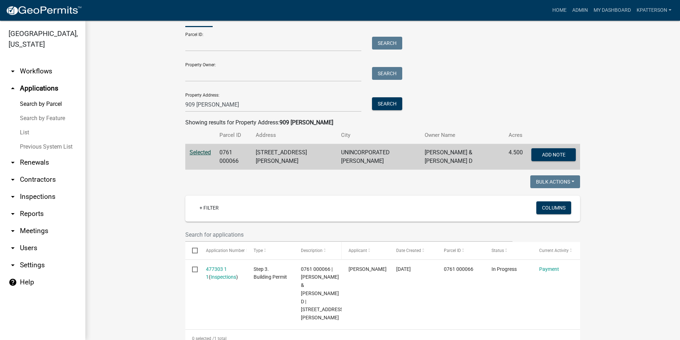
scroll to position [71, 0]
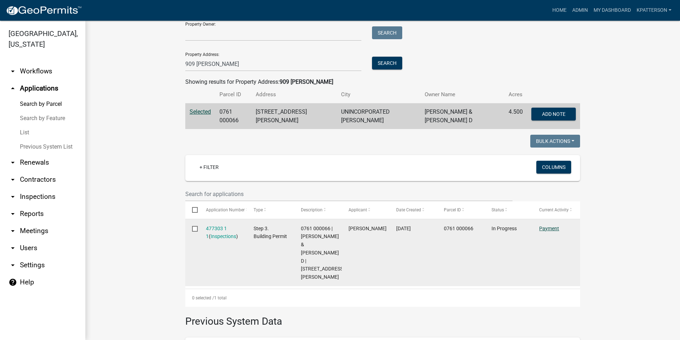
click at [542, 225] on link "Payment" at bounding box center [550, 228] width 20 height 6
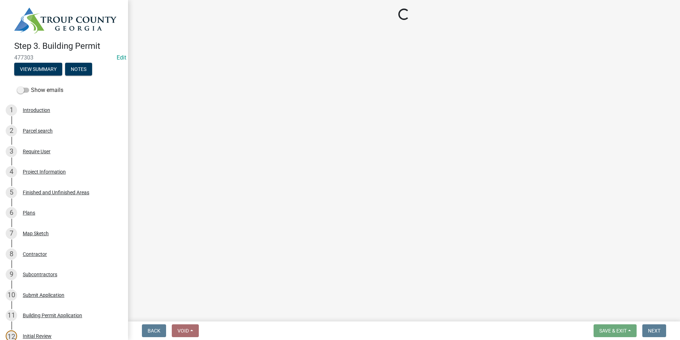
select select "3: 3"
